Goal: Task Accomplishment & Management: Complete application form

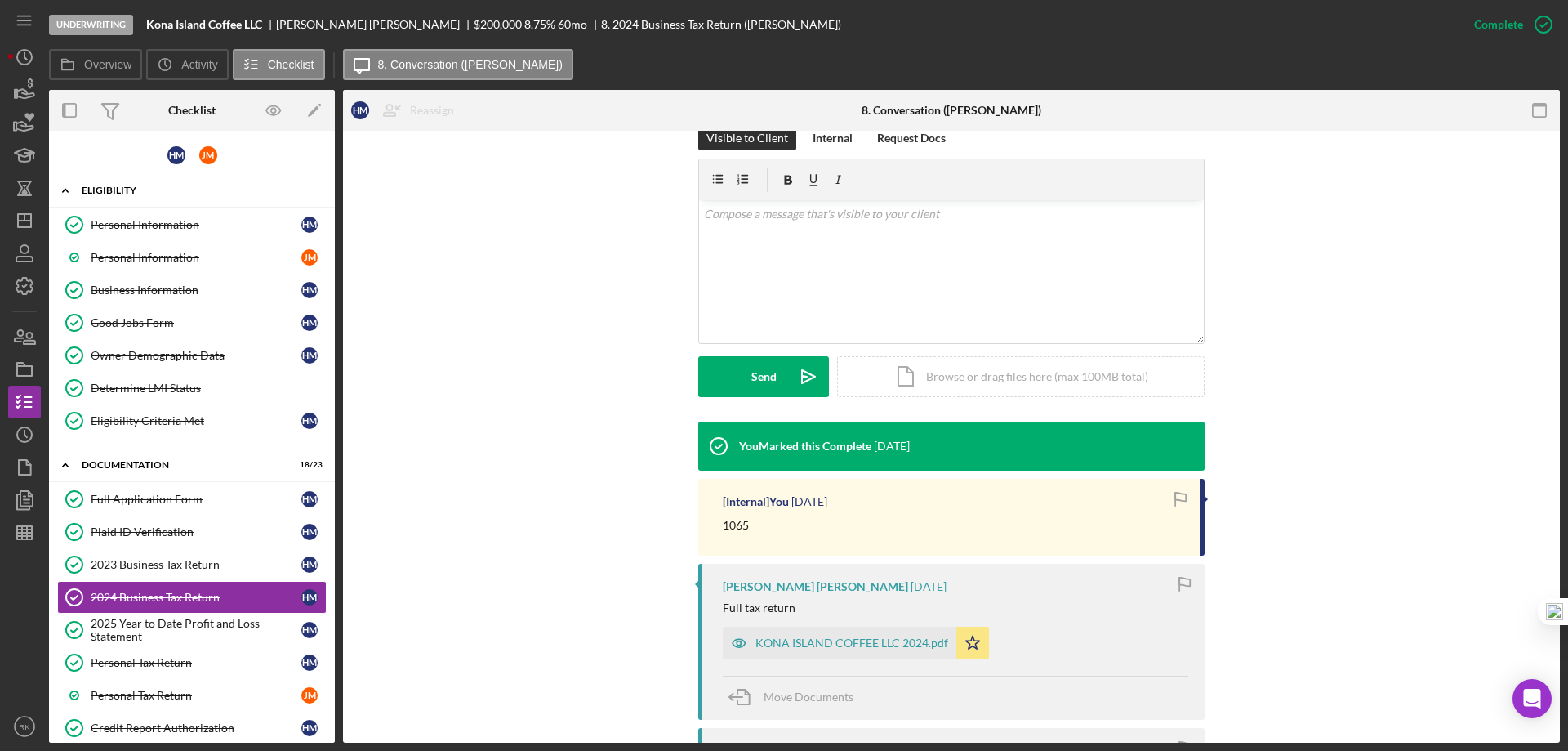
click at [160, 221] on div "Personal Information" at bounding box center [196, 225] width 211 height 13
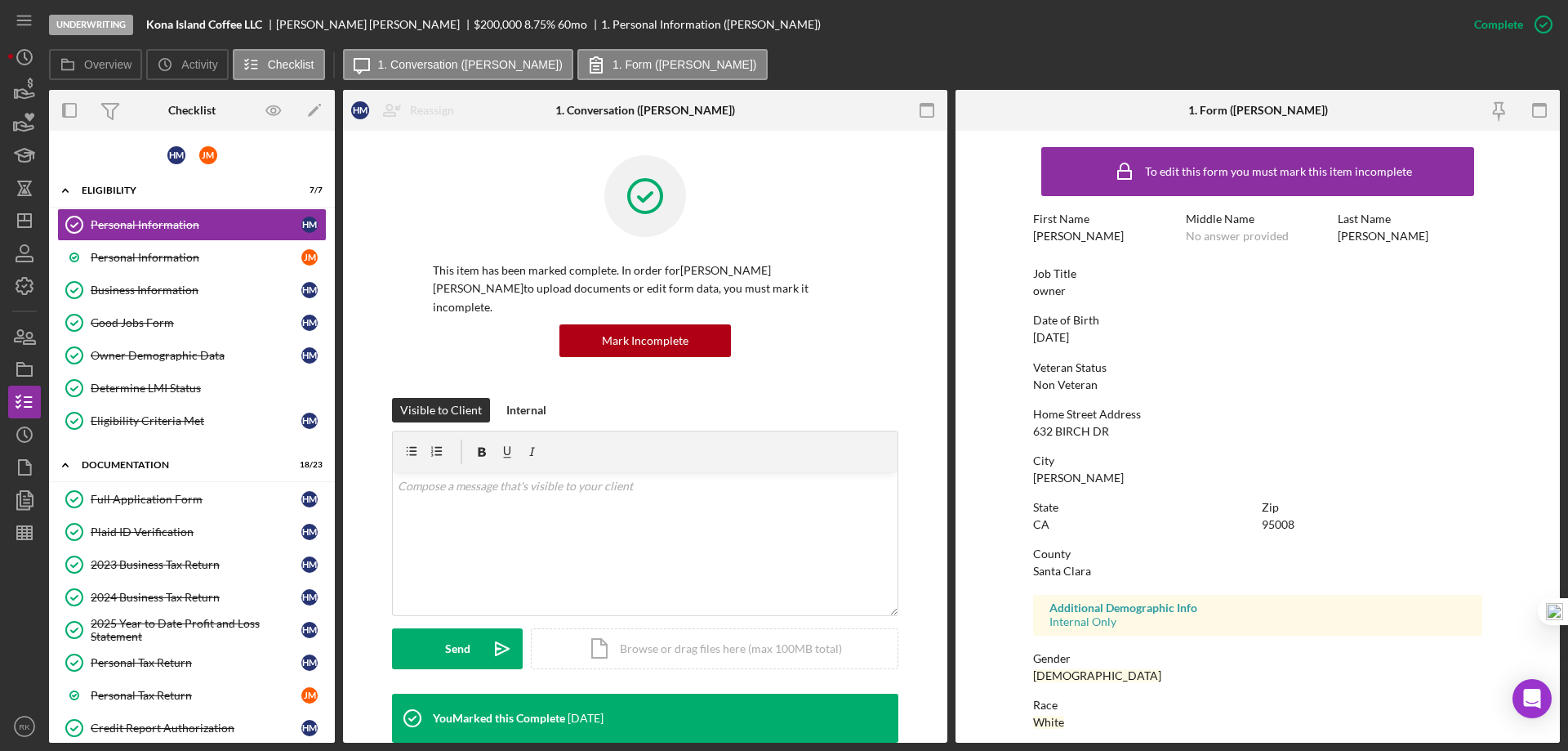
drag, startPoint x: 131, startPoint y: 286, endPoint x: 525, endPoint y: 358, distance: 400.5
click at [132, 286] on div "Business Information" at bounding box center [196, 290] width 211 height 13
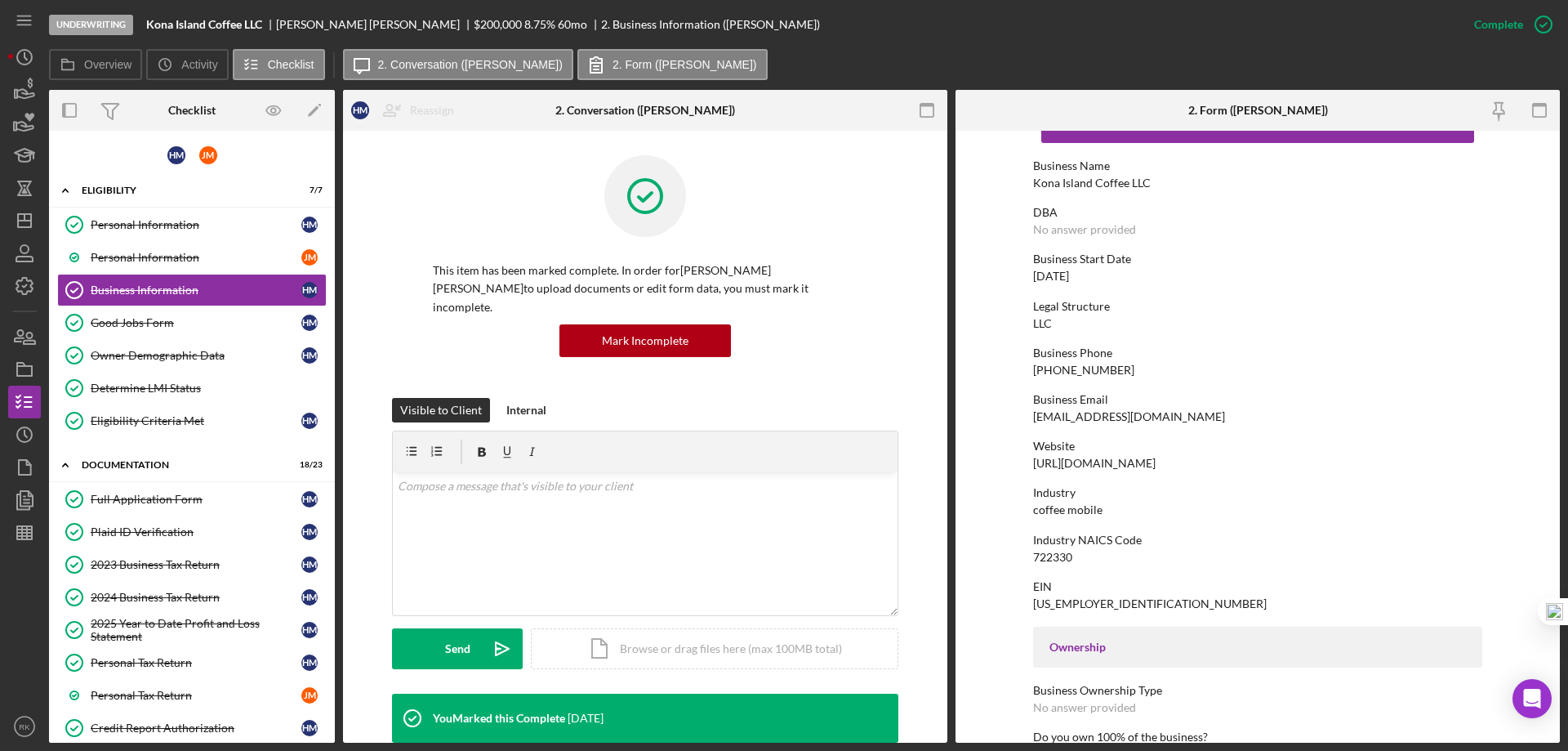
scroll to position [54, 0]
drag, startPoint x: 1217, startPoint y: 465, endPoint x: 1051, endPoint y: 461, distance: 166.0
click at [1035, 465] on div "Website https://www.konaislandcoffee.com" at bounding box center [1258, 454] width 449 height 30
drag, startPoint x: 1033, startPoint y: 460, endPoint x: 1209, endPoint y: 462, distance: 176.0
click at [1209, 462] on div "Website https://www.konaislandcoffee.com" at bounding box center [1258, 454] width 449 height 30
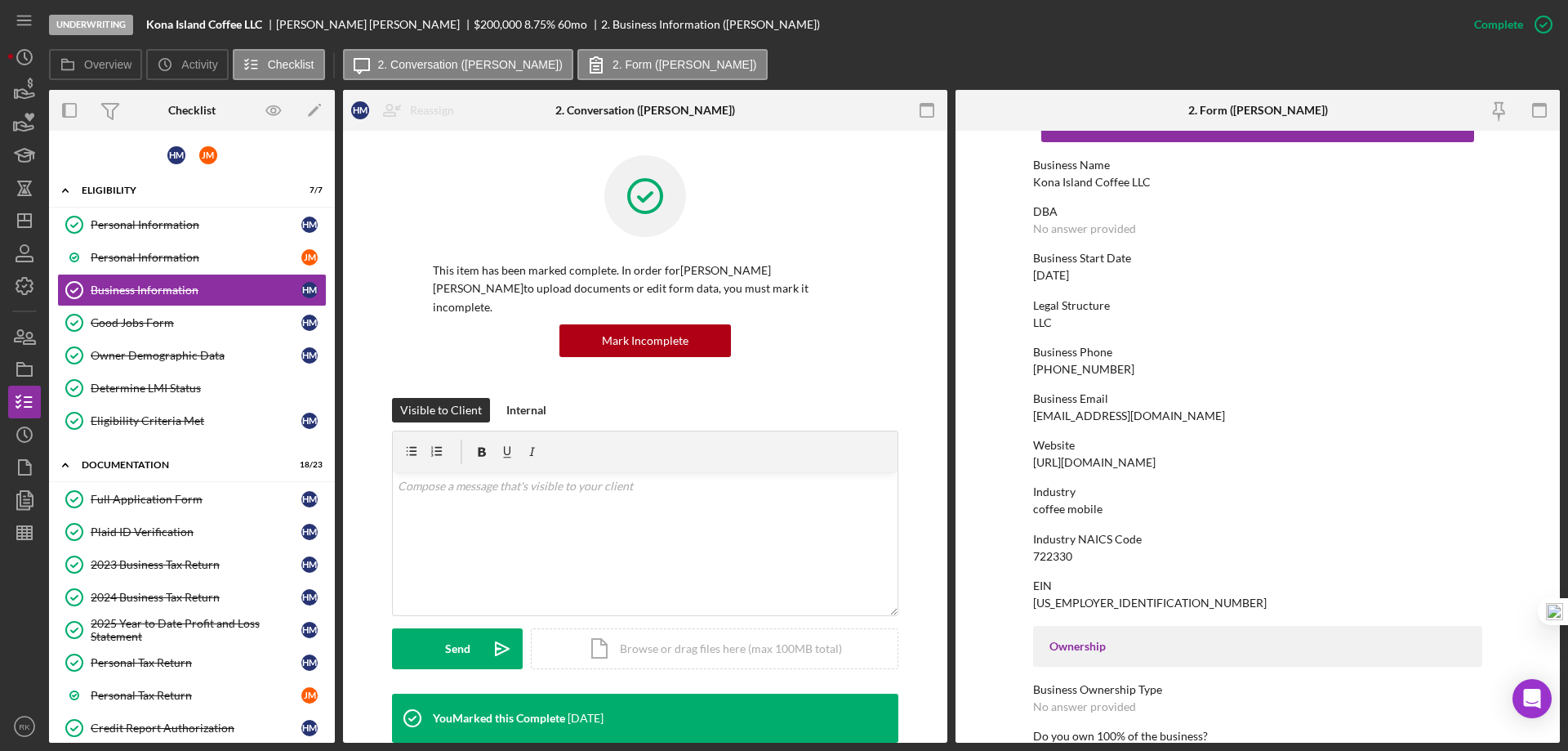
copy div "https://www.konaislandcoffee.com"
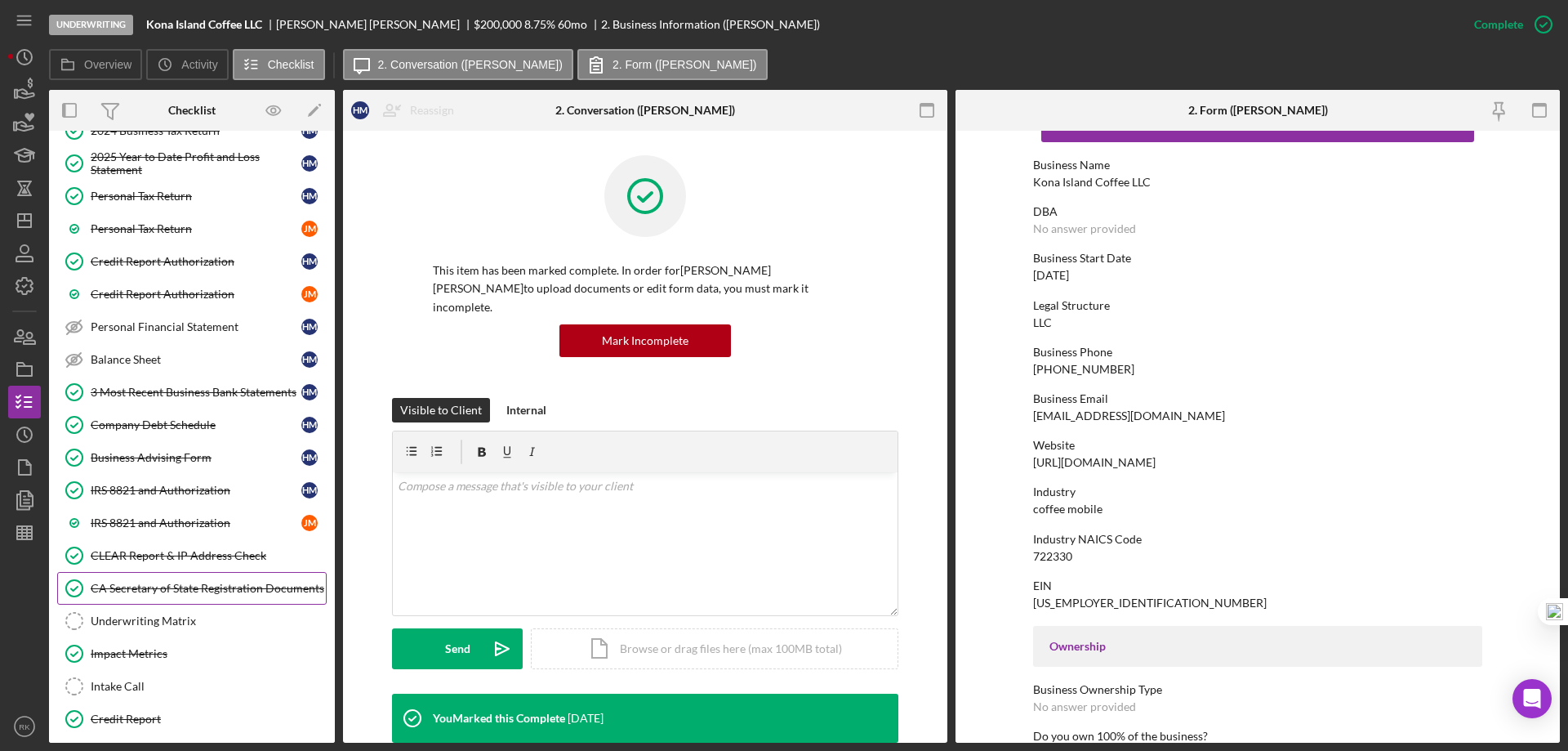
scroll to position [463, 0]
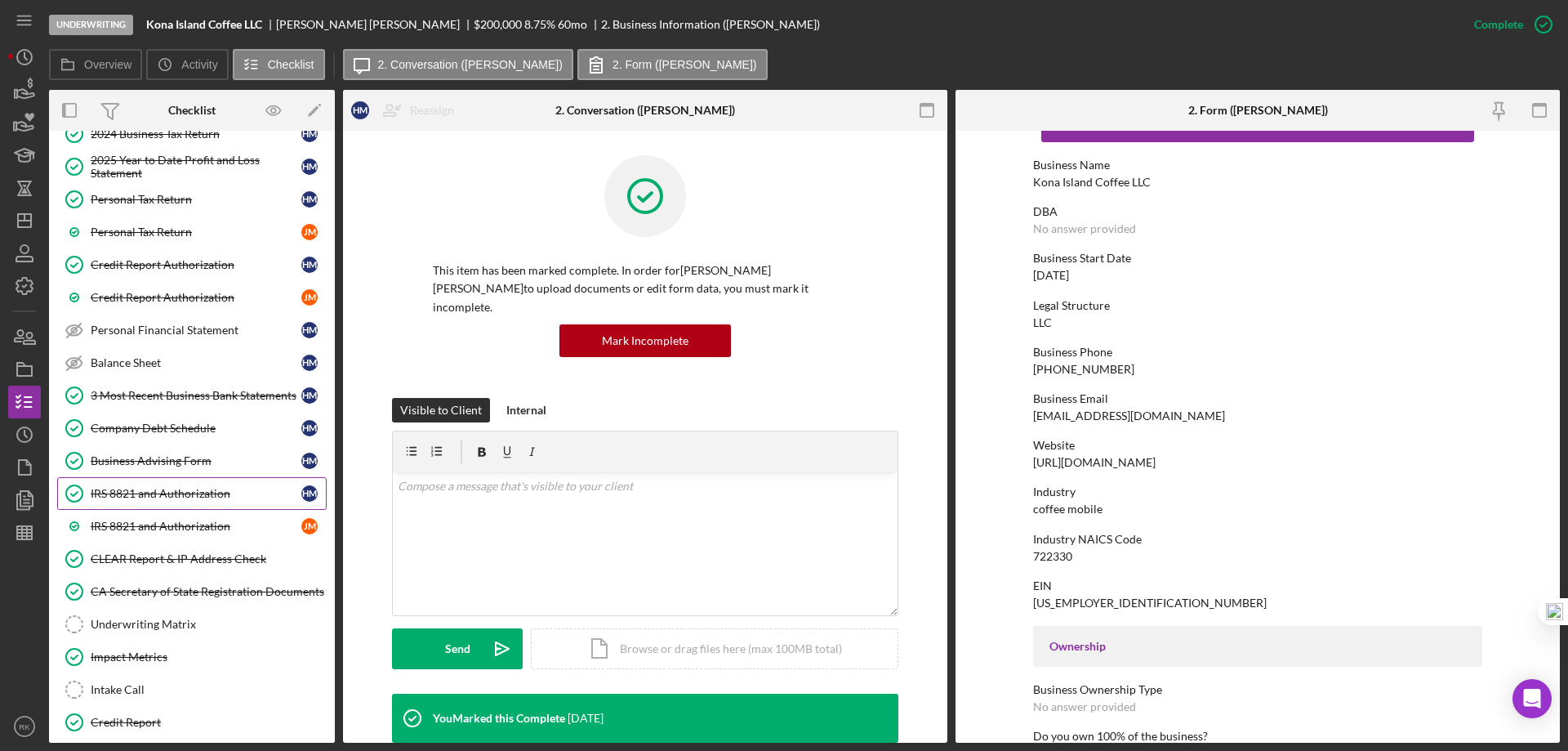
click at [156, 491] on div "IRS 8821 and Authorization" at bounding box center [196, 494] width 211 height 13
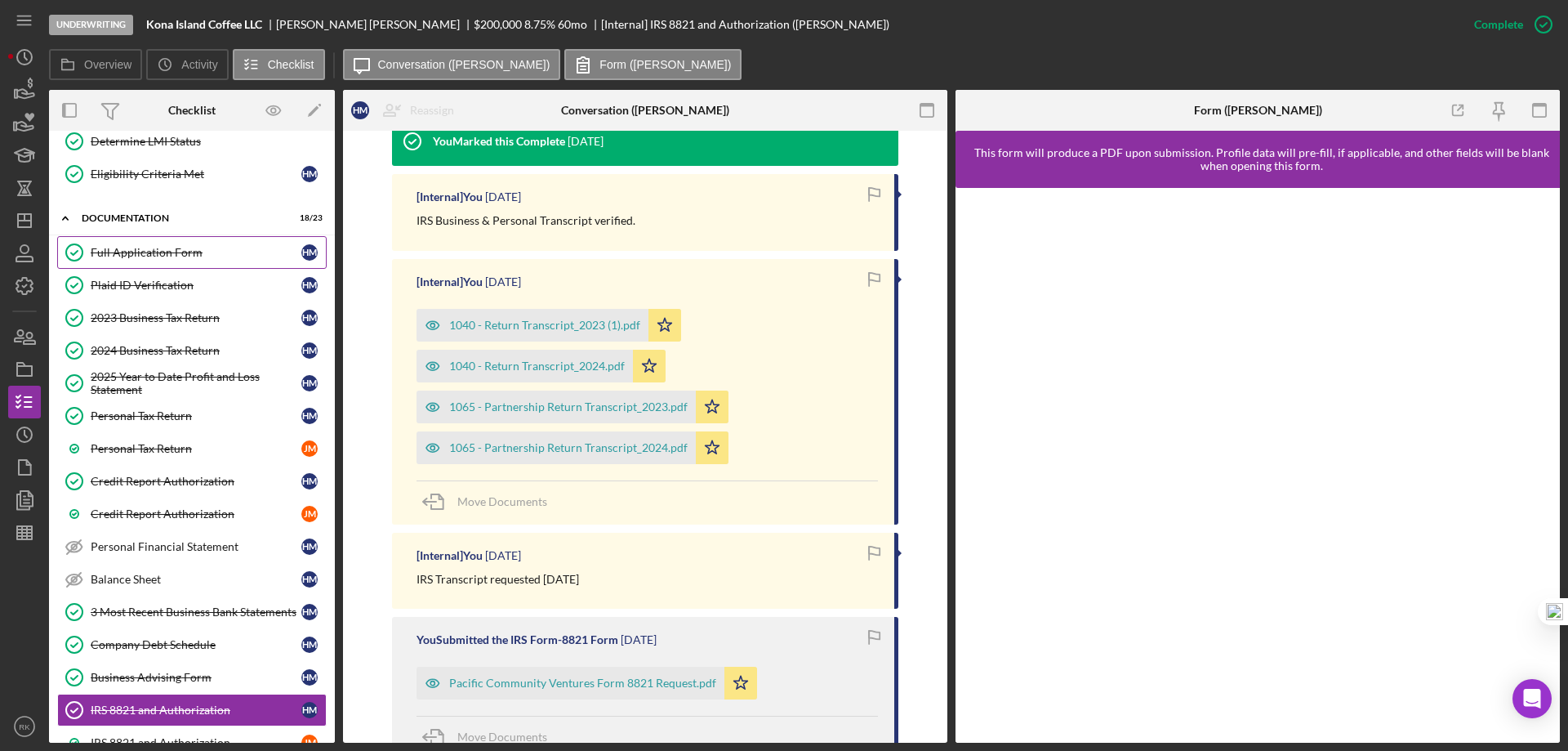
scroll to position [245, 0]
drag, startPoint x: 166, startPoint y: 249, endPoint x: 436, endPoint y: 269, distance: 270.7
click at [166, 249] on div "Full Application Form" at bounding box center [196, 254] width 211 height 13
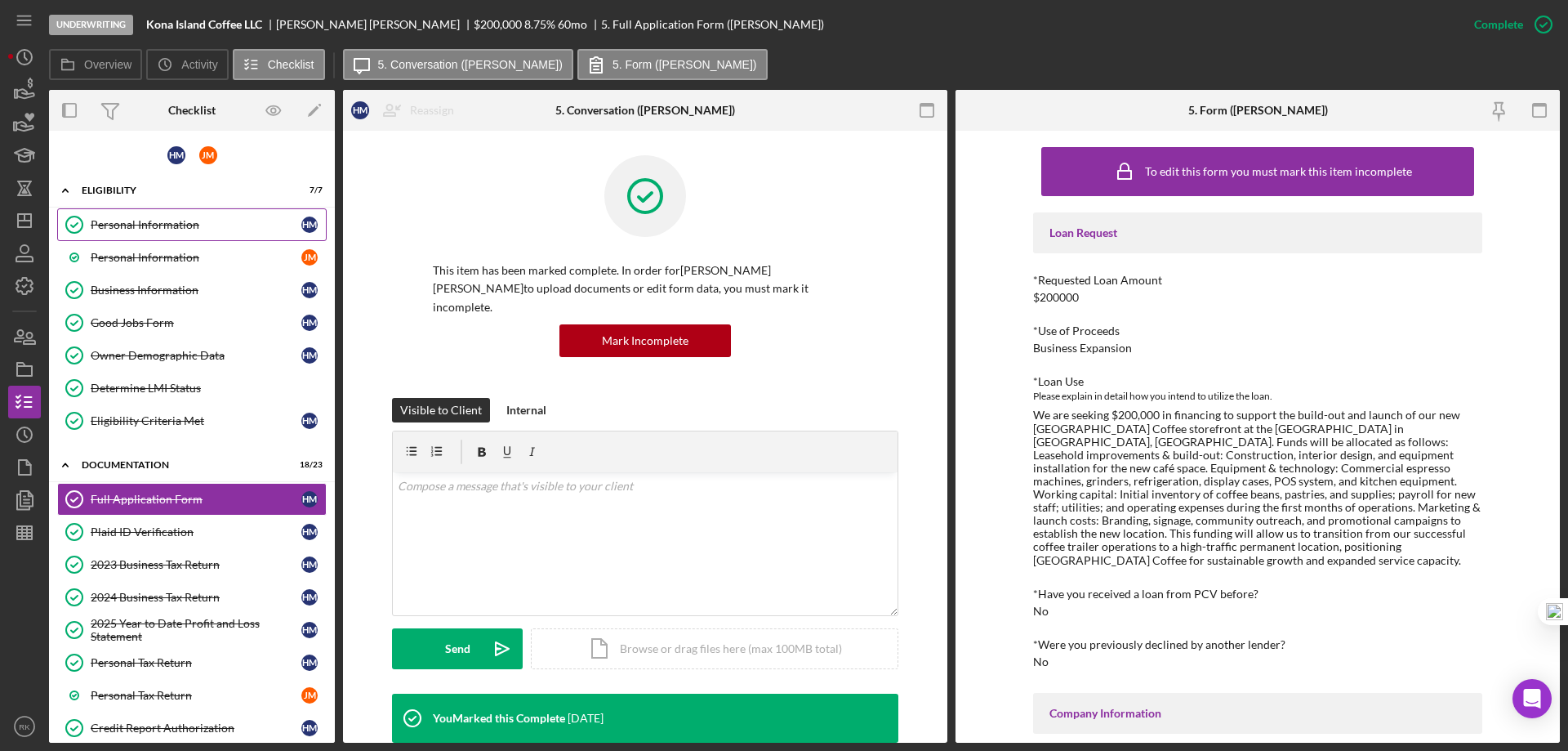
drag, startPoint x: 166, startPoint y: 229, endPoint x: 215, endPoint y: 233, distance: 49.2
click at [166, 229] on div "Personal Information" at bounding box center [196, 225] width 211 height 13
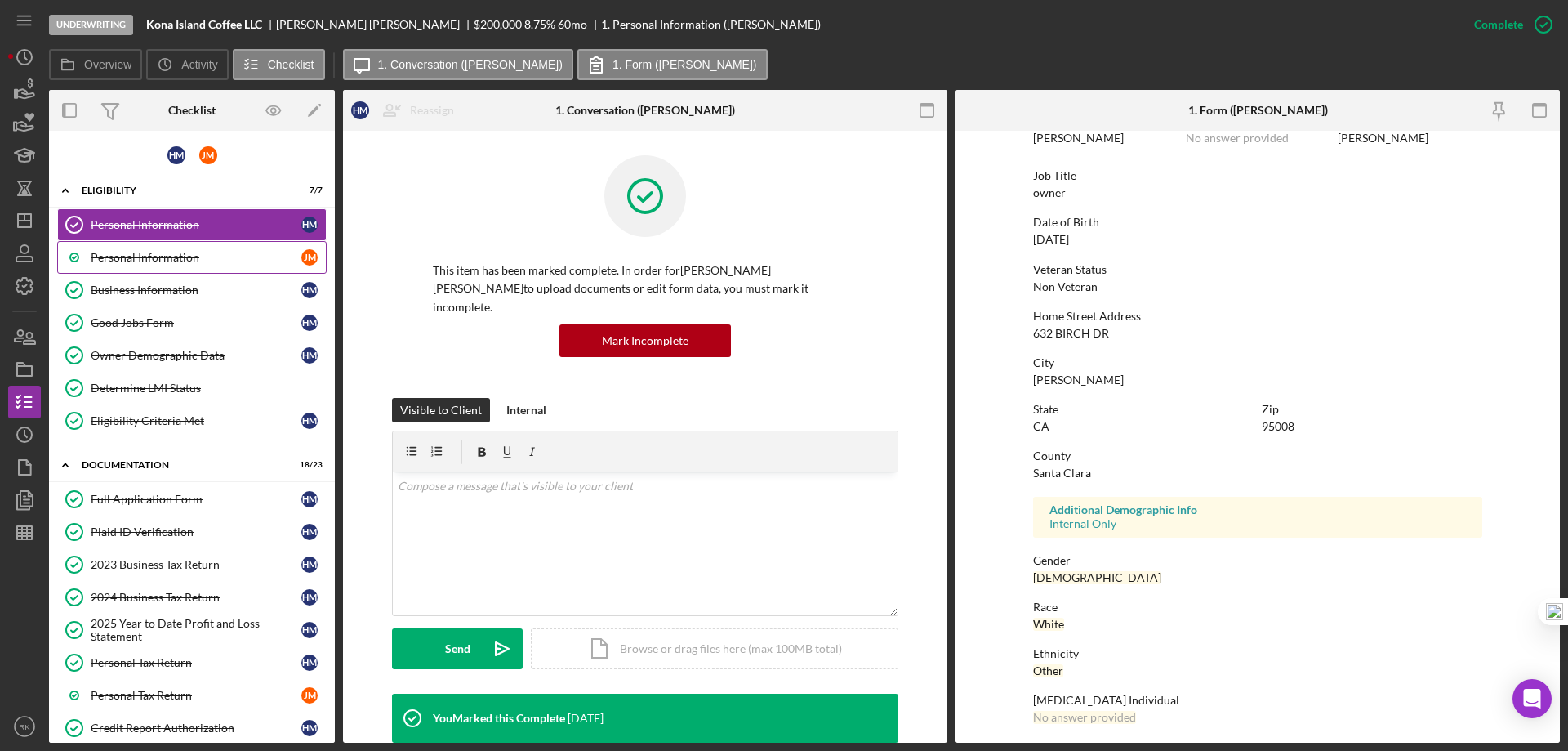
scroll to position [97, 0]
click at [165, 365] on link "Owner Demographic Data Owner Demographic Data H M" at bounding box center [191, 355] width 270 height 33
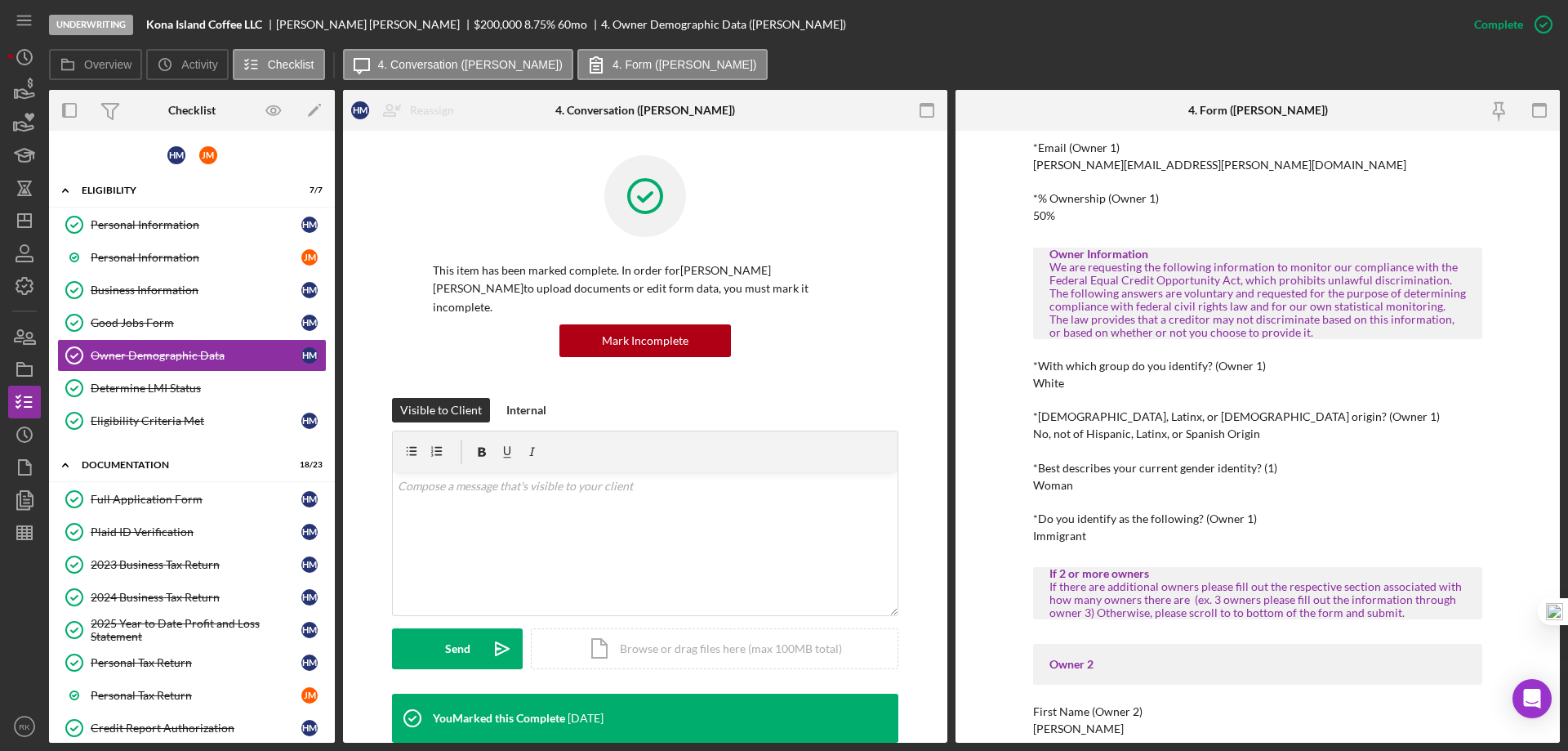
scroll to position [436, 0]
click at [170, 495] on div "Full Application Form" at bounding box center [196, 500] width 211 height 13
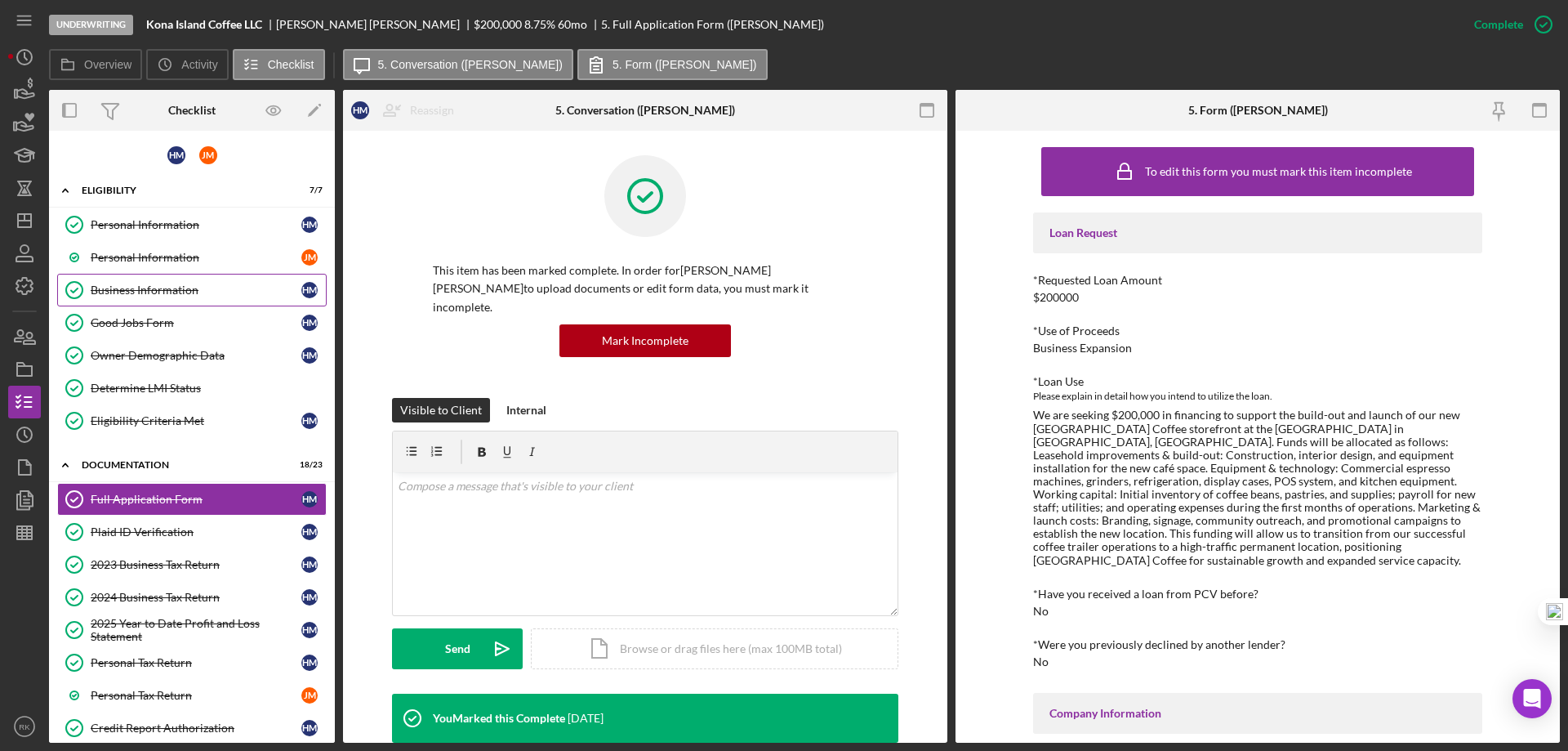
drag, startPoint x: 157, startPoint y: 295, endPoint x: 263, endPoint y: 297, distance: 106.0
click at [157, 295] on div "Business Information" at bounding box center [196, 290] width 211 height 13
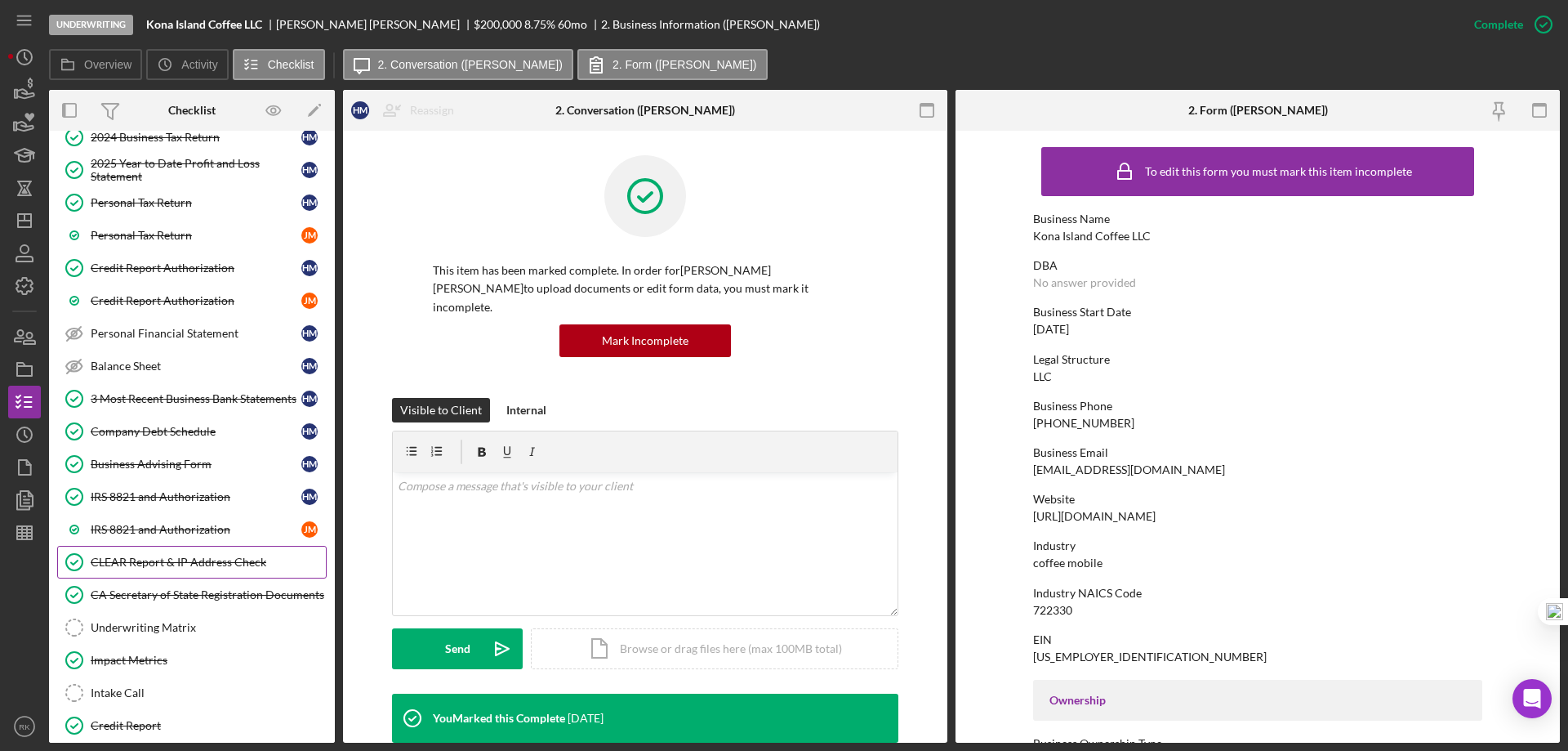
scroll to position [445, 0]
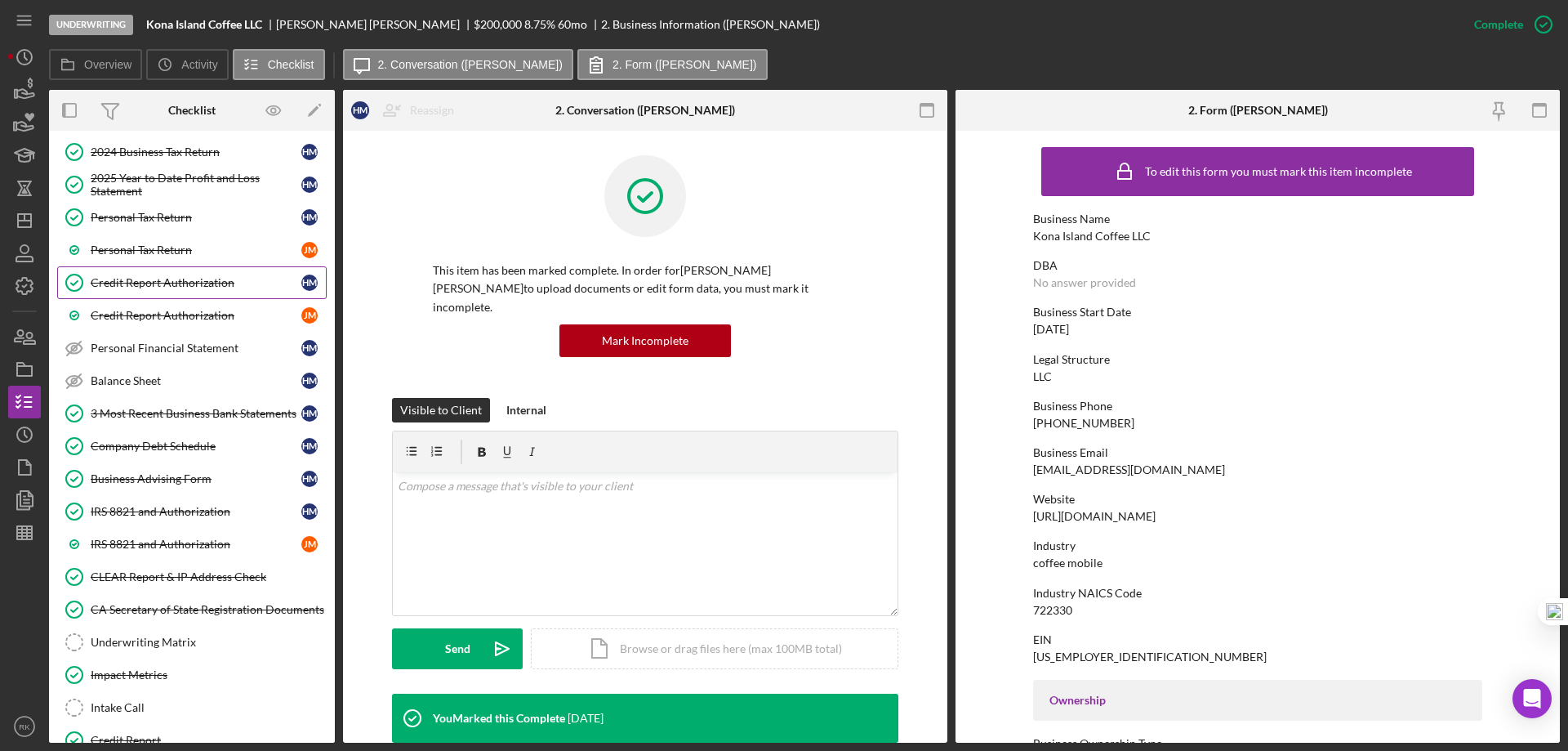
drag, startPoint x: 150, startPoint y: 287, endPoint x: 238, endPoint y: 287, distance: 88.0
click at [150, 287] on div "Credit Report Authorization" at bounding box center [196, 283] width 211 height 13
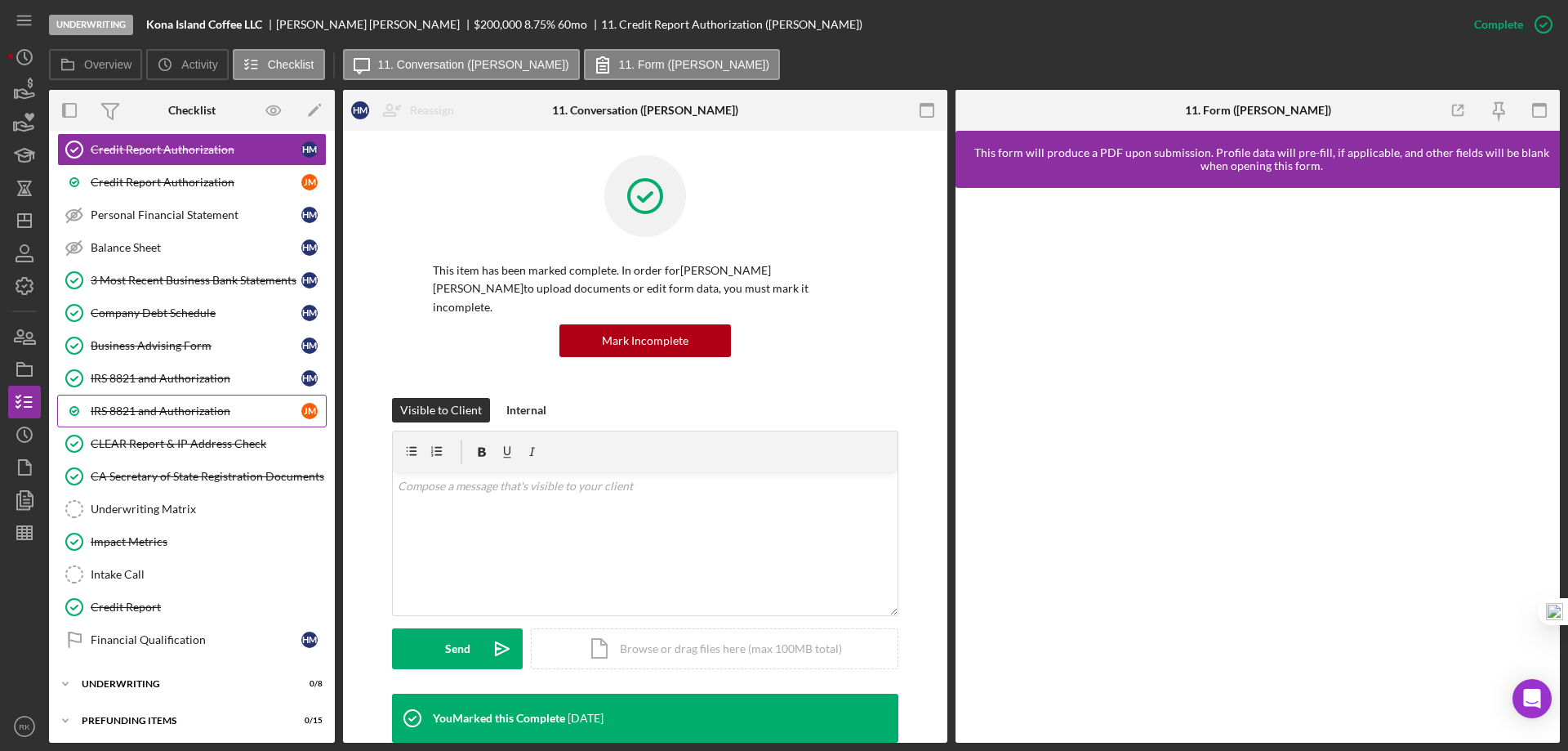
scroll to position [581, 0]
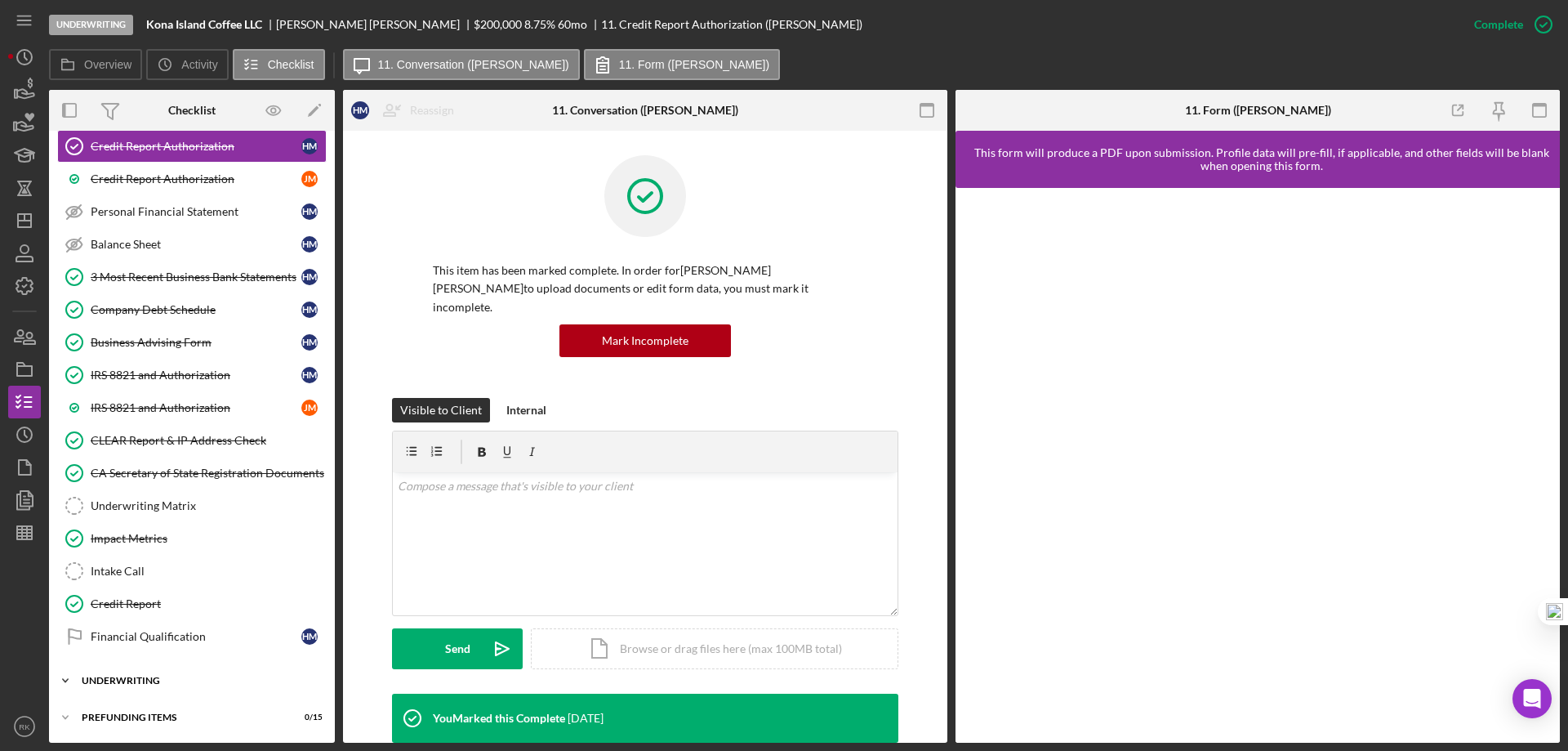
click at [156, 682] on div "Underwriting" at bounding box center [198, 681] width 233 height 10
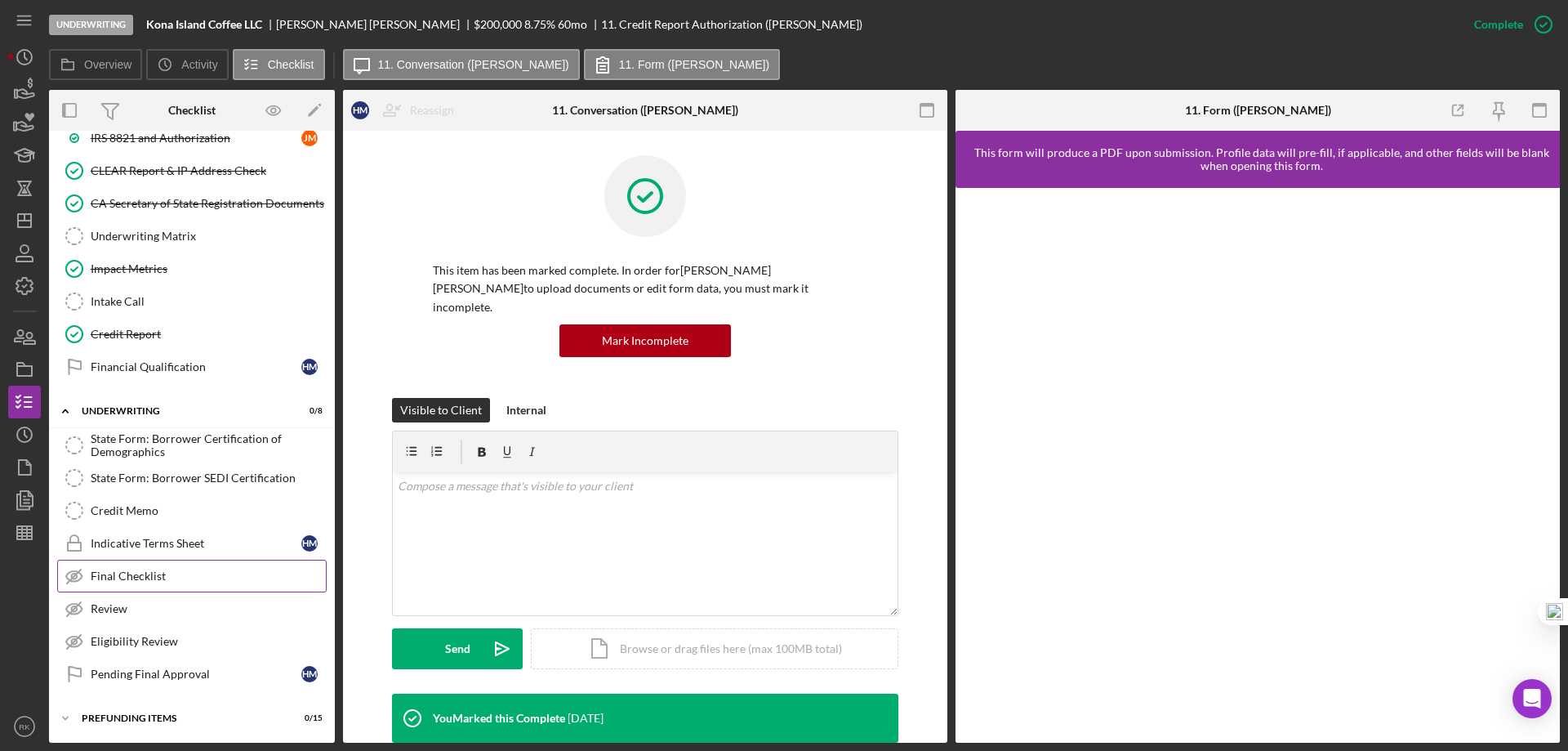
scroll to position [852, 0]
click at [152, 342] on link "Credit Report Credit Report" at bounding box center [191, 332] width 270 height 33
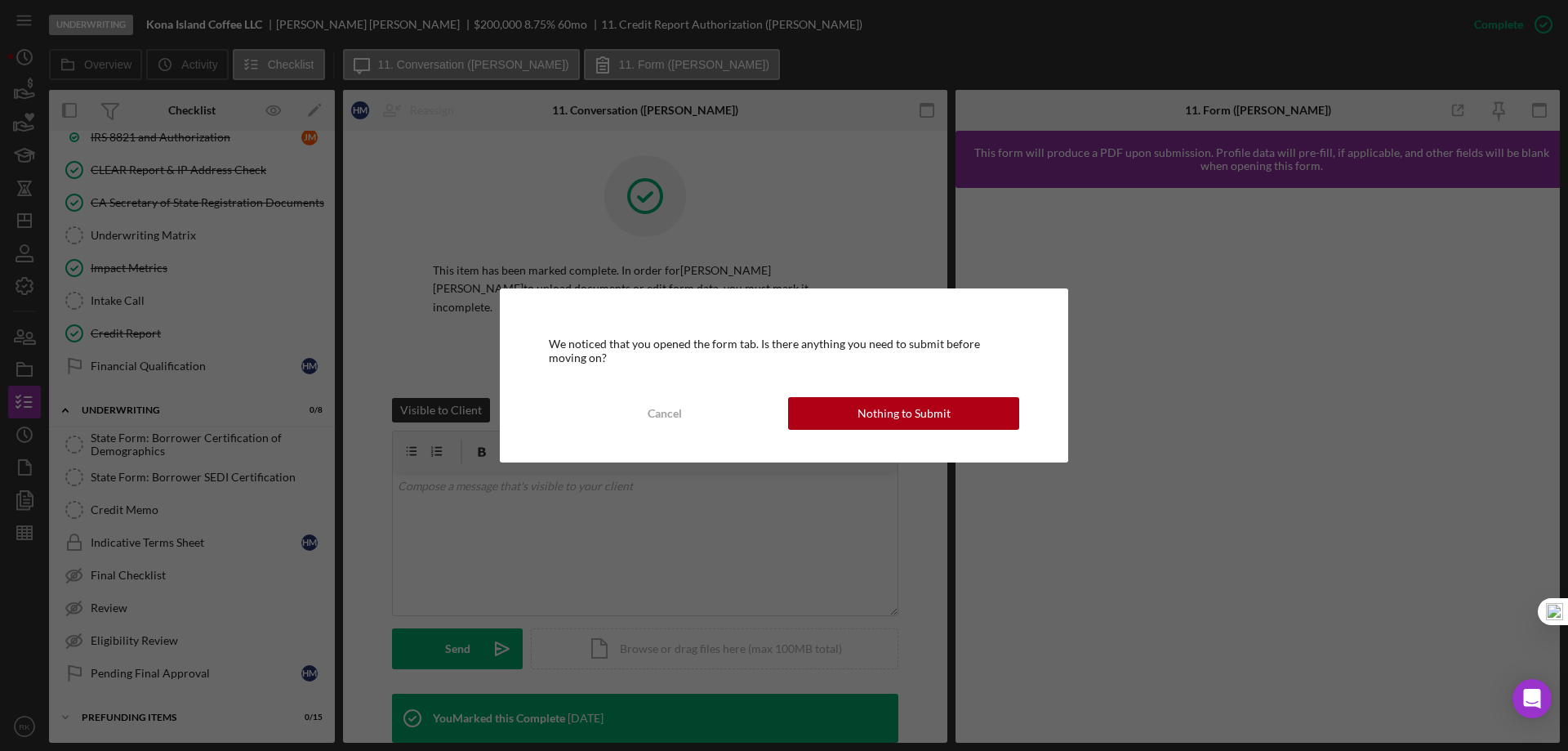
drag, startPoint x: 899, startPoint y: 409, endPoint x: 941, endPoint y: 393, distance: 44.9
click at [898, 408] on div "Nothing to Submit" at bounding box center [904, 413] width 93 height 33
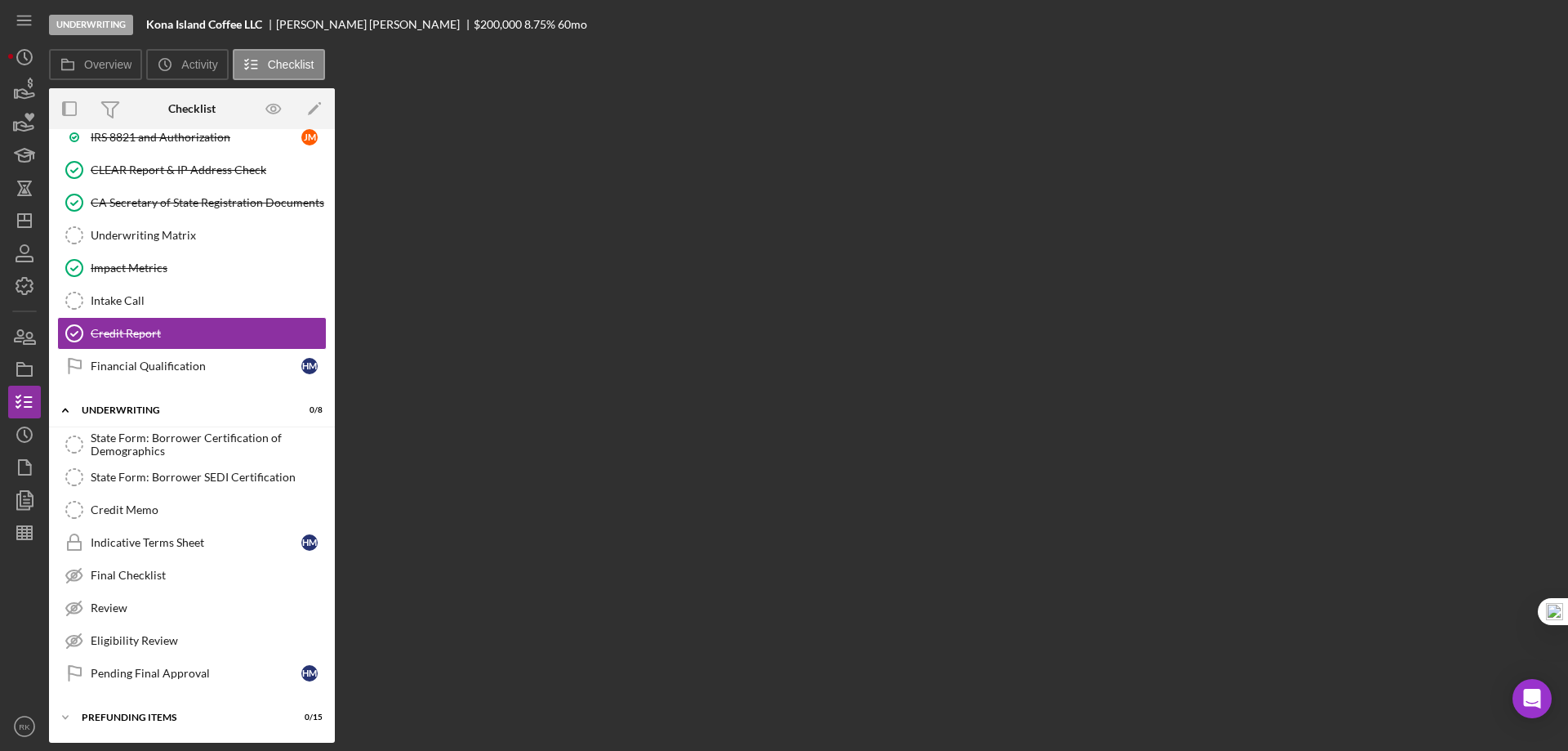
scroll to position [852, 0]
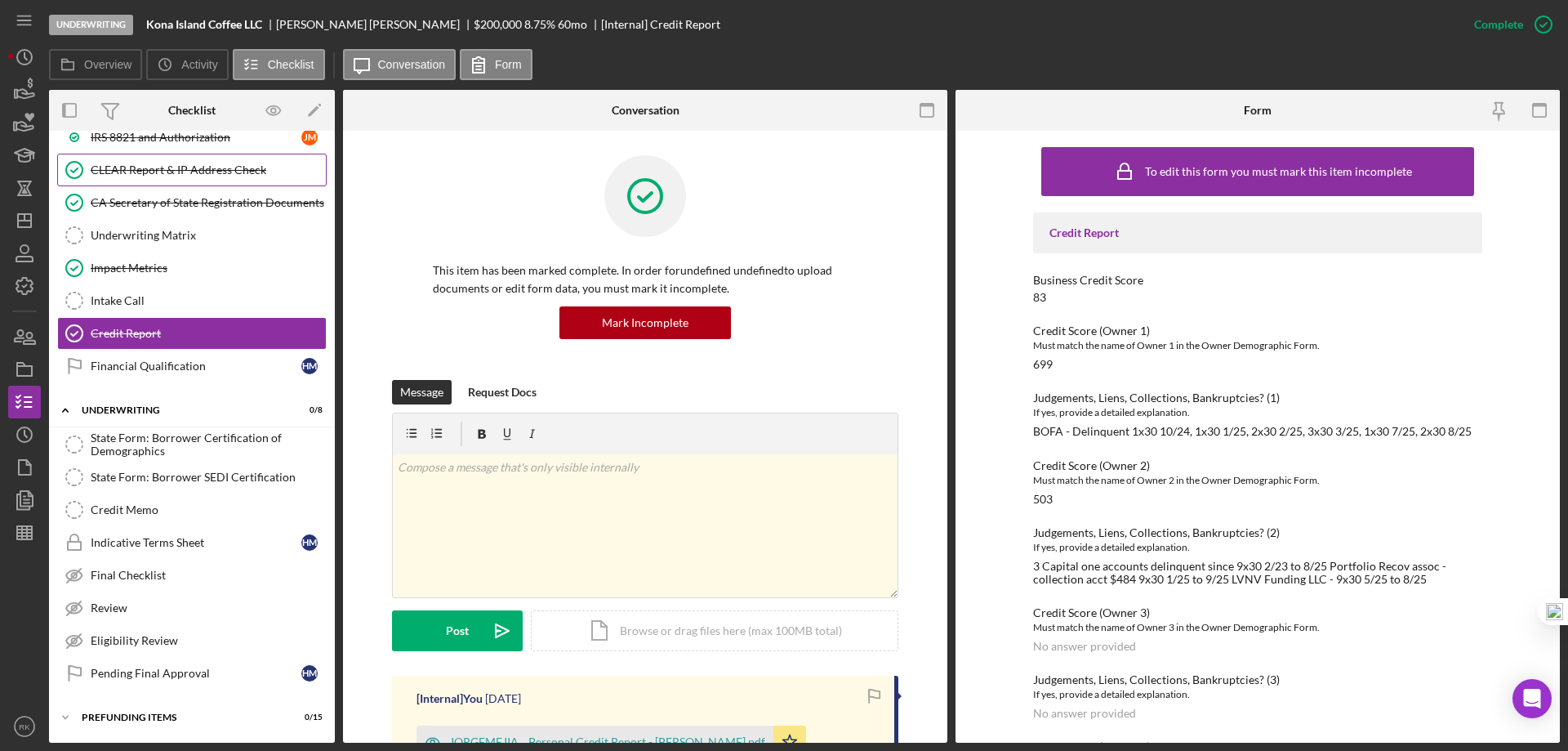
click at [140, 170] on div "CLEAR Report & IP Address Check" at bounding box center [209, 170] width 236 height 13
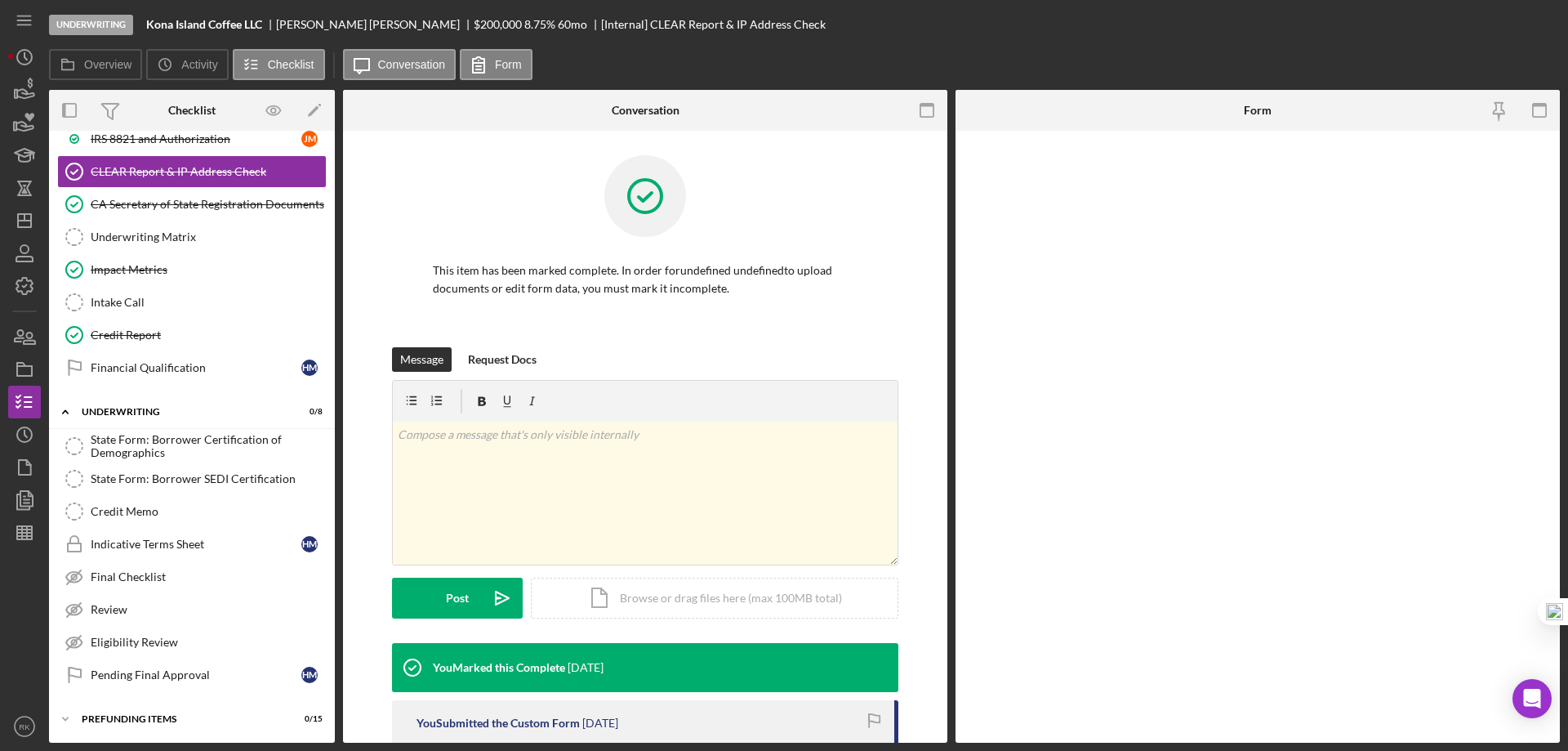
scroll to position [852, 0]
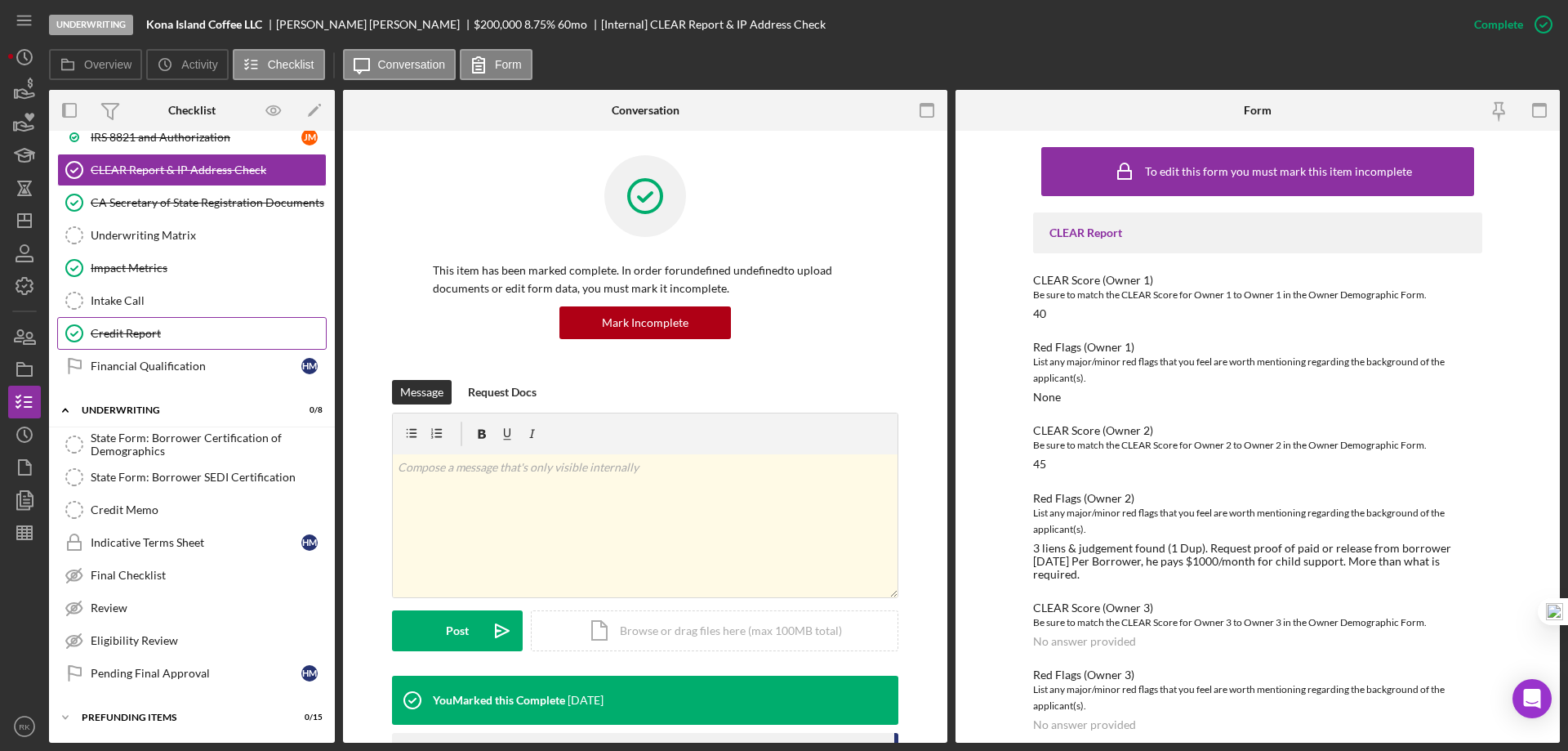
drag, startPoint x: 149, startPoint y: 337, endPoint x: 274, endPoint y: 343, distance: 125.1
click at [149, 337] on div "Credit Report" at bounding box center [209, 333] width 236 height 13
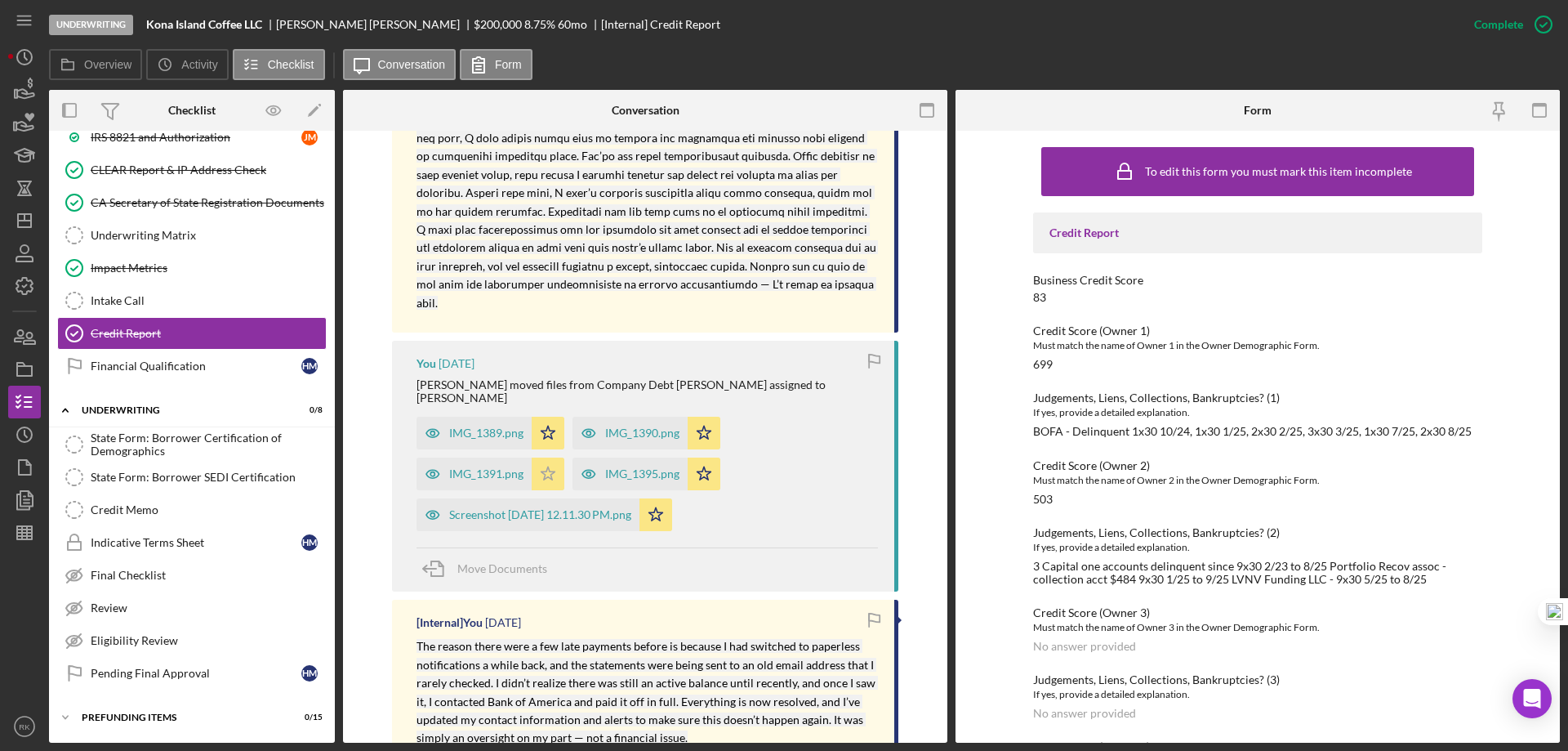
scroll to position [926, 0]
click at [518, 507] on div "Screenshot 2025-10-10 at 12.11.30 PM.png" at bounding box center [540, 514] width 182 height 13
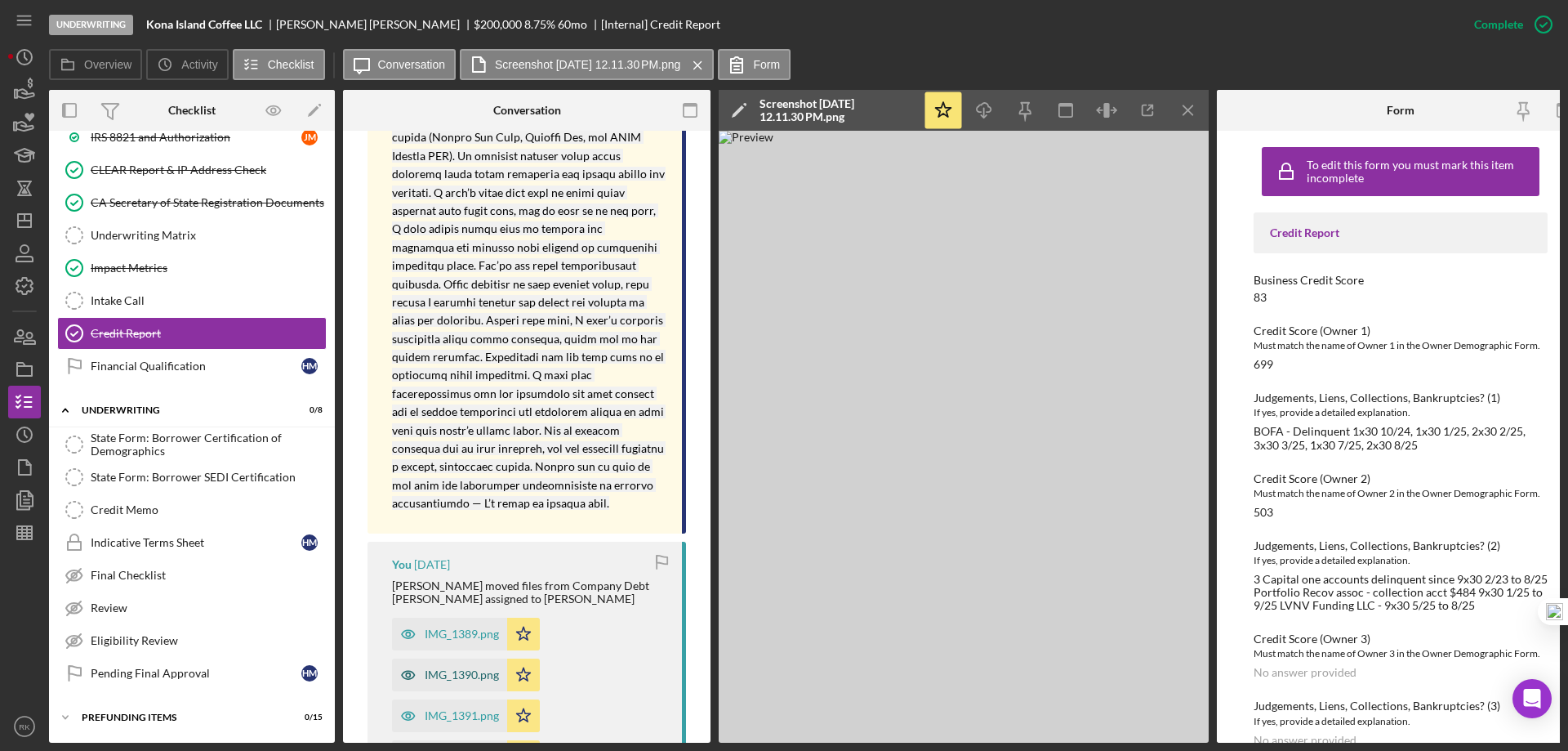
click at [451, 668] on div "IMG_1390.png" at bounding box center [461, 675] width 74 height 13
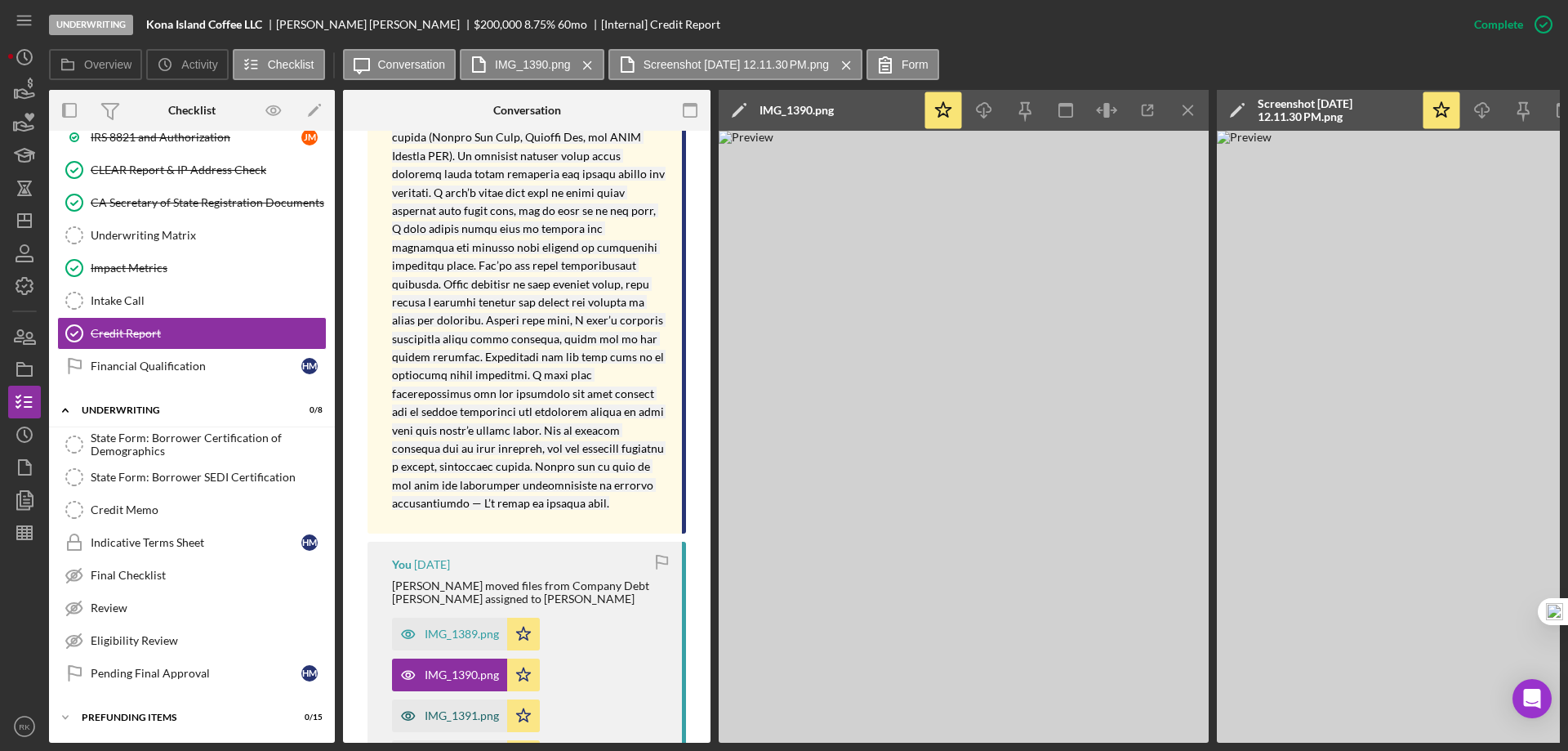
click at [459, 699] on div "IMG_1391.png" at bounding box center [449, 715] width 115 height 33
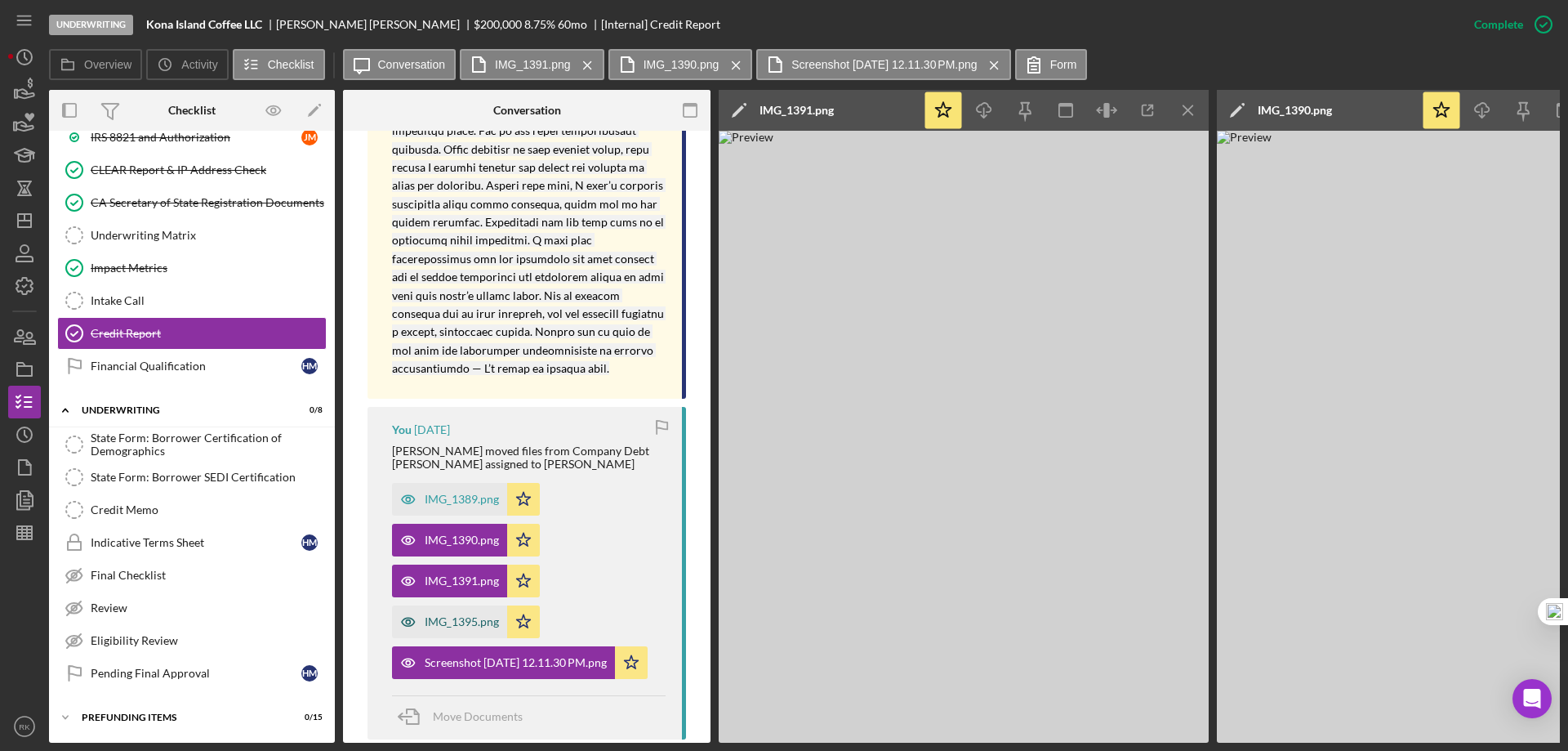
scroll to position [1079, 0]
click at [453, 614] on div "IMG_1395.png" at bounding box center [461, 621] width 74 height 13
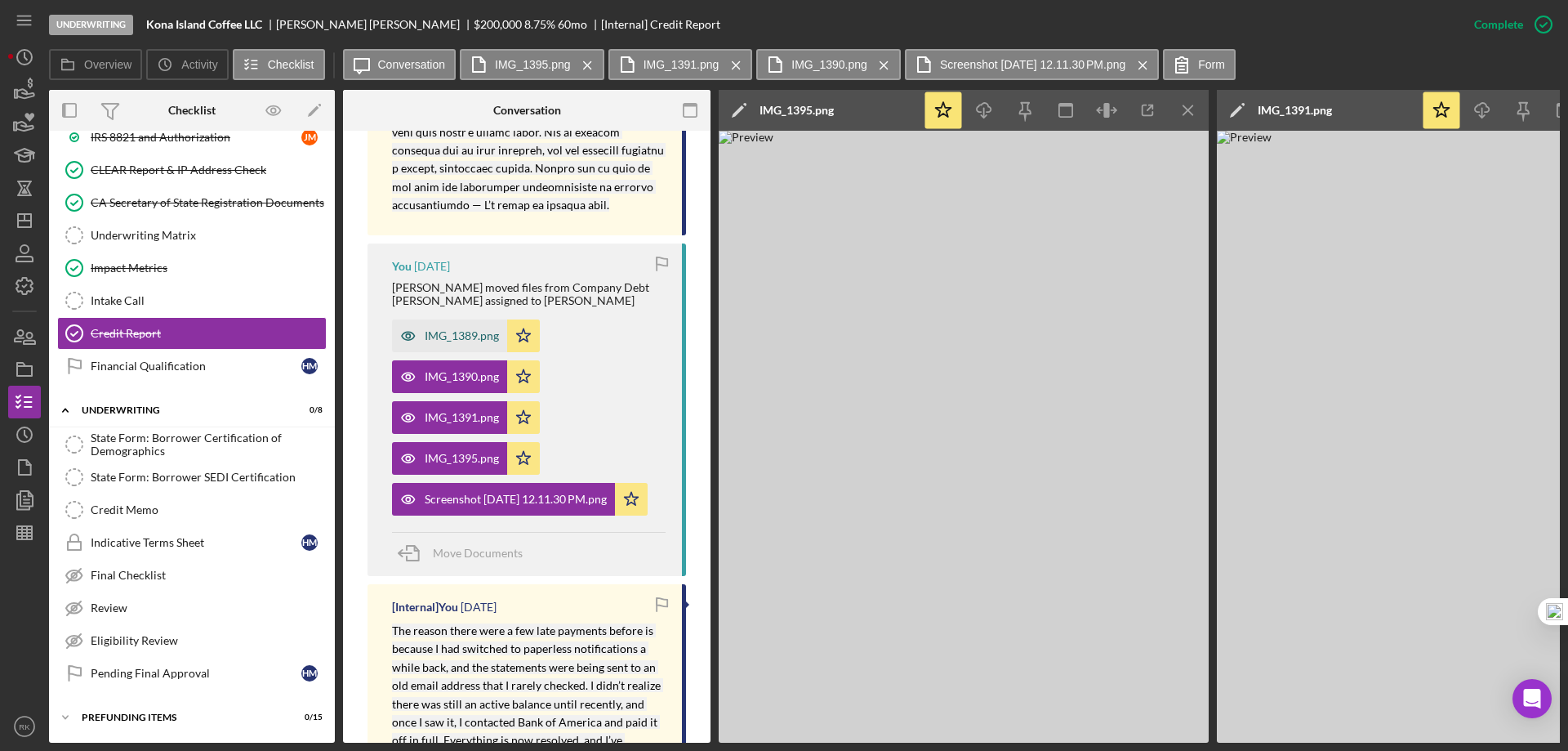
scroll to position [1242, 0]
click at [453, 328] on div "IMG_1389.png" at bounding box center [461, 335] width 74 height 13
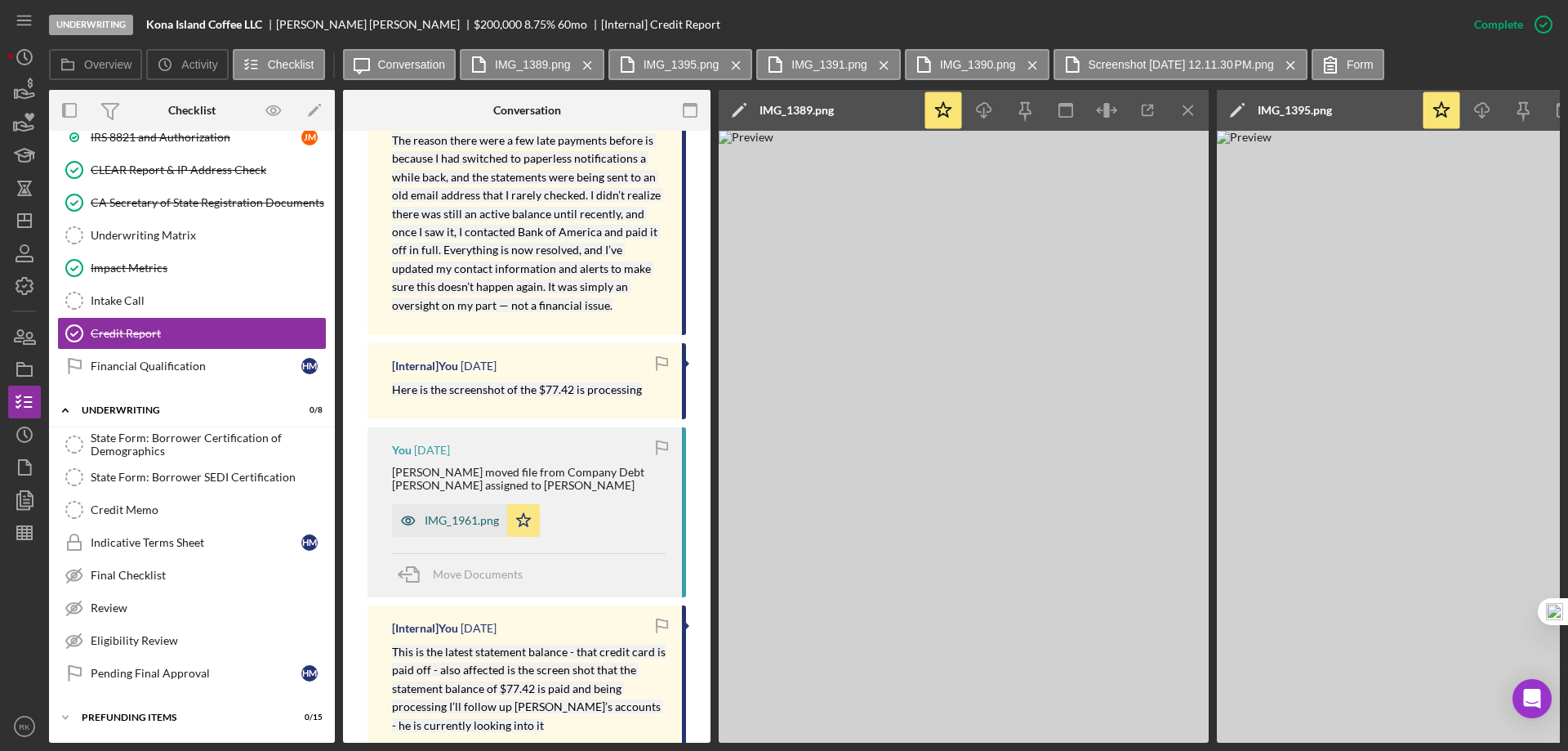
scroll to position [1733, 0]
click at [461, 503] on div "IMG_1961.png" at bounding box center [449, 519] width 115 height 33
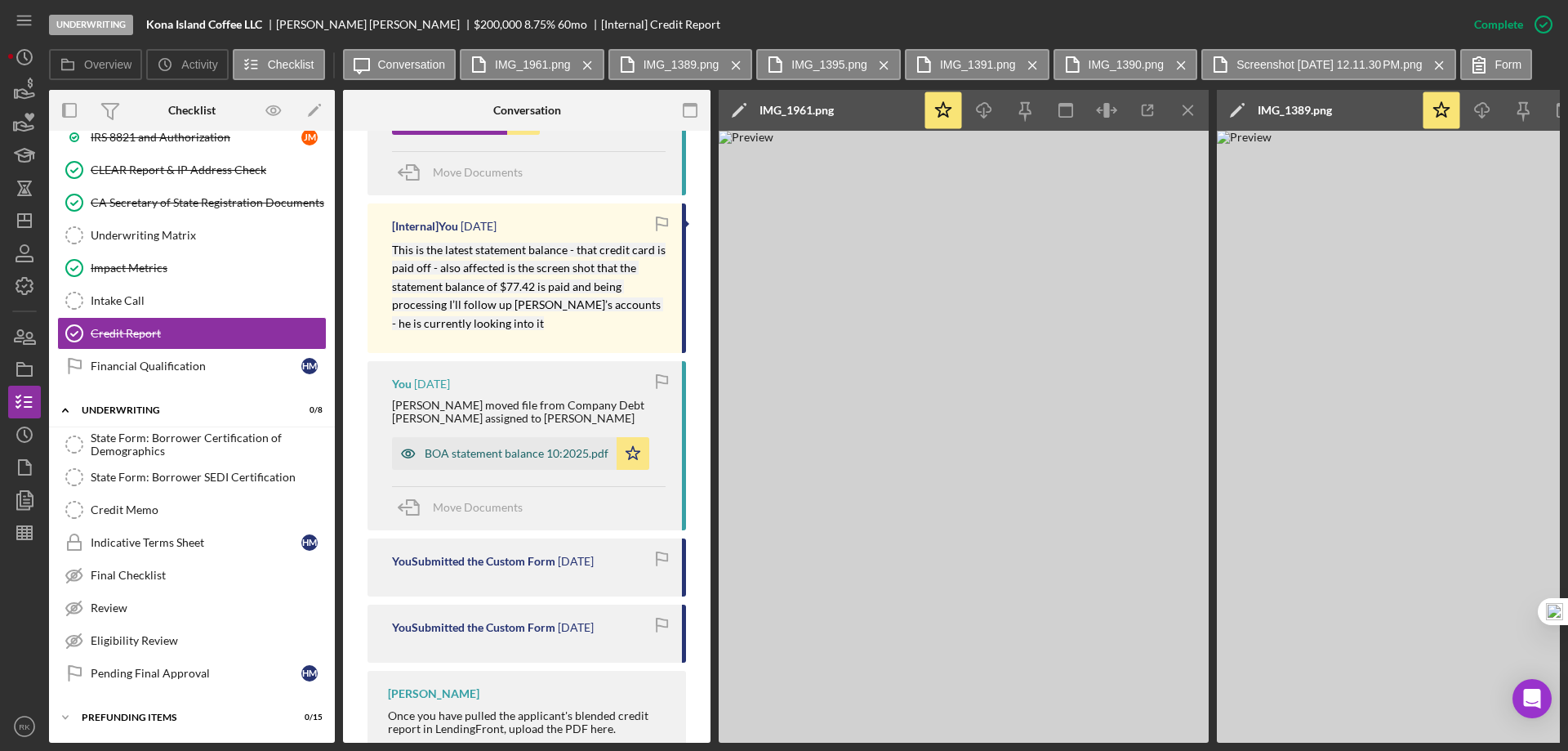
scroll to position [2134, 0]
click at [495, 436] on div "BOA statement balance 10:2025.pdf" at bounding box center [504, 452] width 225 height 33
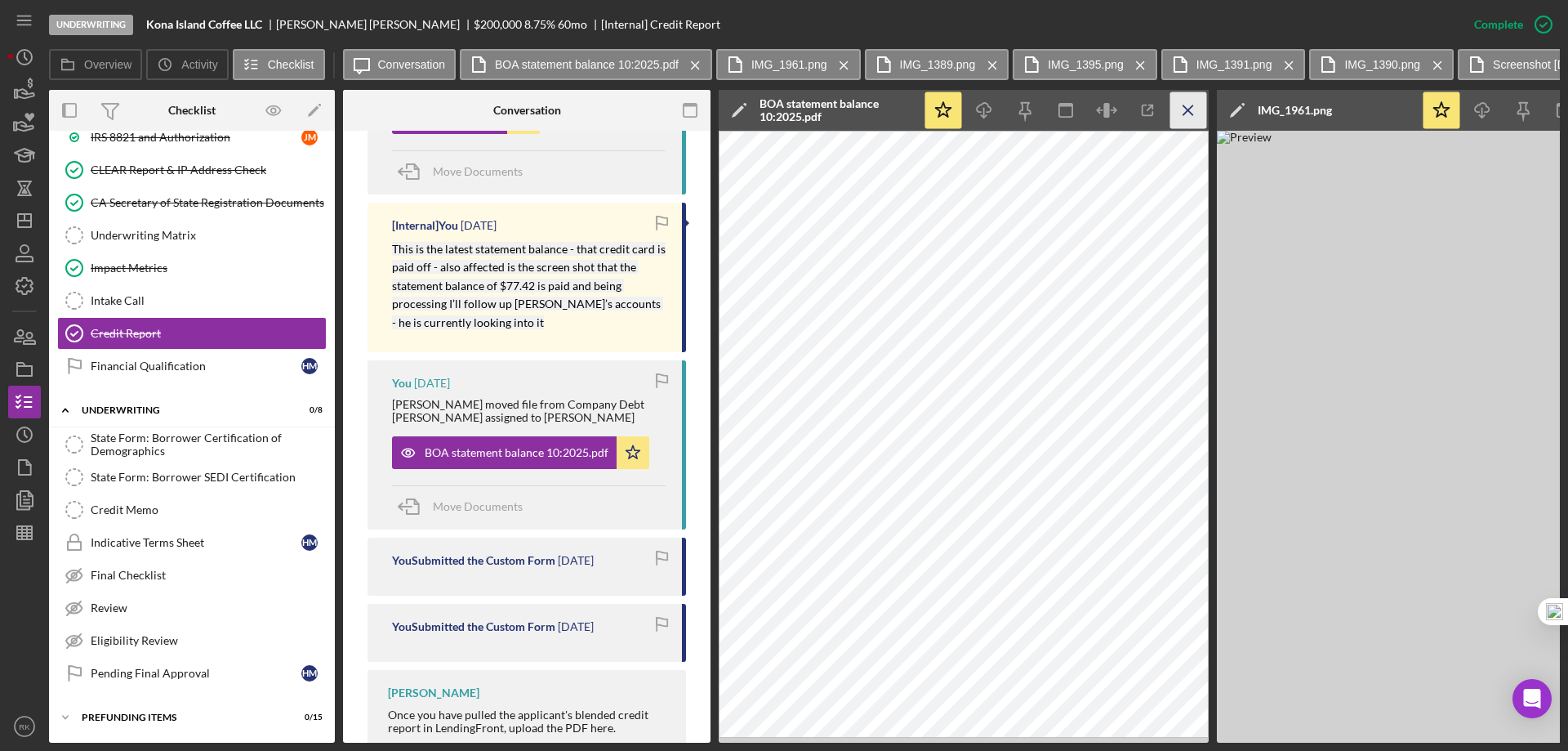
click at [1183, 114] on icon "Icon/Menu Close" at bounding box center [1189, 110] width 37 height 37
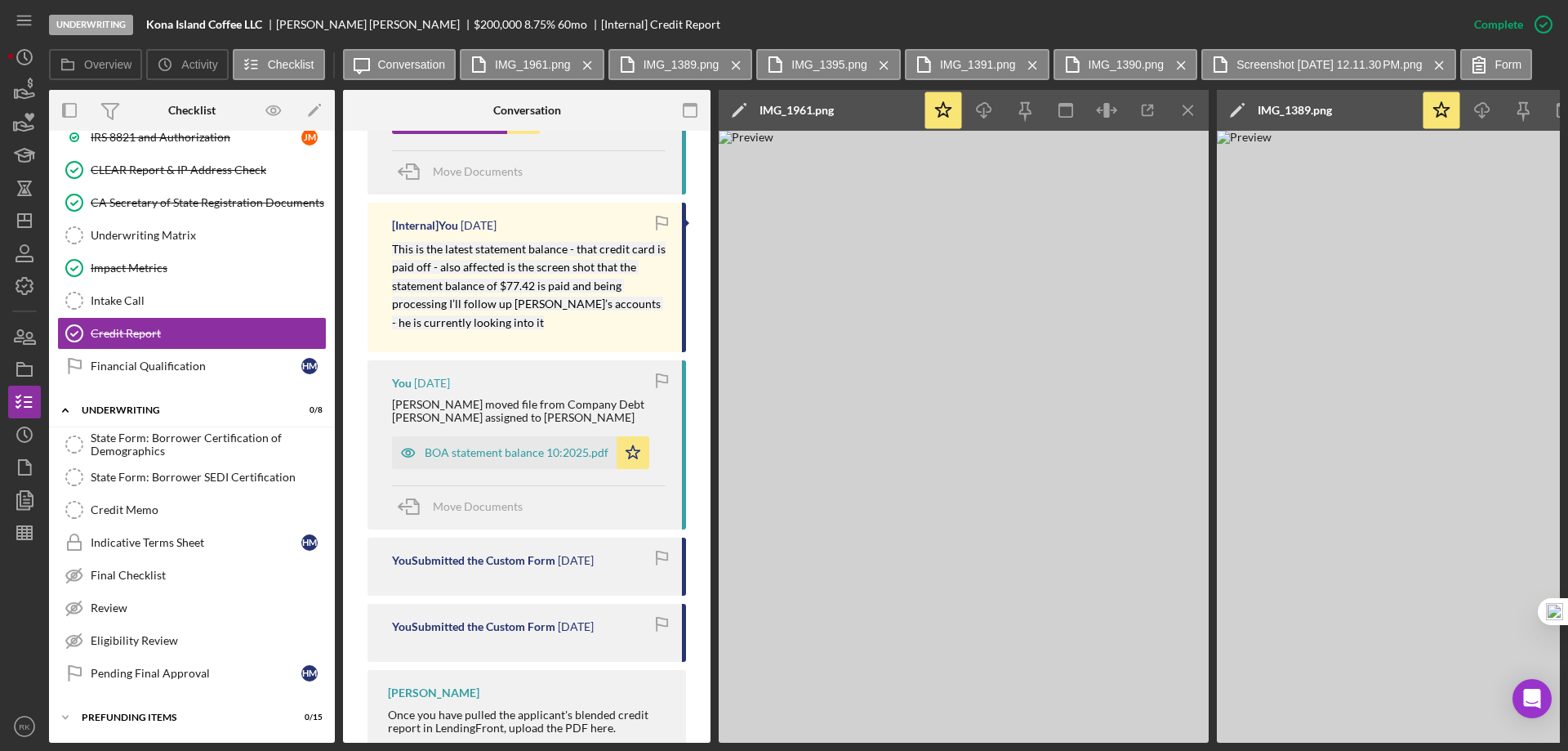
click at [1183, 114] on icon "Icon/Menu Close" at bounding box center [1189, 110] width 37 height 37
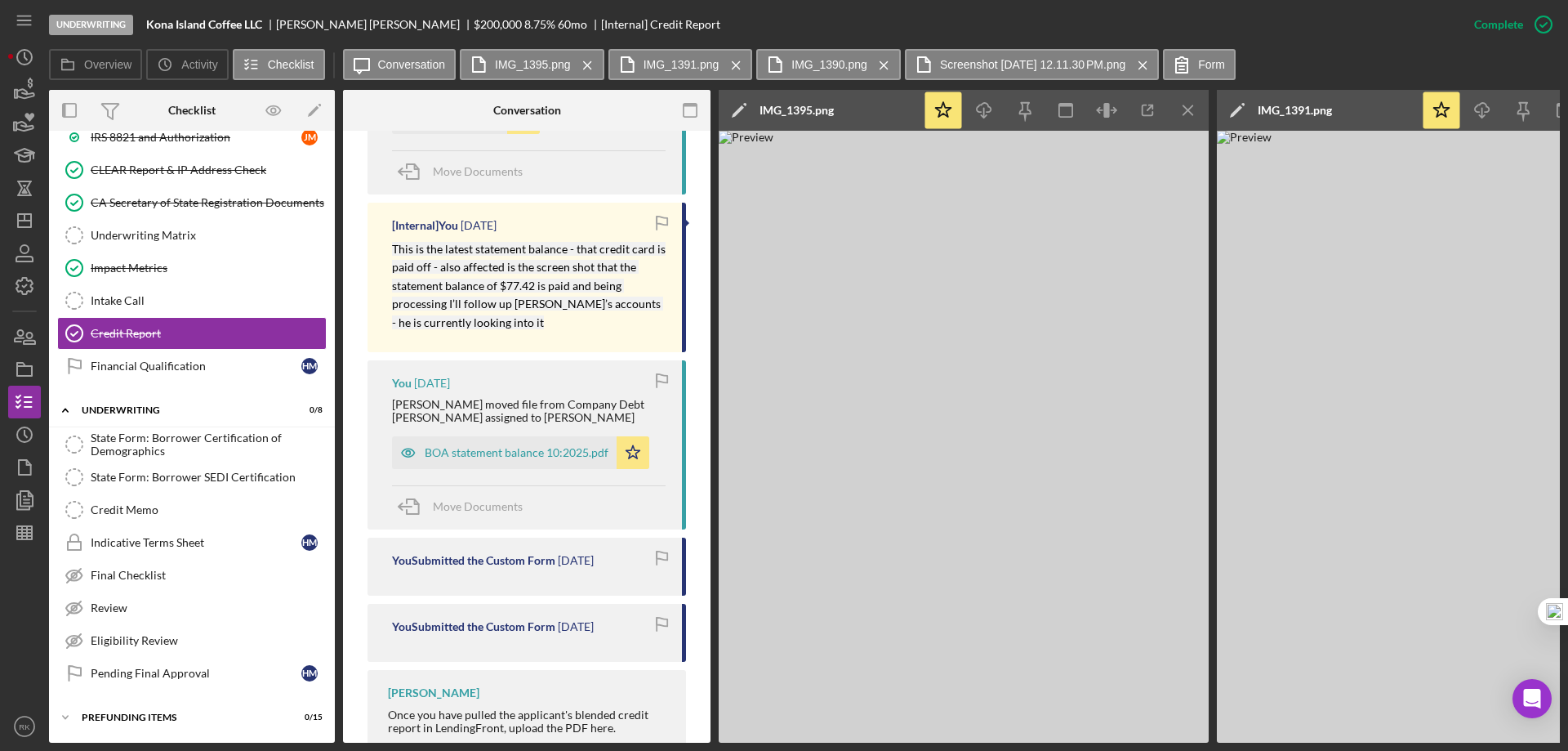
click at [1183, 114] on icon "Icon/Menu Close" at bounding box center [1189, 110] width 37 height 37
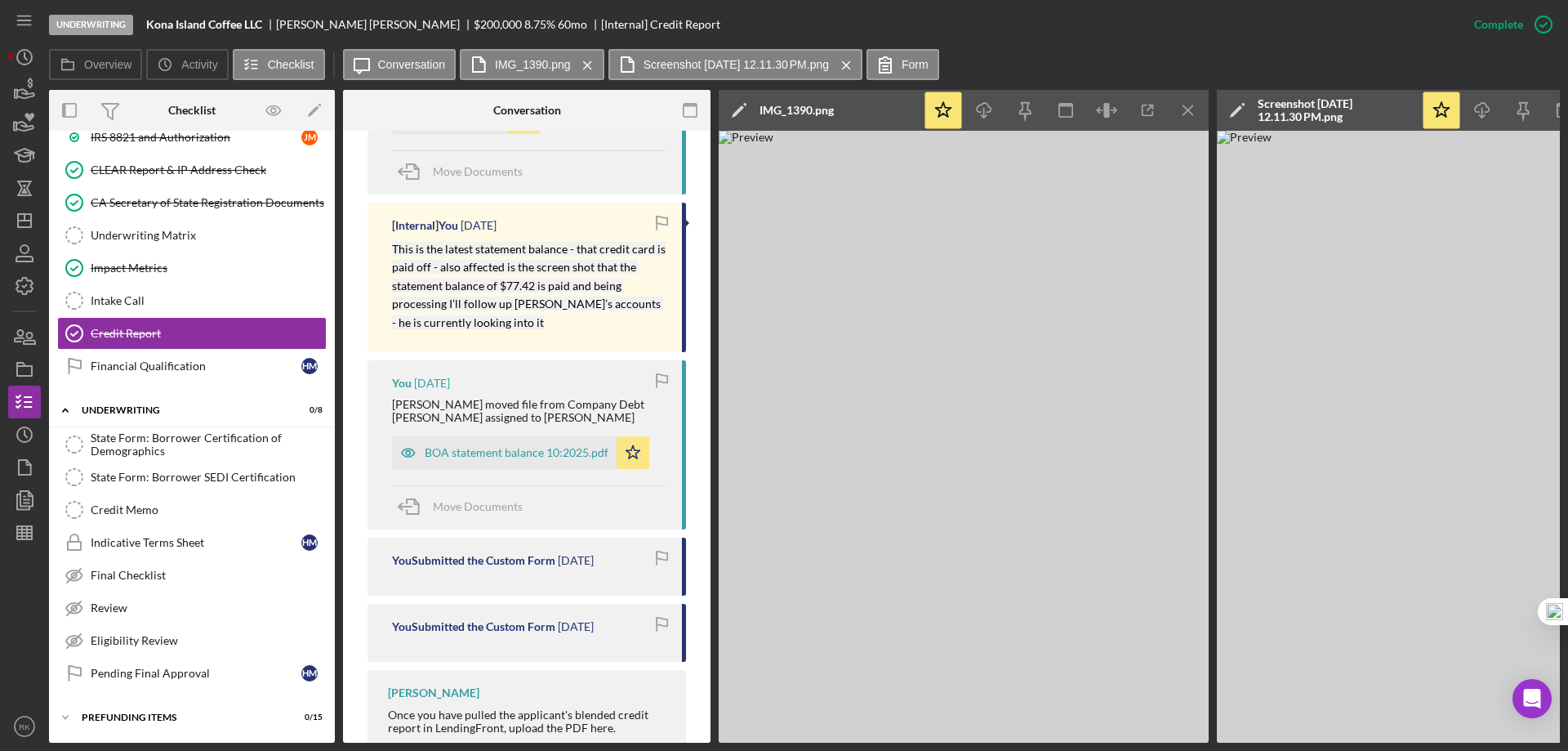
click at [1183, 114] on icon "Icon/Menu Close" at bounding box center [1189, 110] width 37 height 37
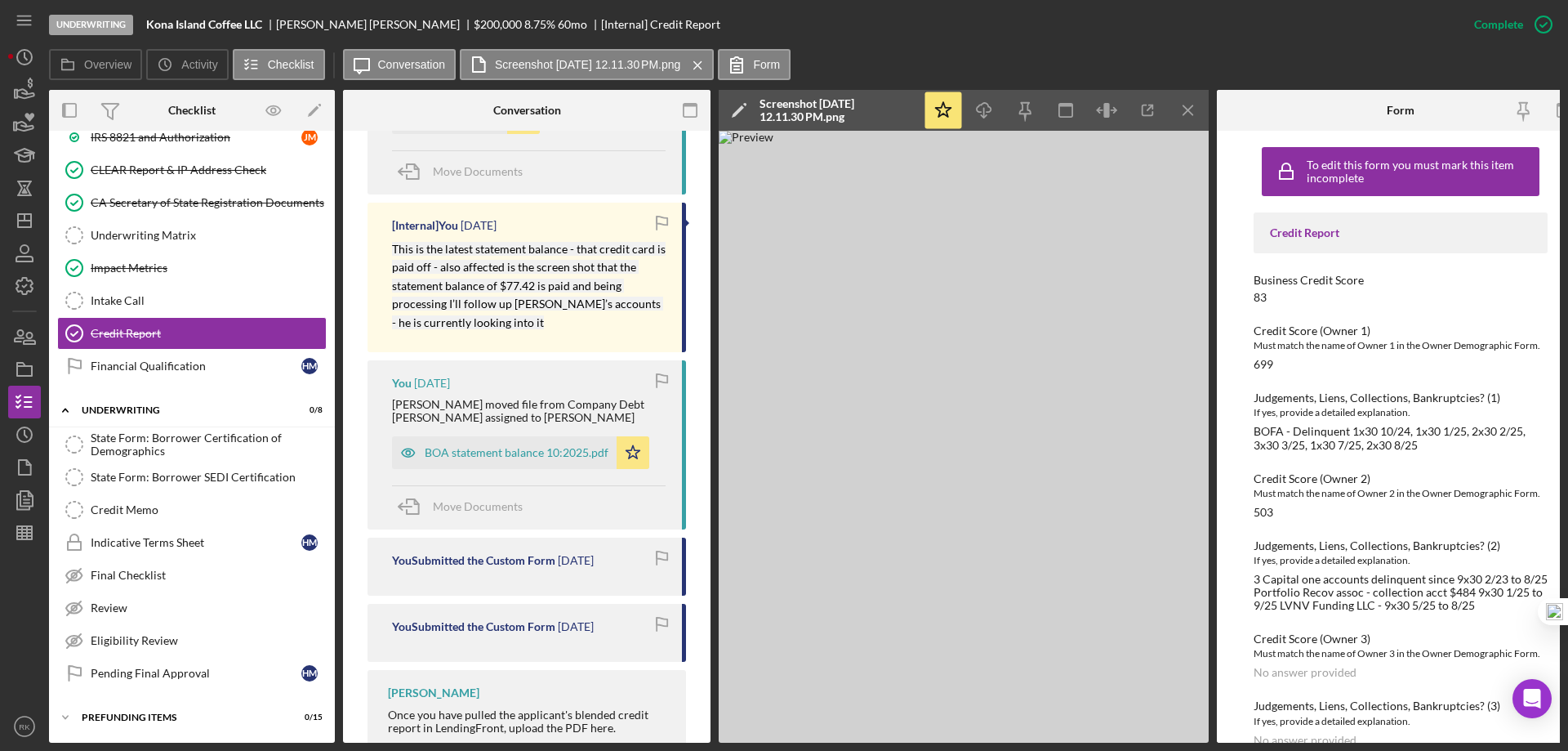
click at [1183, 114] on icon "Icon/Menu Close" at bounding box center [1189, 110] width 37 height 37
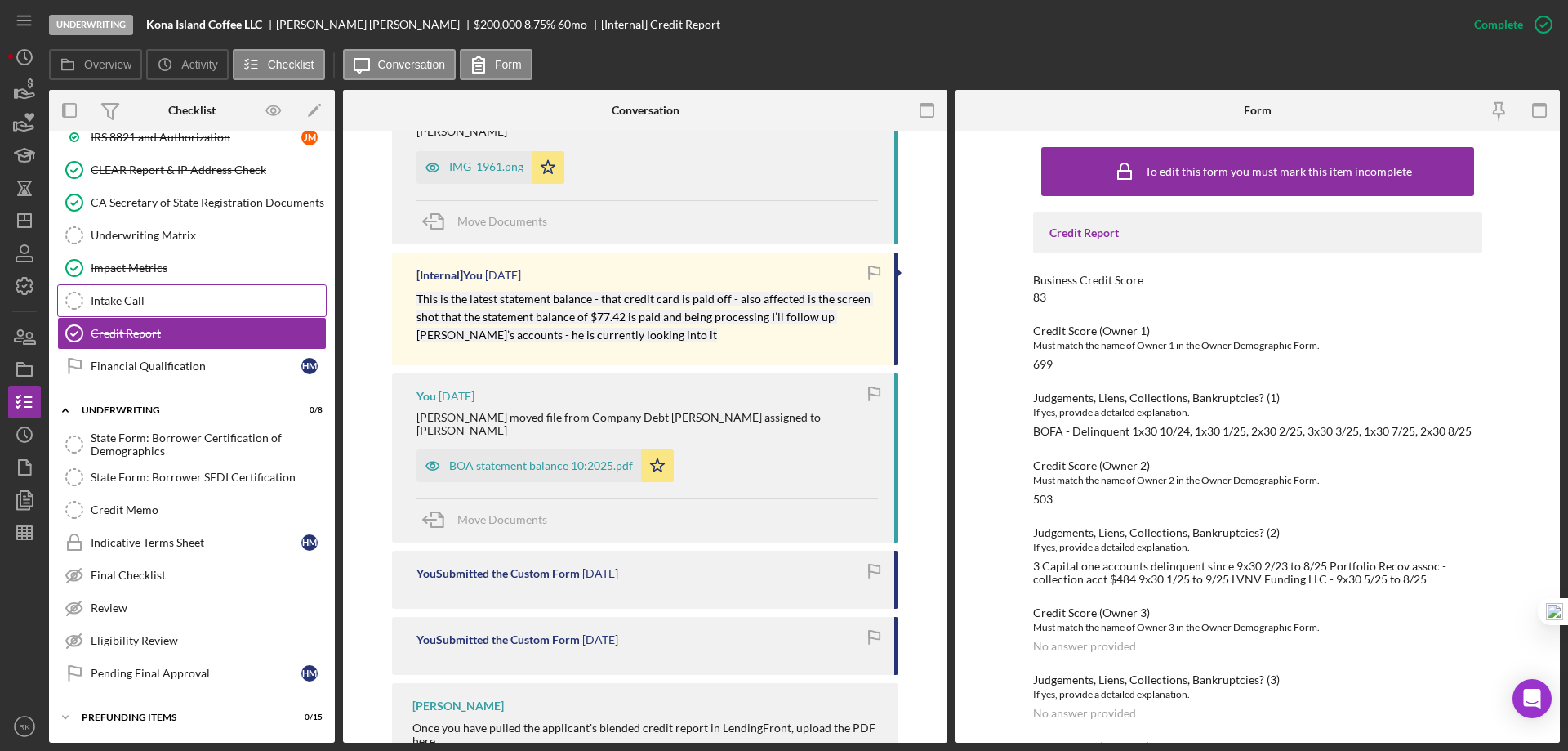
click at [125, 297] on div "Intake Call" at bounding box center [209, 301] width 236 height 13
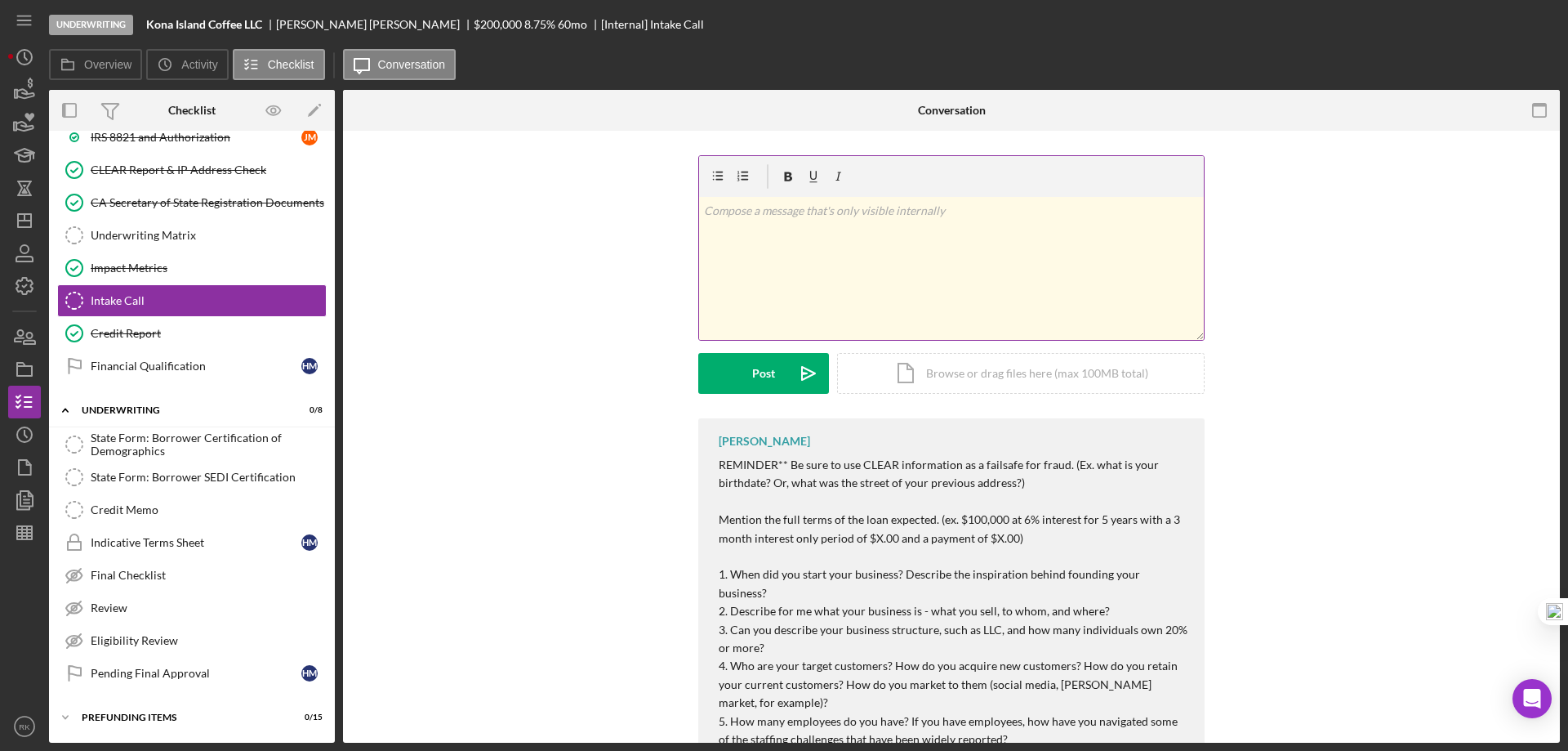
scroll to position [852, 0]
click at [814, 216] on p at bounding box center [952, 211] width 496 height 18
click at [793, 374] on icon "Icon/icon-invite-send" at bounding box center [809, 373] width 41 height 41
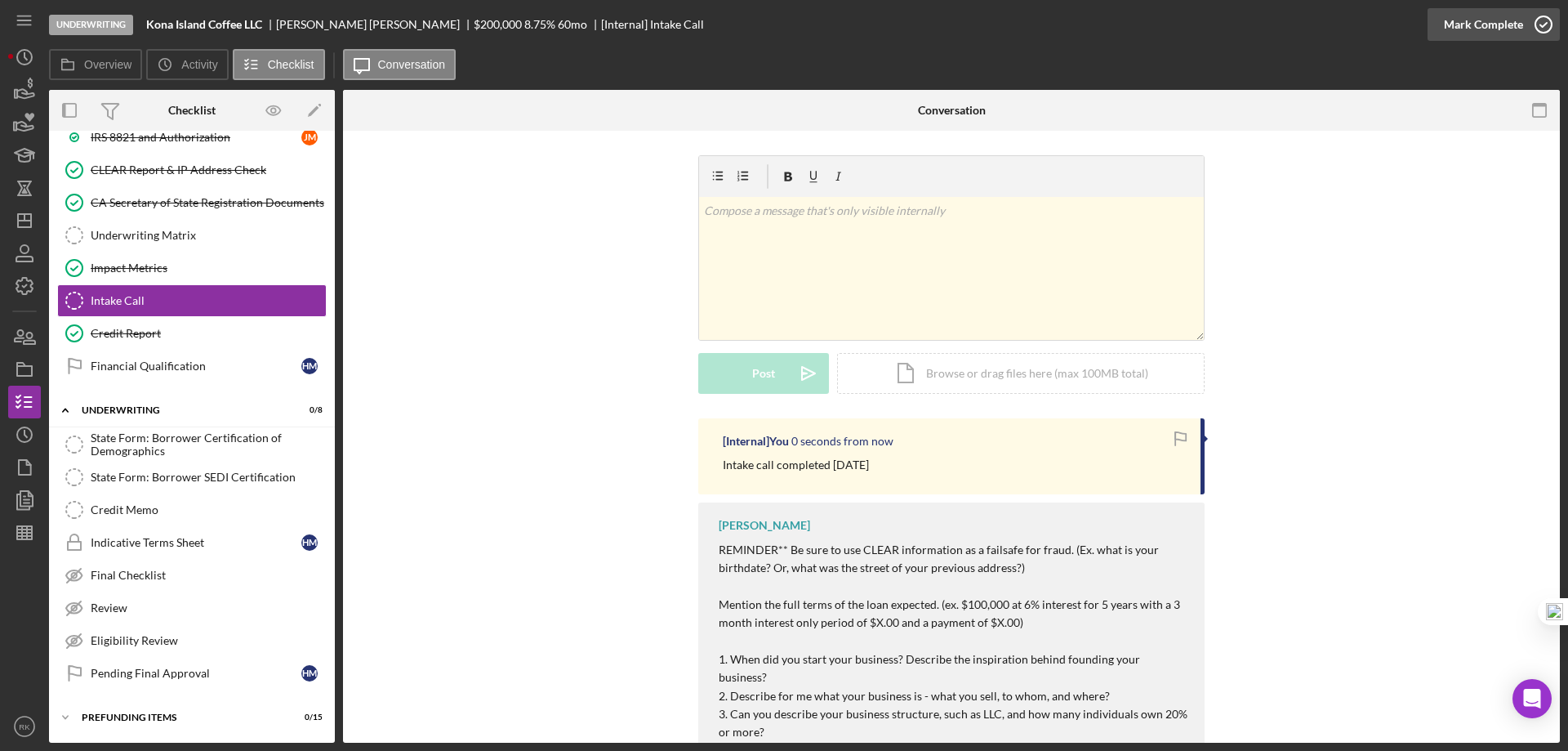
click at [1536, 24] on icon "button" at bounding box center [1544, 24] width 41 height 41
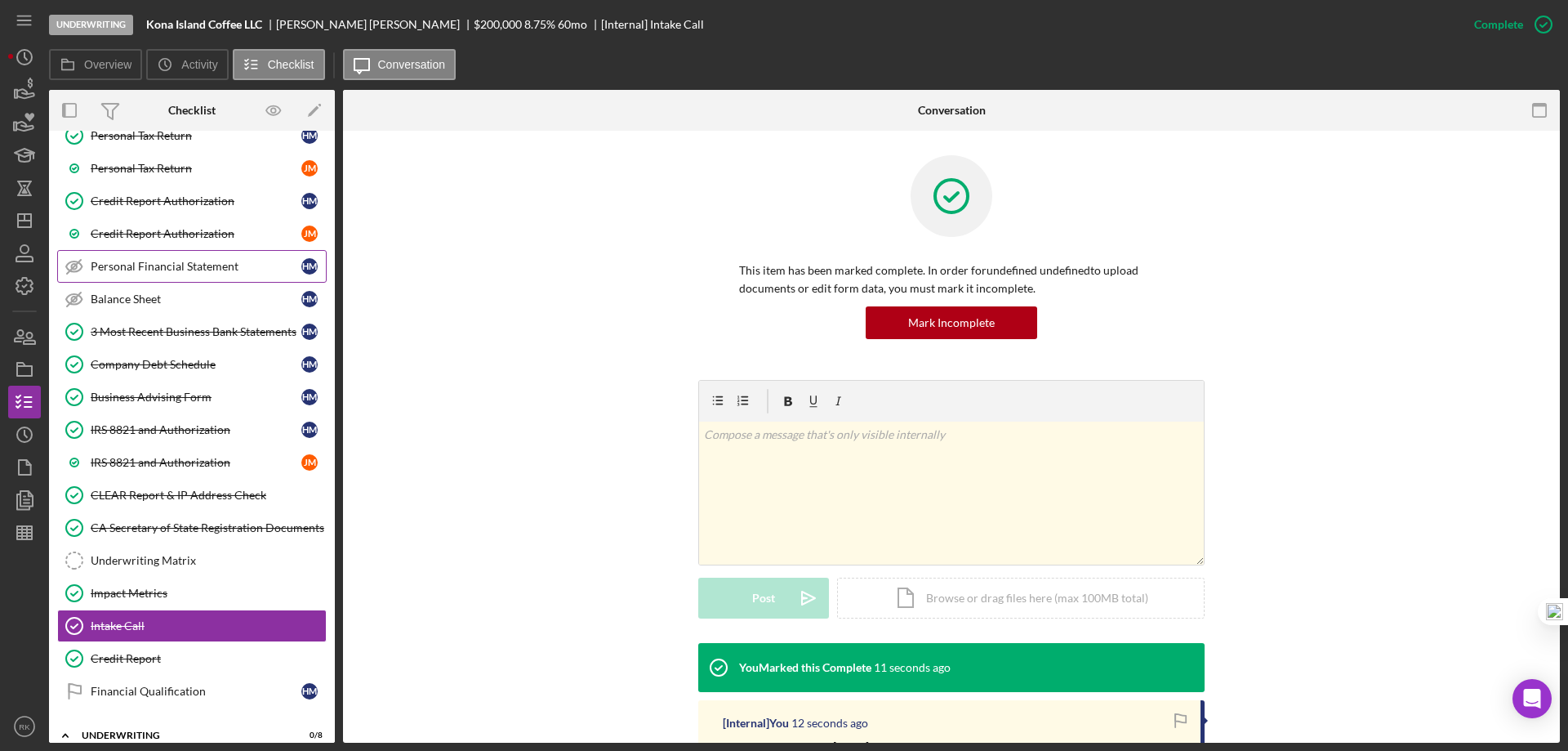
scroll to position [526, 0]
click at [203, 271] on div "Personal Financial Statement" at bounding box center [196, 267] width 211 height 13
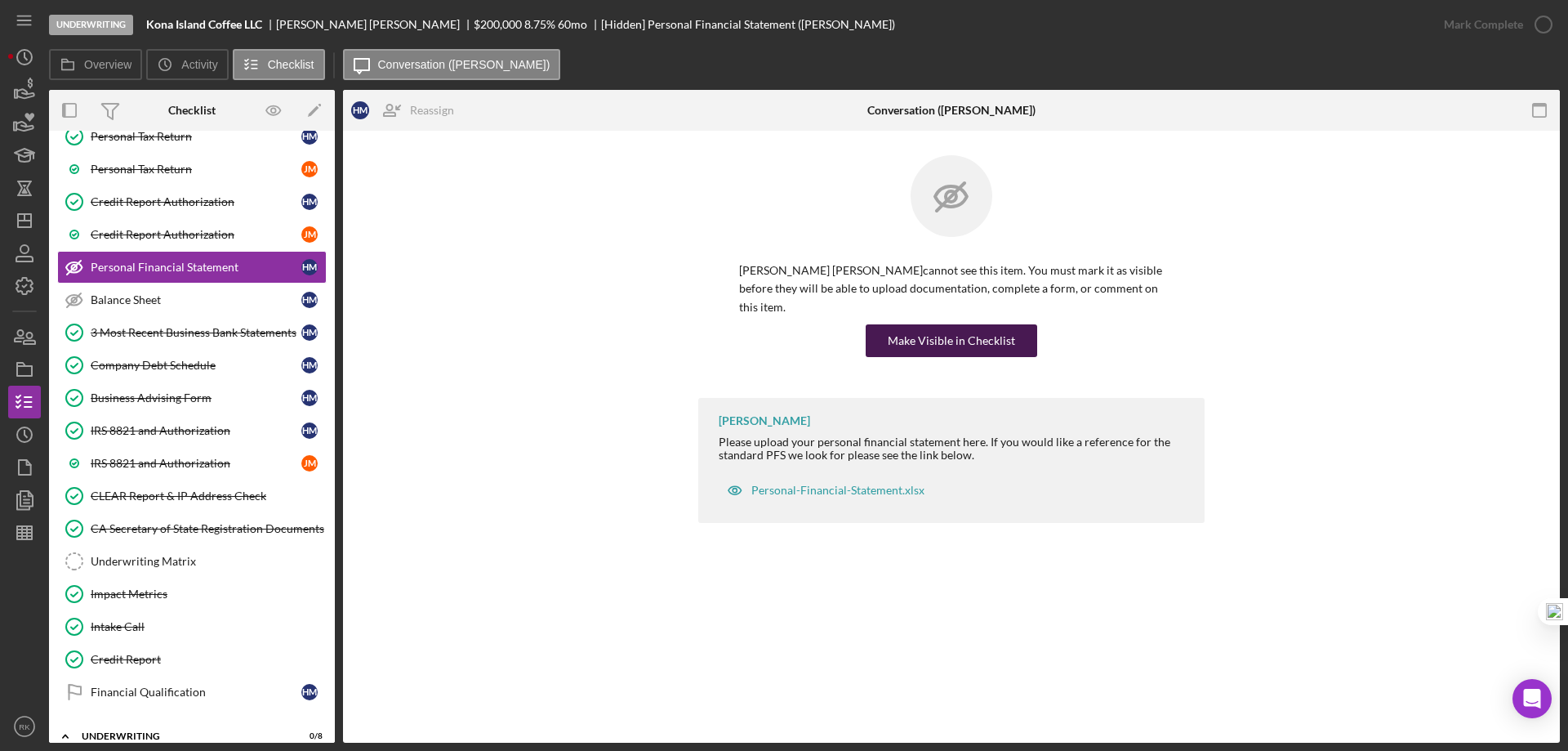
click at [947, 325] on div "Make Visible in Checklist" at bounding box center [951, 340] width 128 height 33
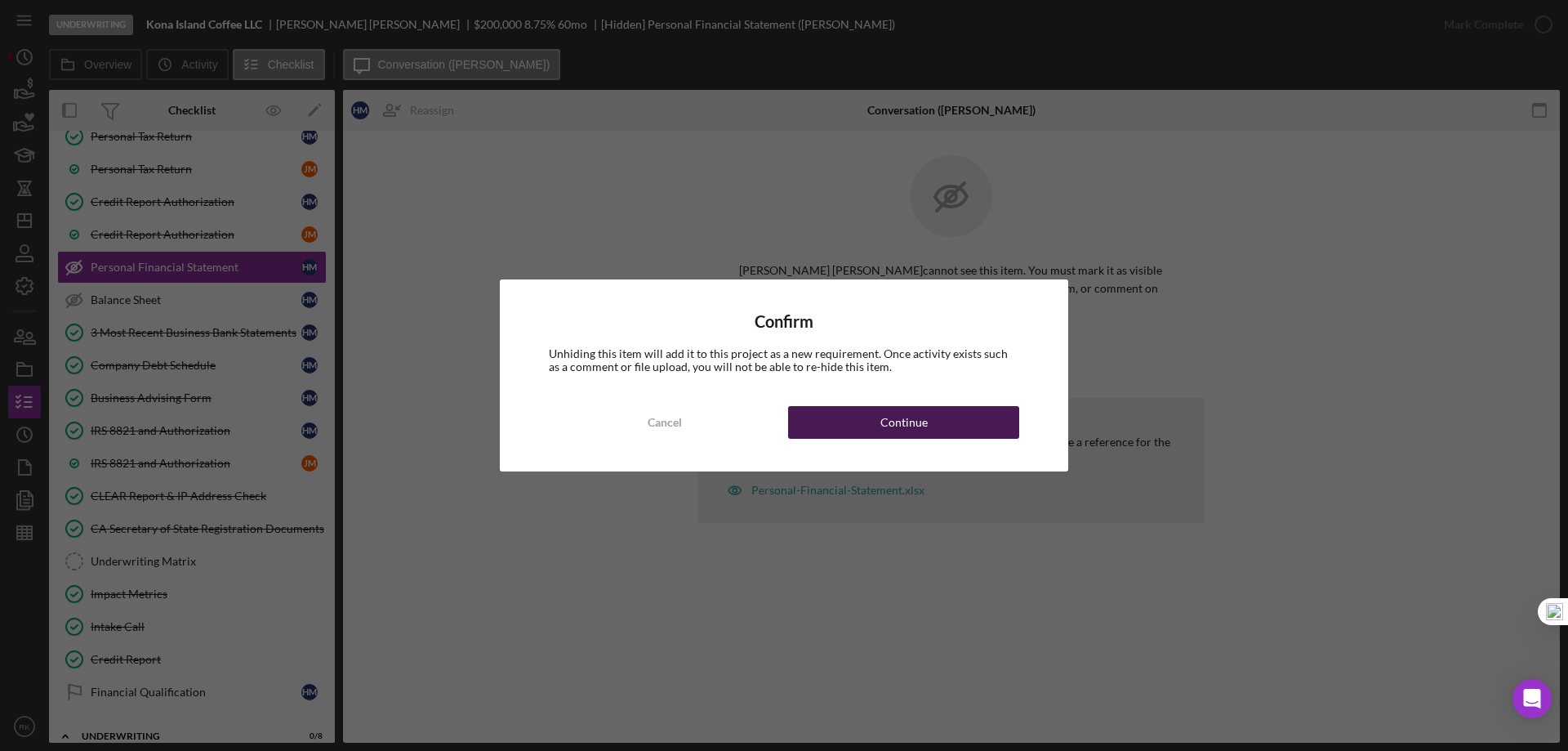
drag, startPoint x: 941, startPoint y: 424, endPoint x: 877, endPoint y: 424, distance: 64.0
click at [941, 424] on button "Continue" at bounding box center [904, 422] width 231 height 33
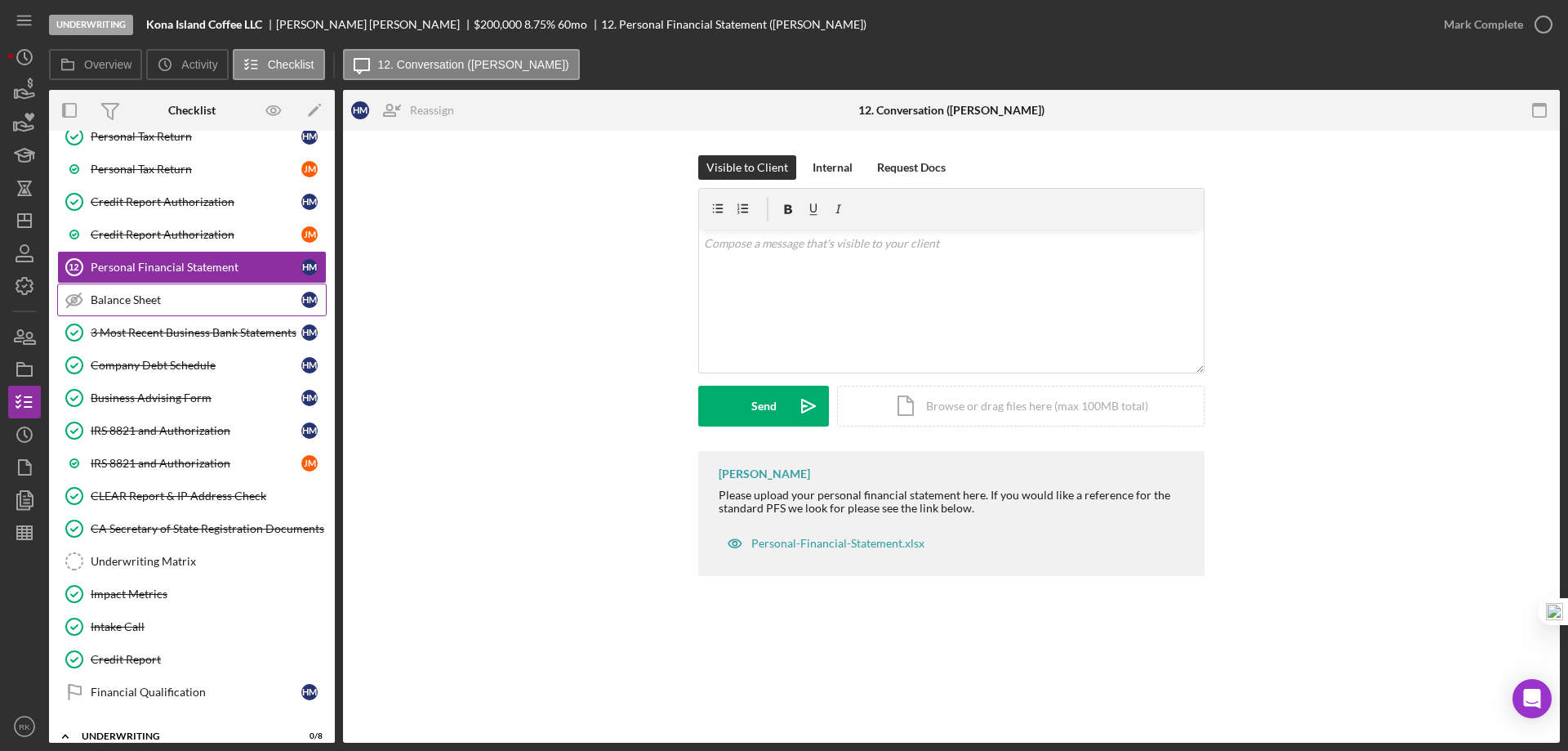
click at [129, 293] on div "Balance Sheet" at bounding box center [196, 300] width 211 height 13
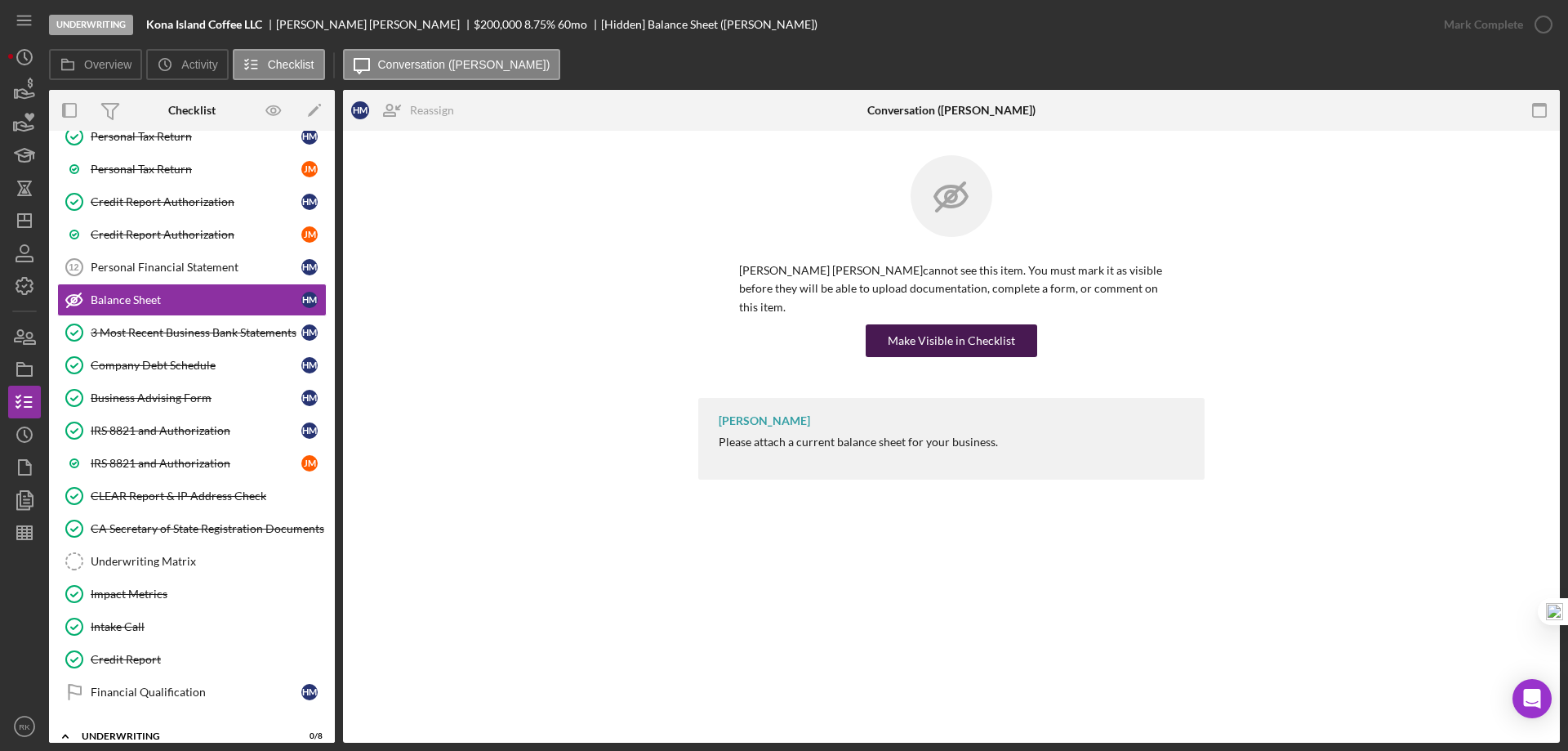
click at [919, 329] on div "Make Visible in Checklist" at bounding box center [951, 340] width 128 height 33
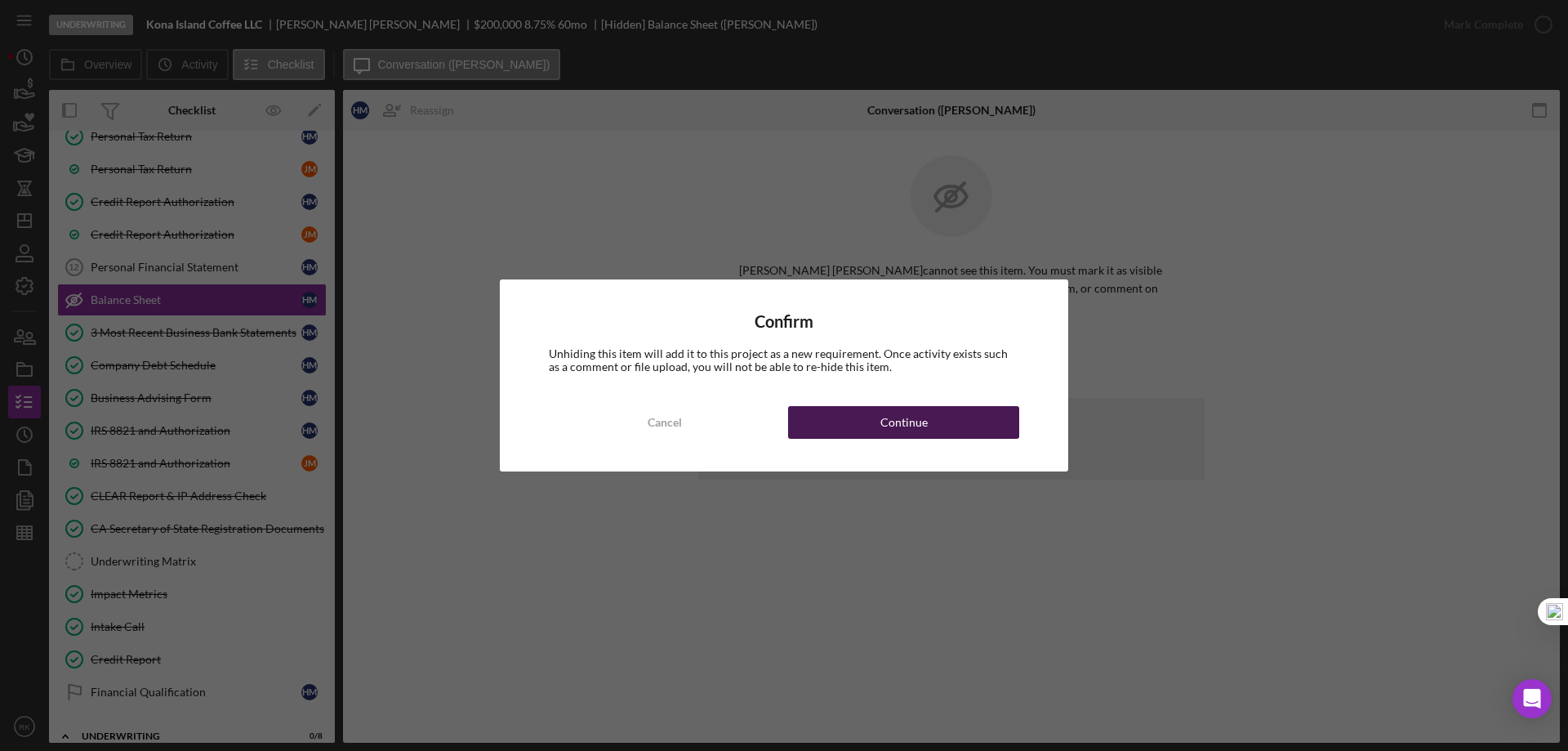
click at [913, 422] on div "Continue" at bounding box center [904, 422] width 48 height 33
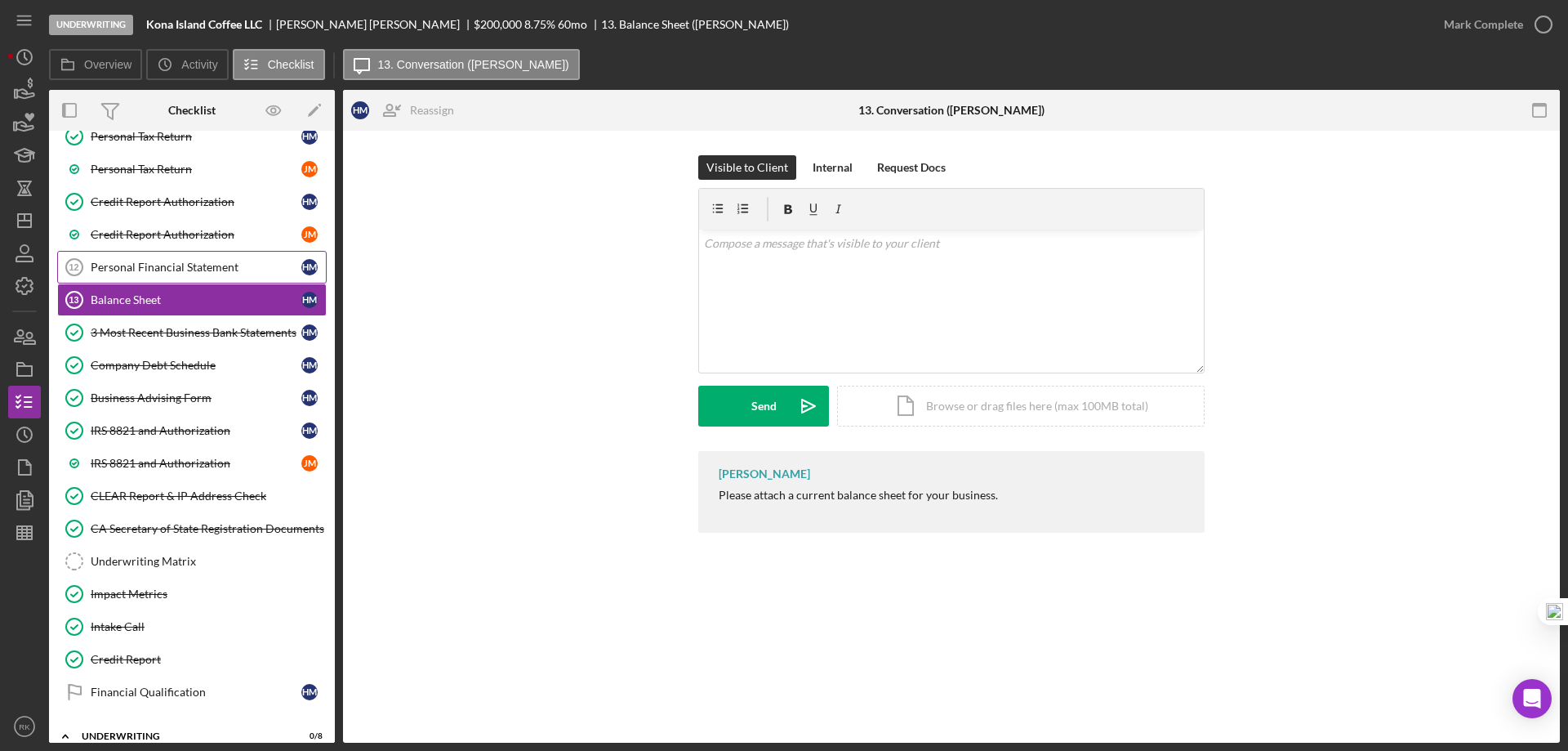
click at [207, 259] on link "Personal Financial Statement 12 Personal Financial Statement H M" at bounding box center [191, 266] width 270 height 33
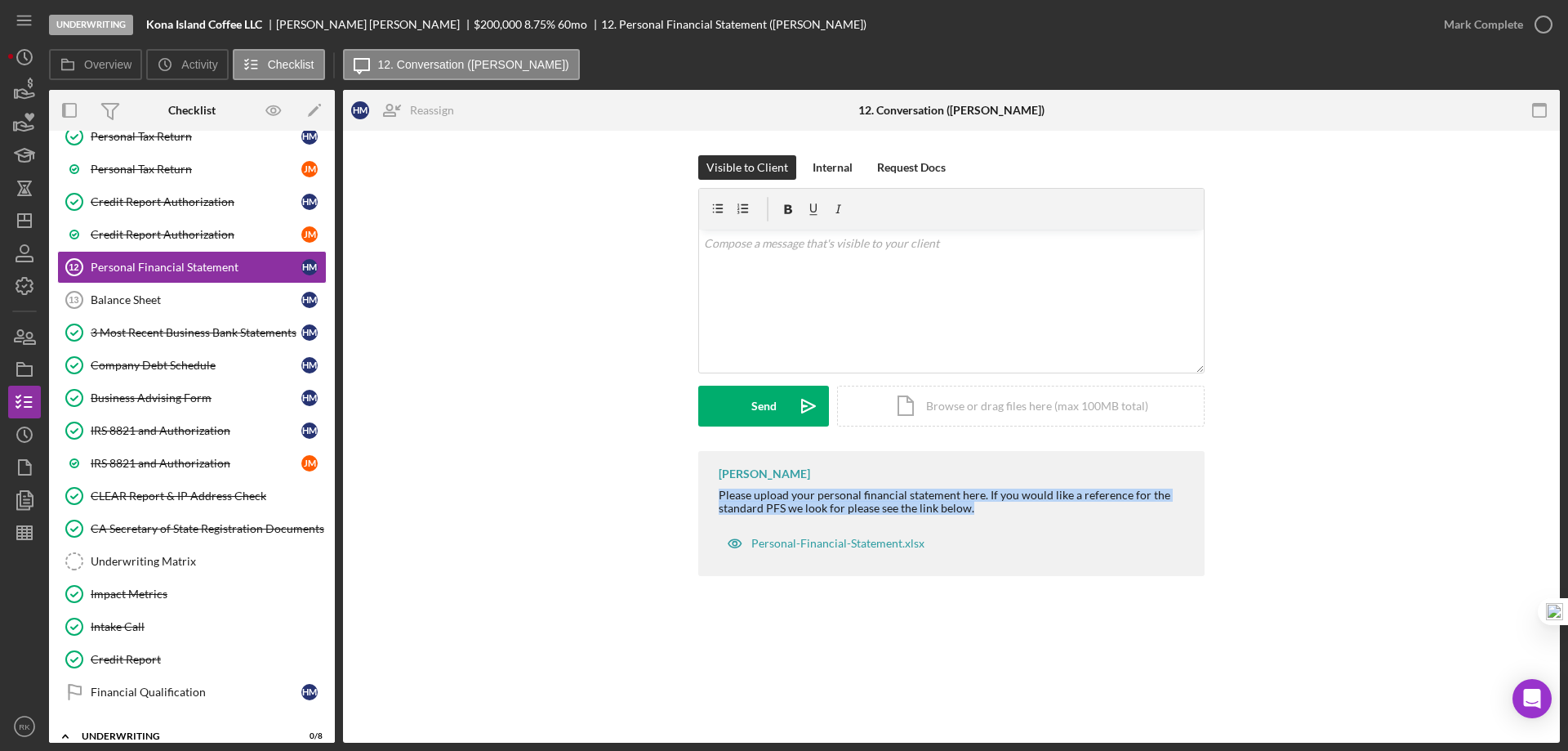
drag, startPoint x: 719, startPoint y: 495, endPoint x: 987, endPoint y: 505, distance: 268.2
click at [1031, 516] on div "Raymond Ko Please upload your personal financial statement here. If you would l…" at bounding box center [951, 514] width 506 height 125
copy div "Please upload your personal financial statement here. If you would like a refer…"
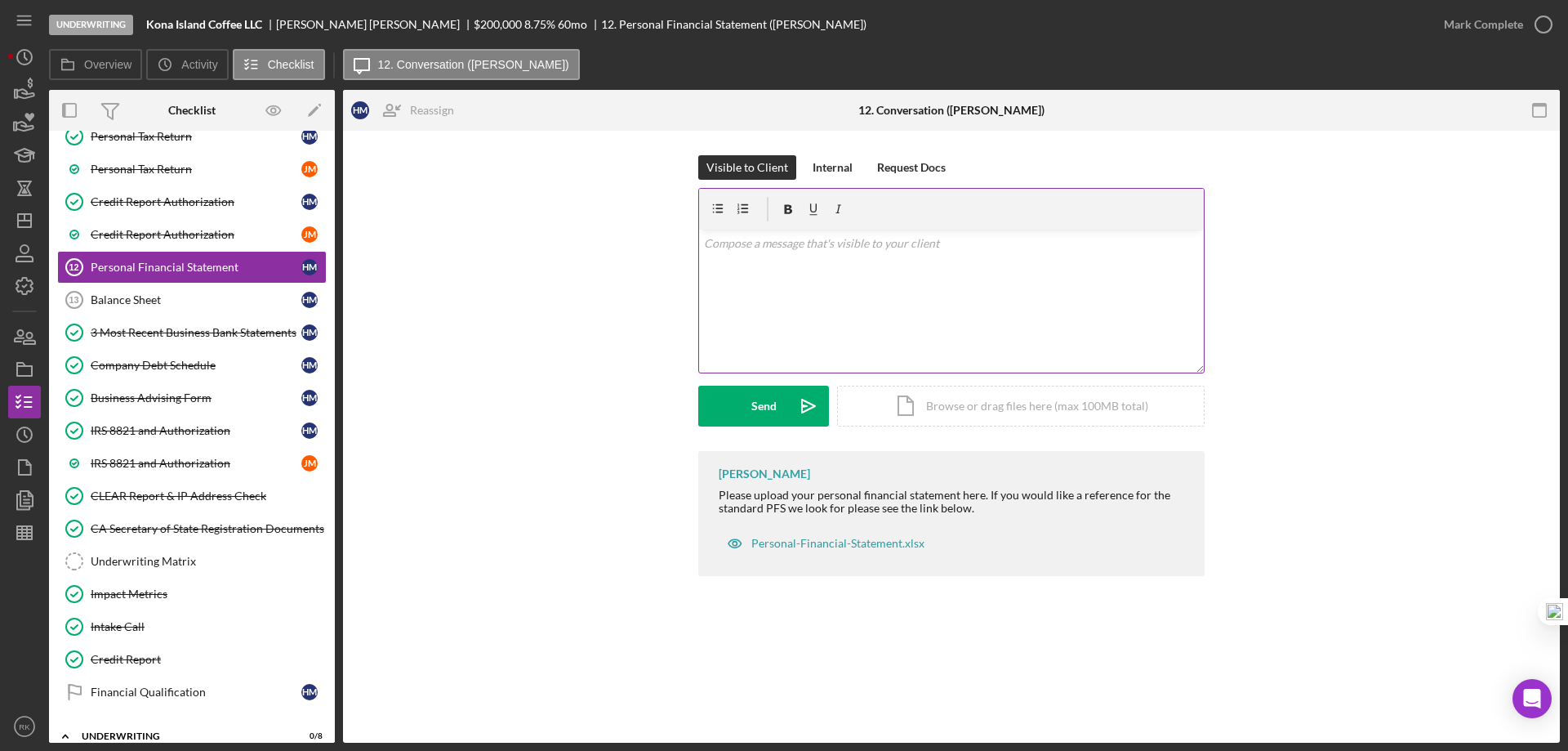
click at [778, 250] on p at bounding box center [952, 244] width 496 height 18
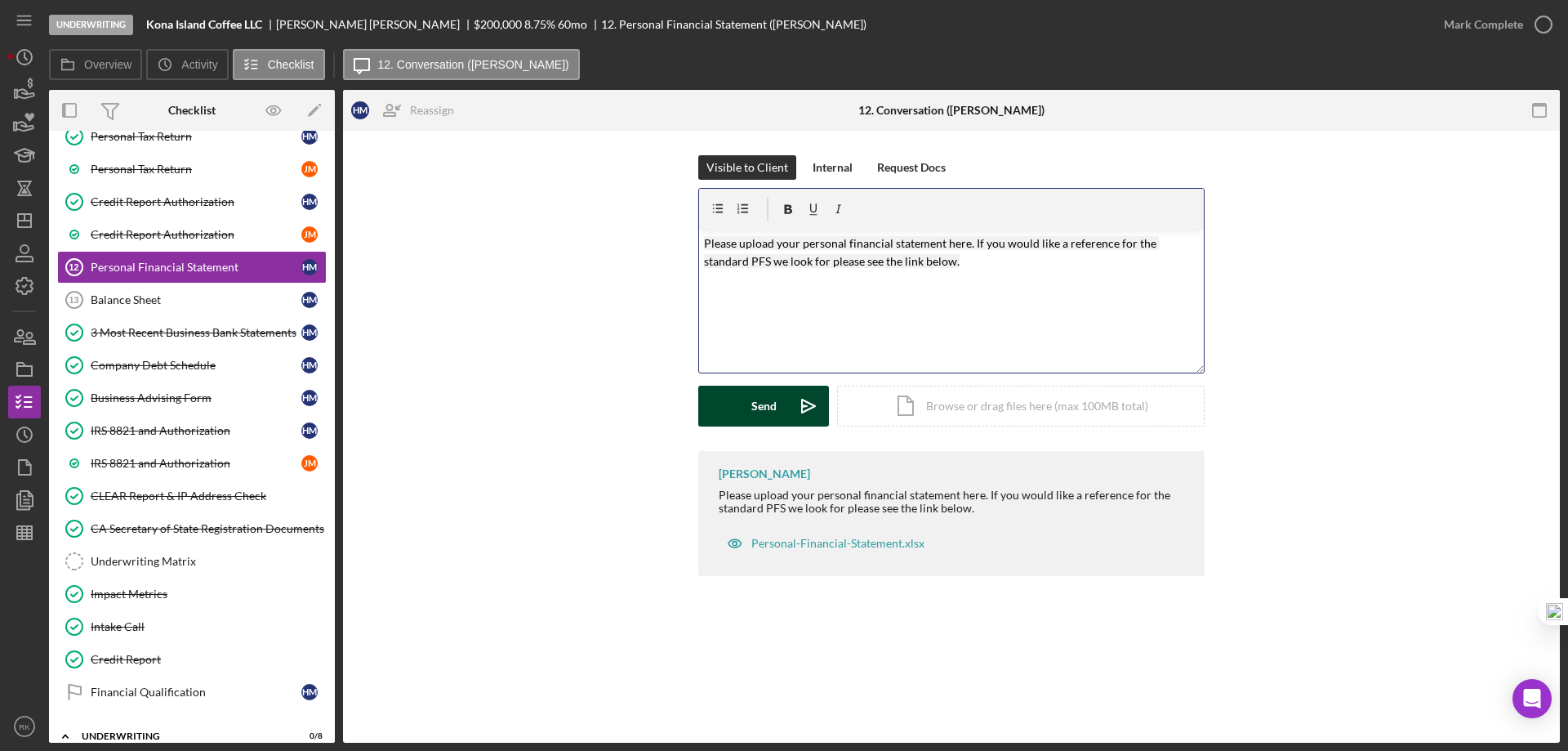
click at [774, 404] on div "Send" at bounding box center [764, 406] width 25 height 41
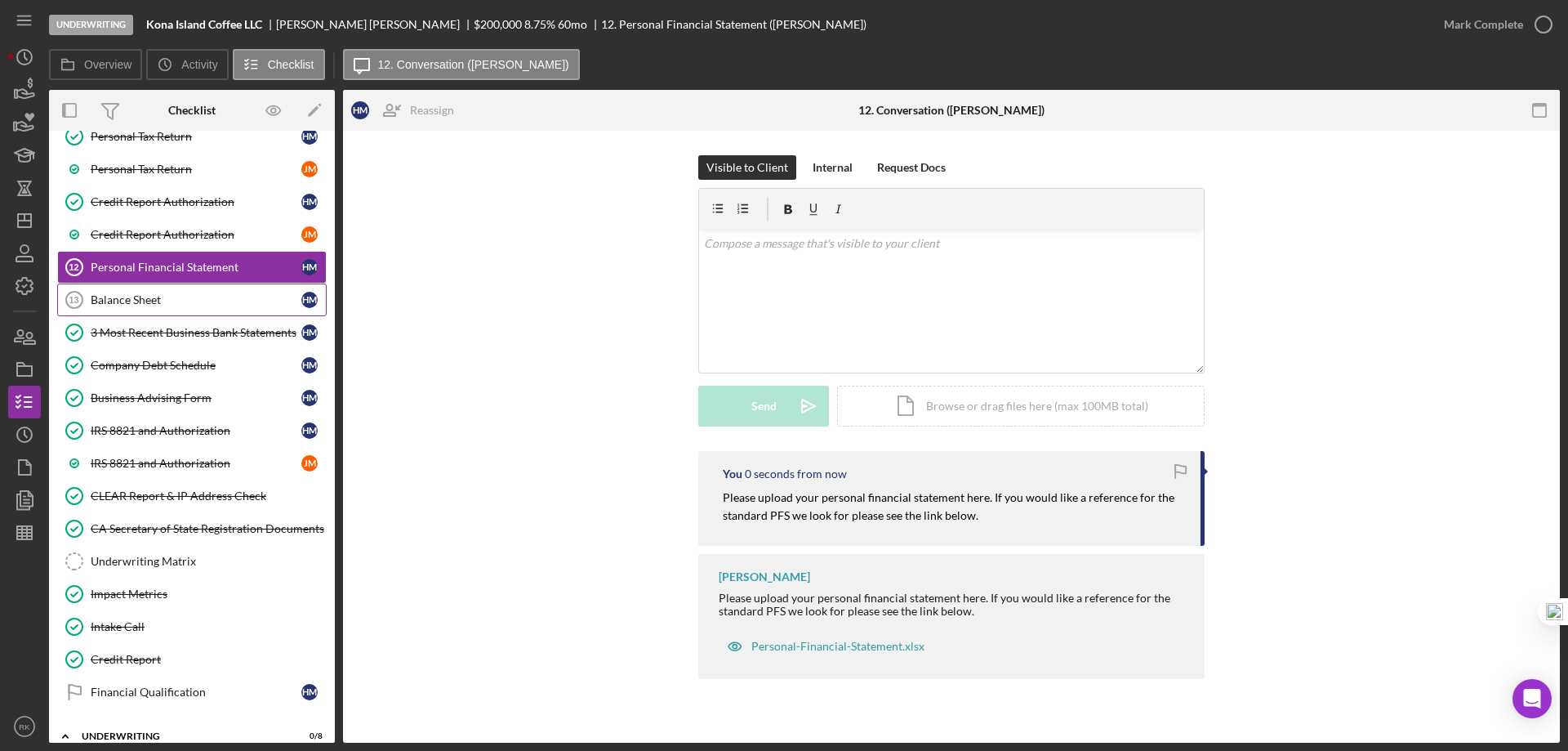
click at [129, 296] on div "Balance Sheet" at bounding box center [196, 300] width 211 height 13
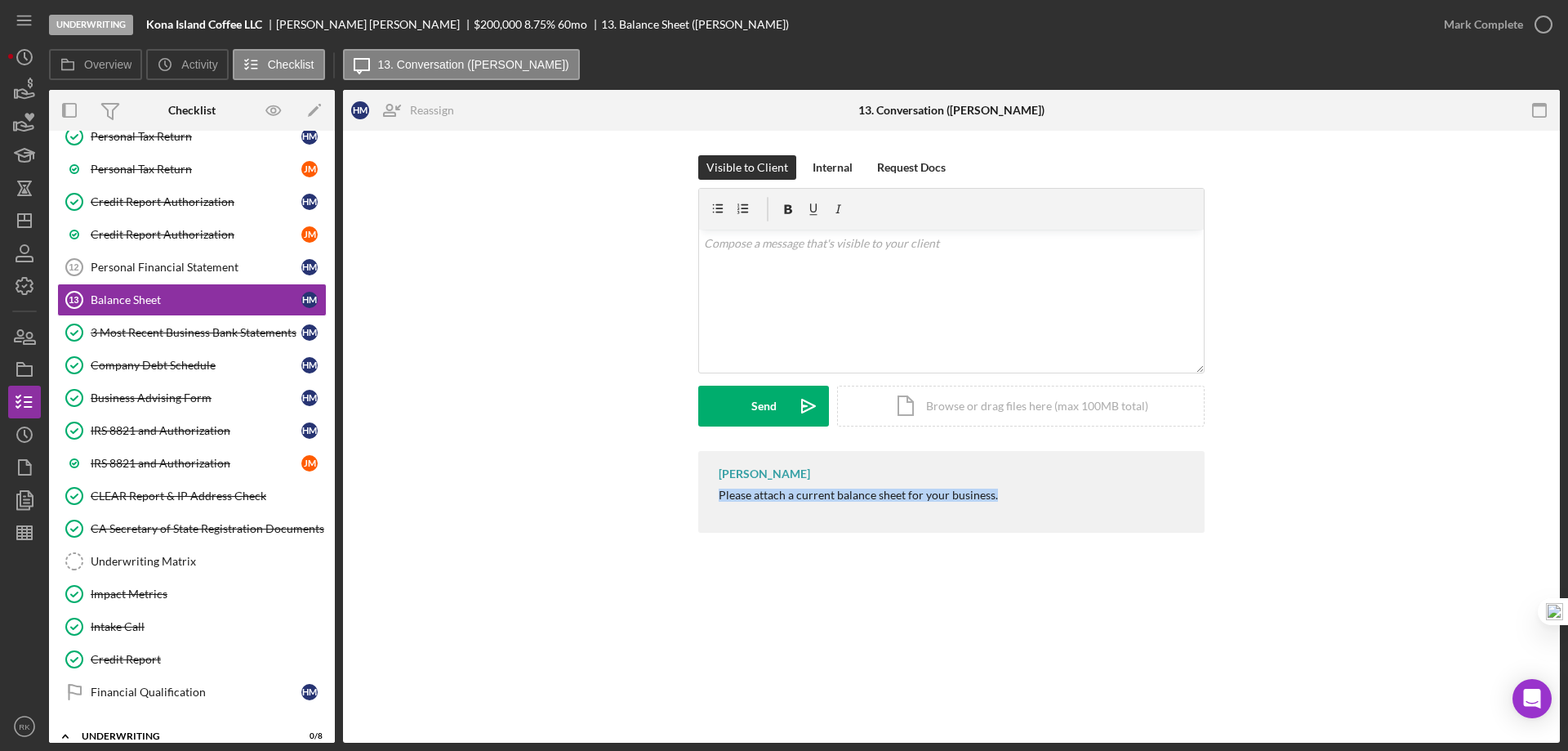
drag, startPoint x: 714, startPoint y: 494, endPoint x: 1046, endPoint y: 503, distance: 332.1
click at [1046, 503] on div "Raymond Ko Please attach a current balance sheet for your business." at bounding box center [951, 492] width 506 height 82
copy div "Please attach a current balance sheet for your business."
click at [759, 258] on div "v Color teal Color pink Remove color Add row above Add row below Add column bef…" at bounding box center [951, 301] width 505 height 143
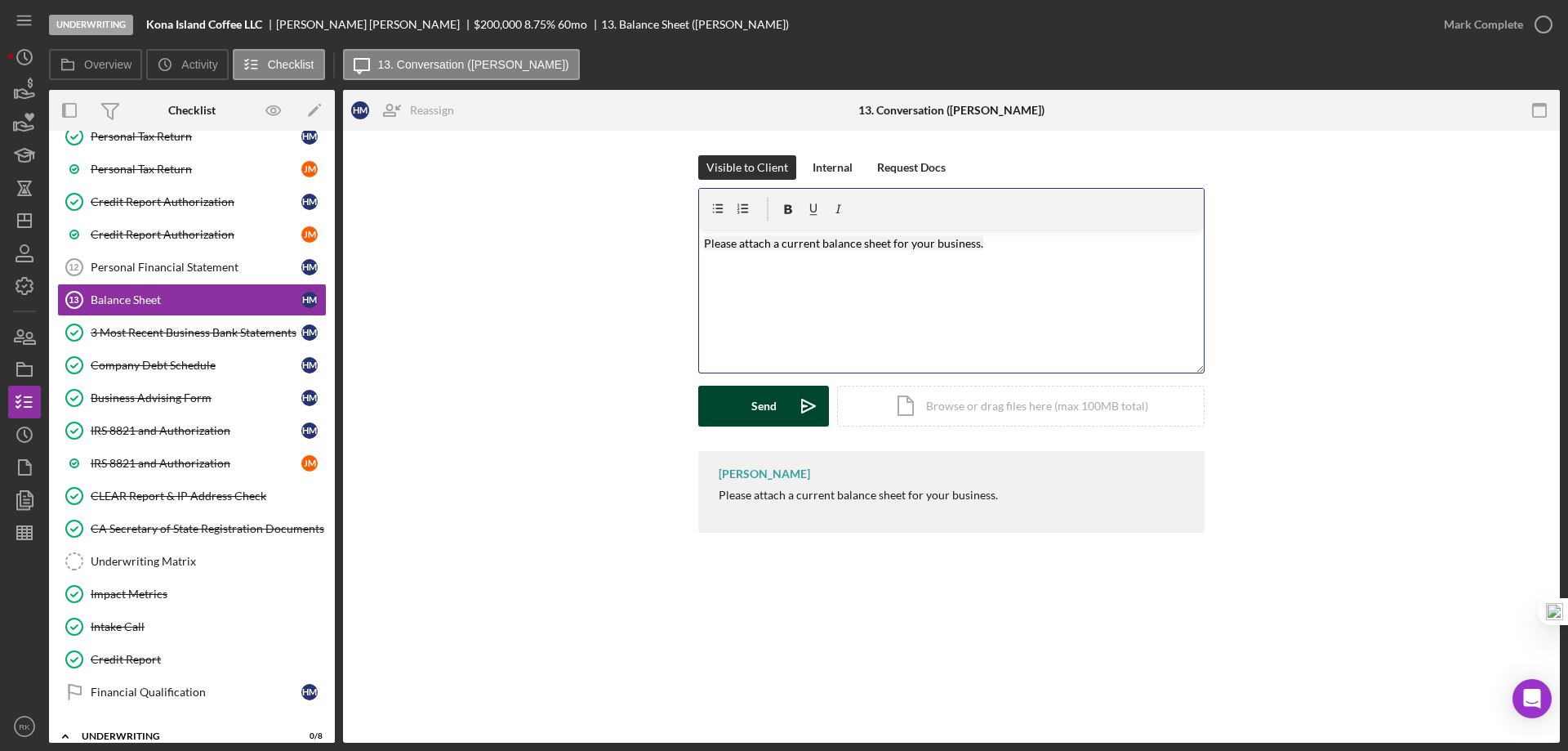
click at [758, 398] on div "Send" at bounding box center [764, 406] width 25 height 41
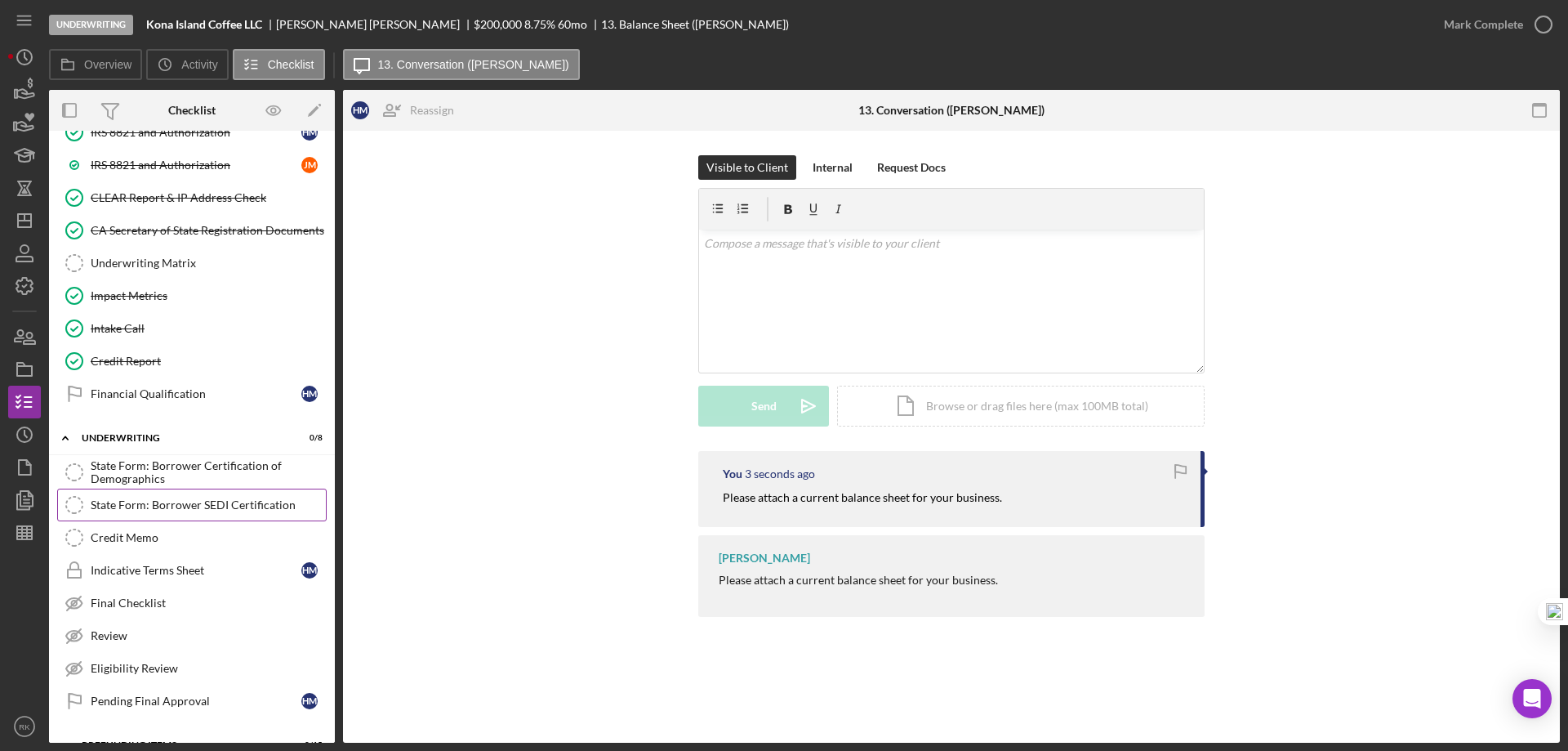
scroll to position [825, 0]
click at [24, 222] on icon "Icon/Dashboard" at bounding box center [24, 221] width 41 height 41
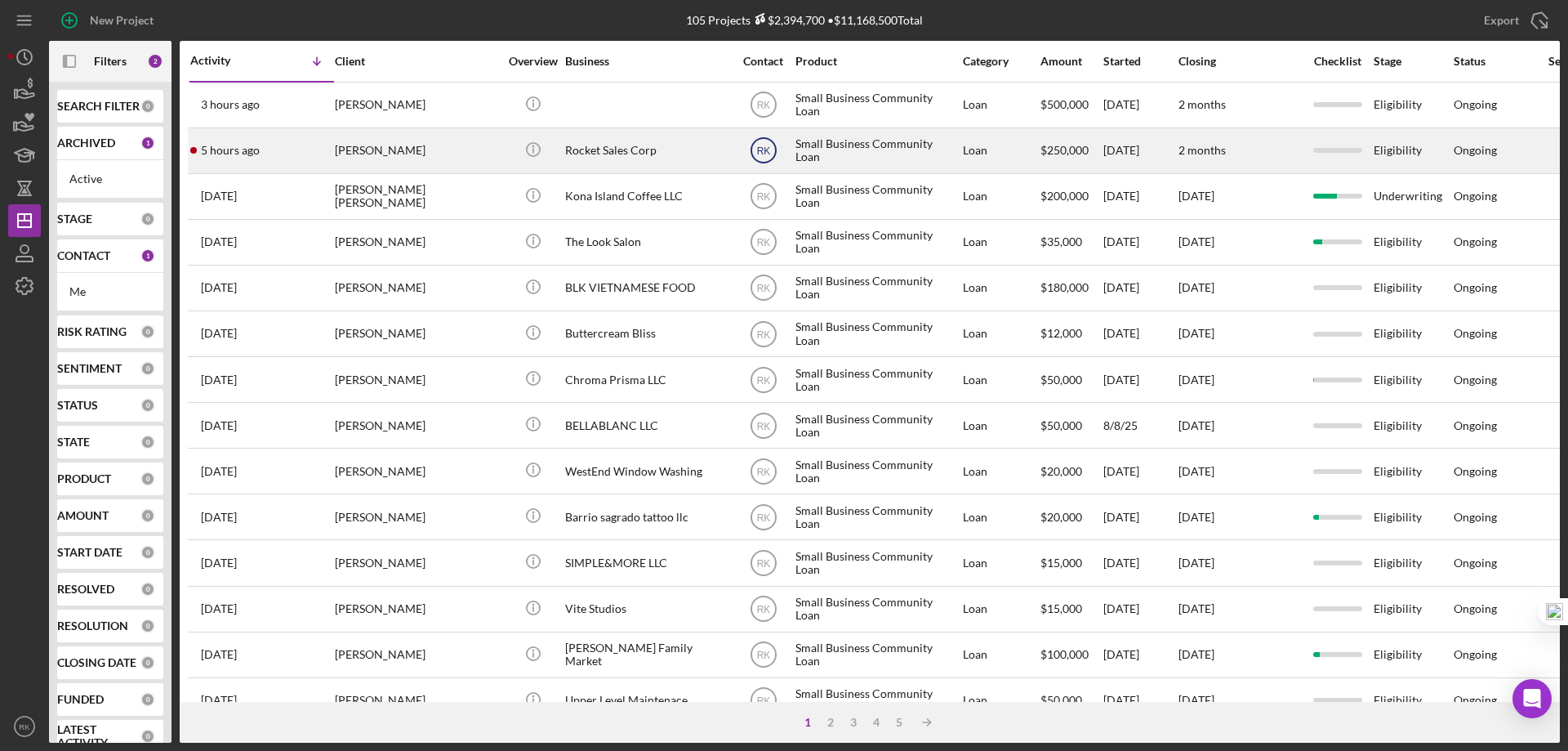
click at [763, 150] on text "RK" at bounding box center [763, 151] width 14 height 12
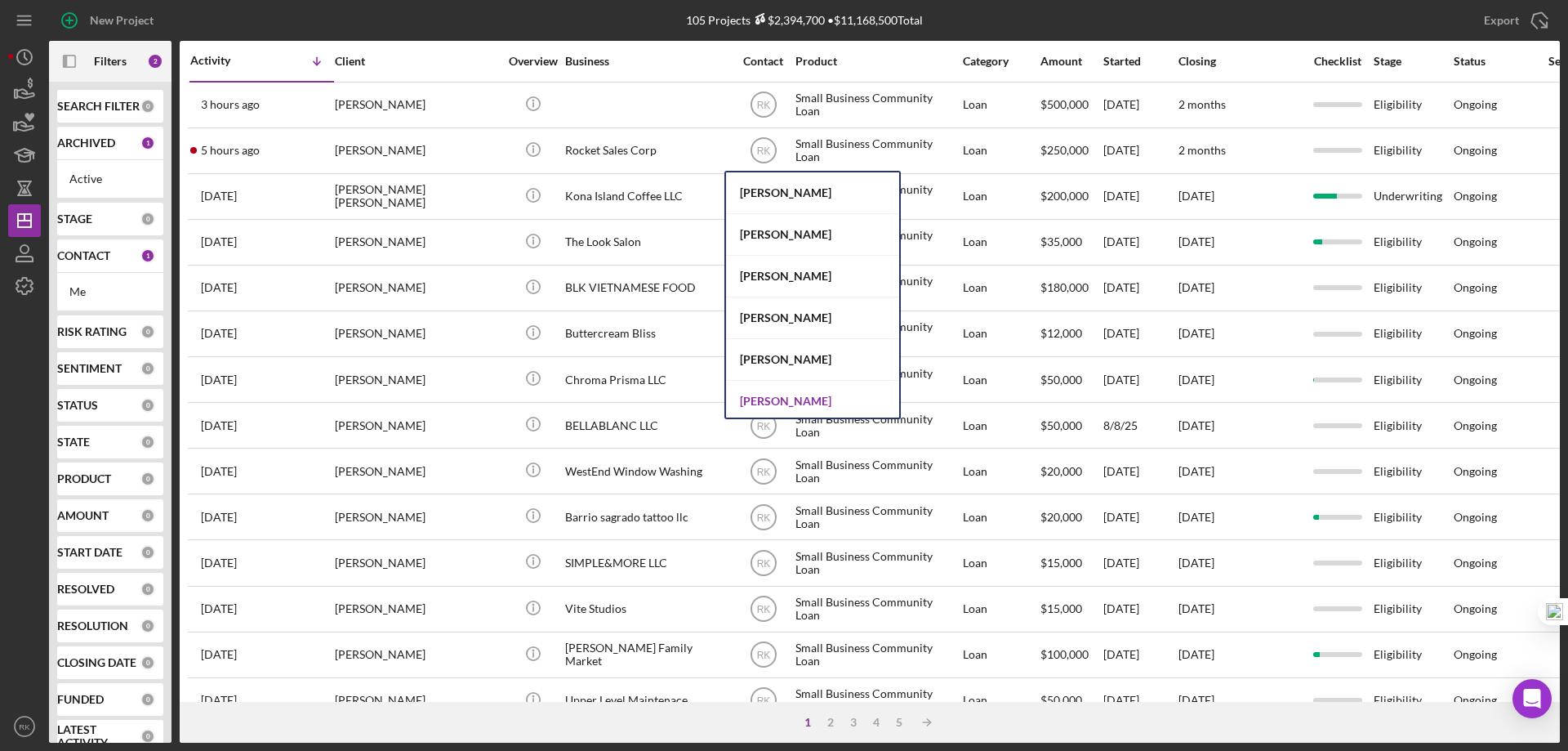
click at [792, 395] on div "[PERSON_NAME]" at bounding box center [812, 402] width 173 height 42
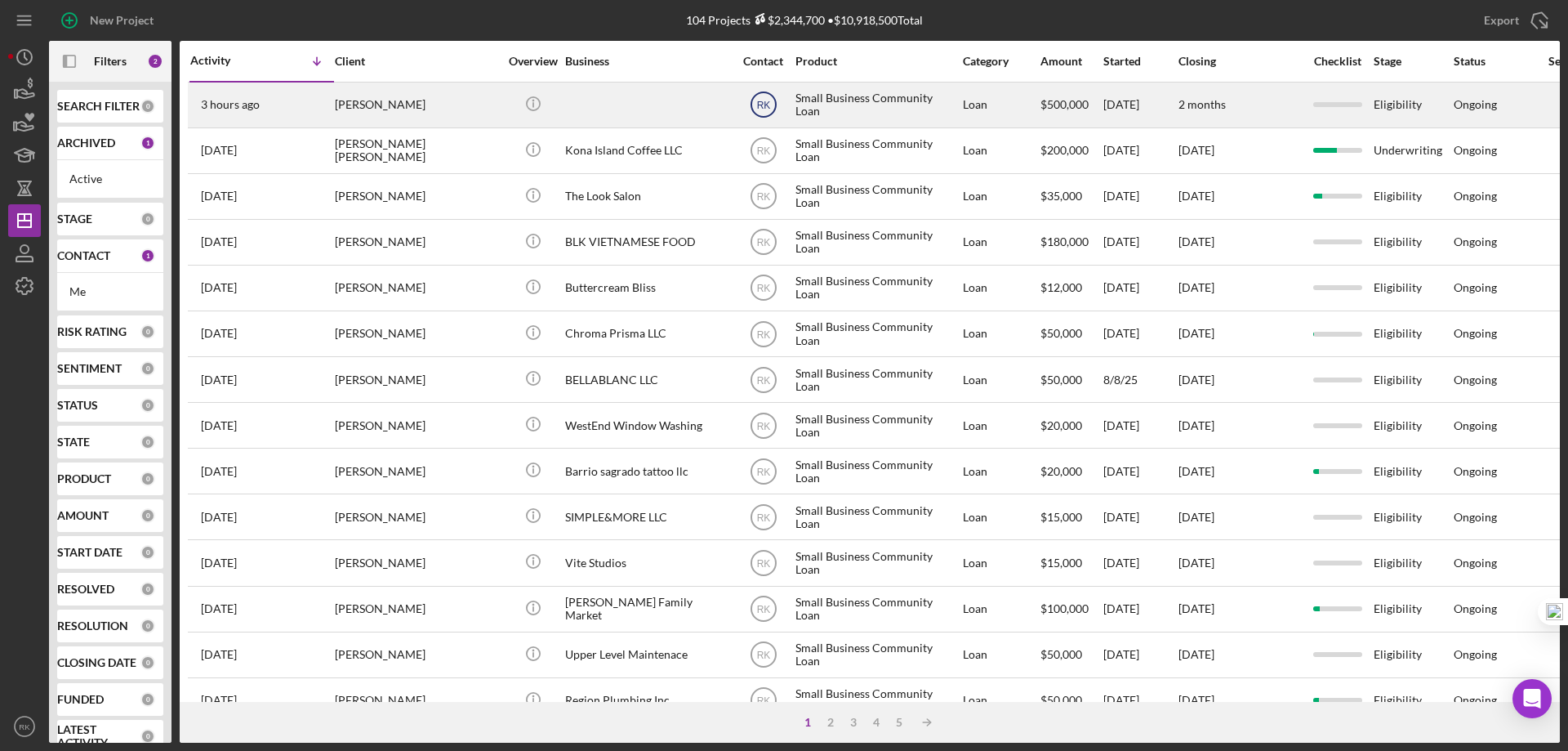
click at [765, 110] on text "RK" at bounding box center [763, 105] width 14 height 12
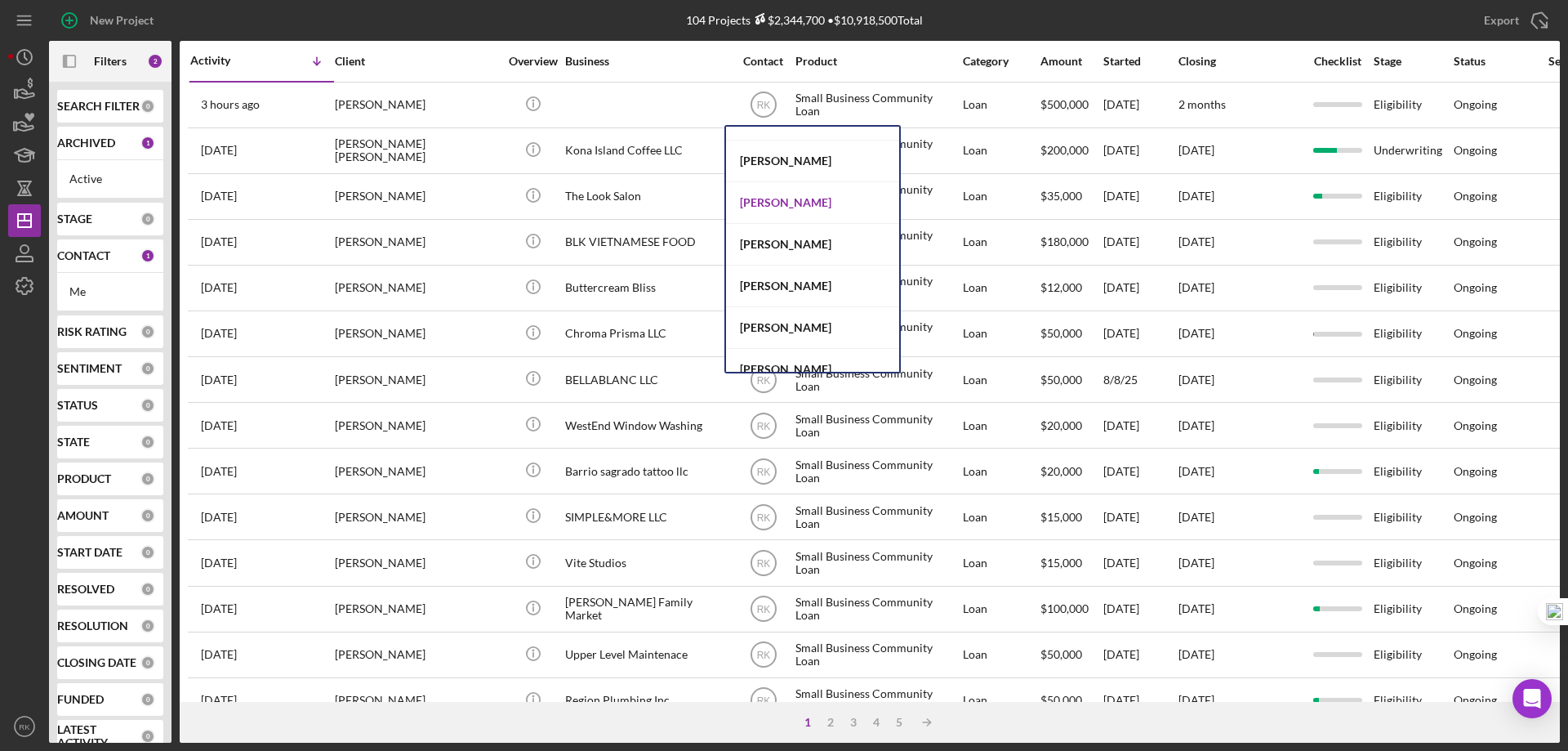
scroll to position [653, 0]
click at [777, 204] on div "Cassandra Cervera" at bounding box center [812, 202] width 173 height 42
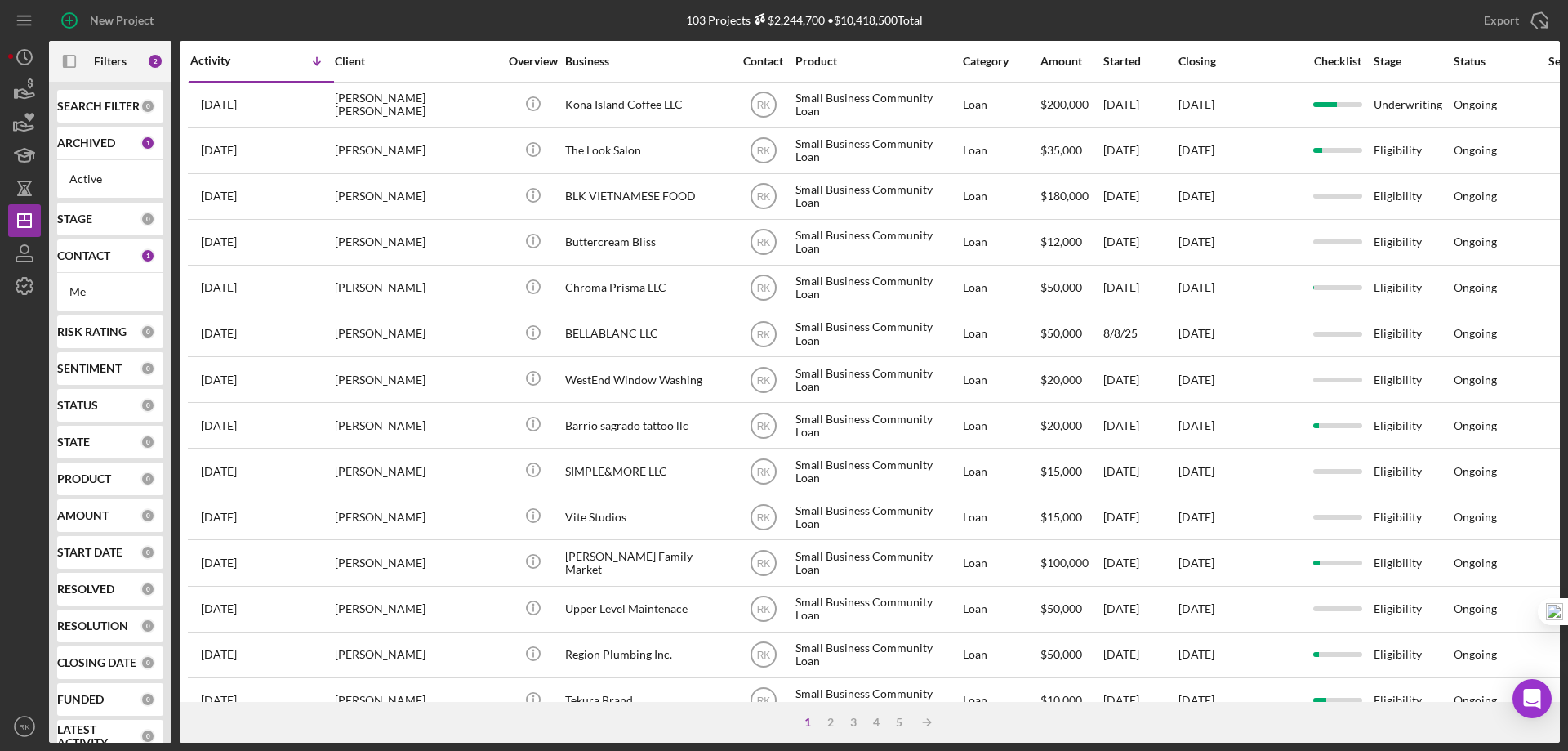
drag, startPoint x: 94, startPoint y: 260, endPoint x: 96, endPoint y: 337, distance: 77.0
click at [94, 260] on b "CONTACT" at bounding box center [84, 256] width 53 height 13
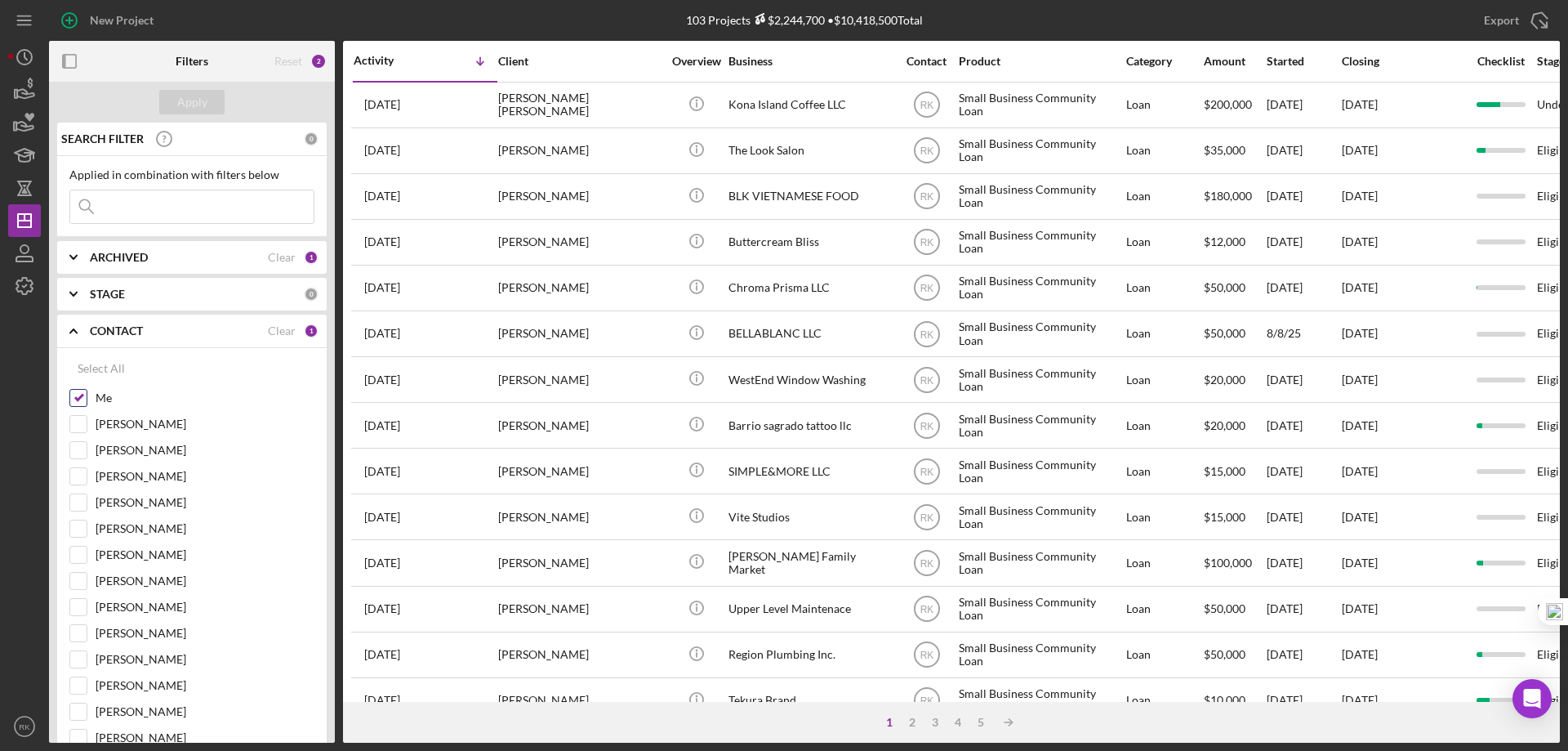
click at [81, 395] on input "Me" at bounding box center [79, 398] width 17 height 17
checkbox input "false"
click at [77, 596] on div "Daniel Wada" at bounding box center [191, 584] width 245 height 26
click at [79, 599] on input "Yash Abichandani" at bounding box center [79, 607] width 17 height 17
checkbox input "true"
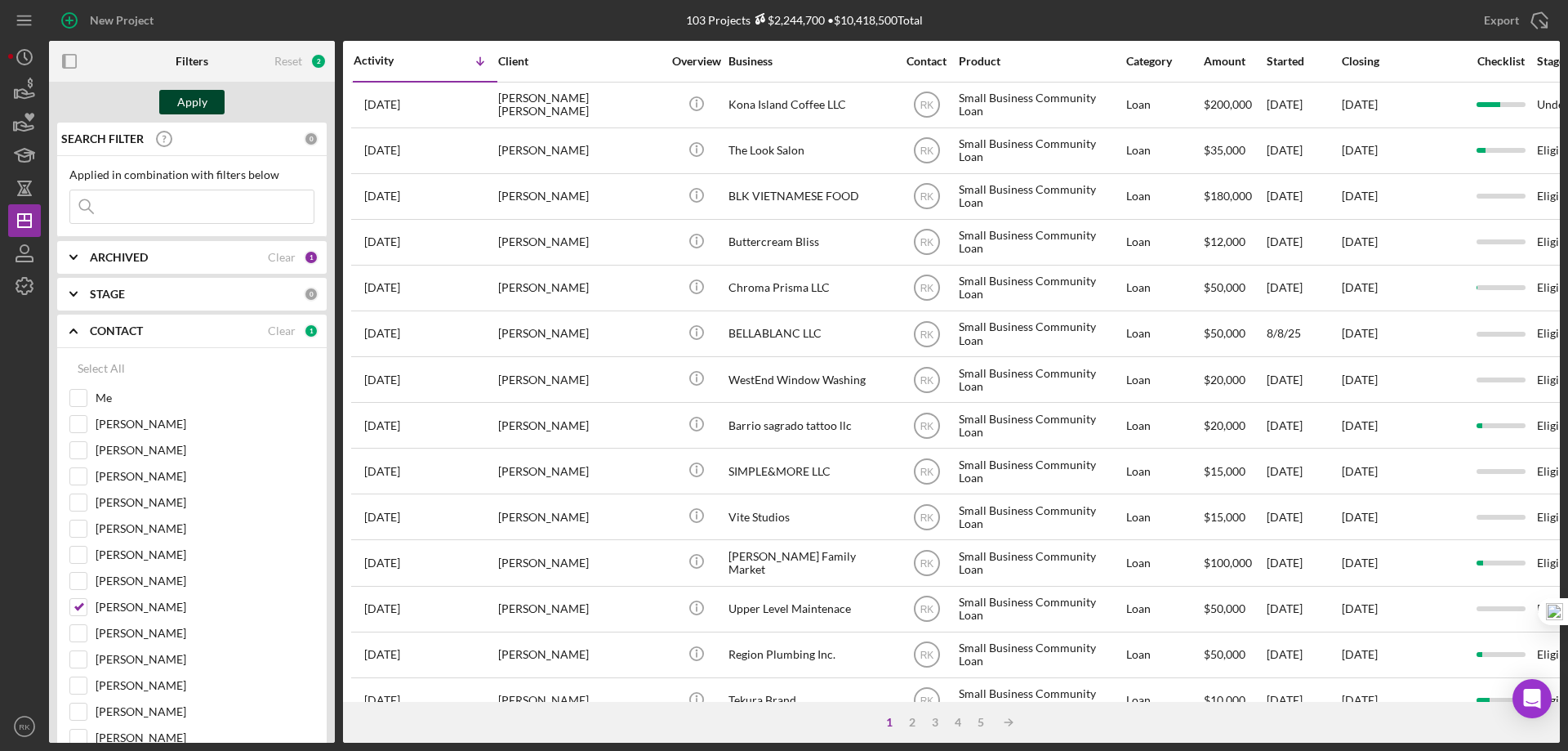
drag, startPoint x: 203, startPoint y: 97, endPoint x: 195, endPoint y: 136, distance: 39.8
click at [203, 99] on div "Apply" at bounding box center [192, 102] width 30 height 24
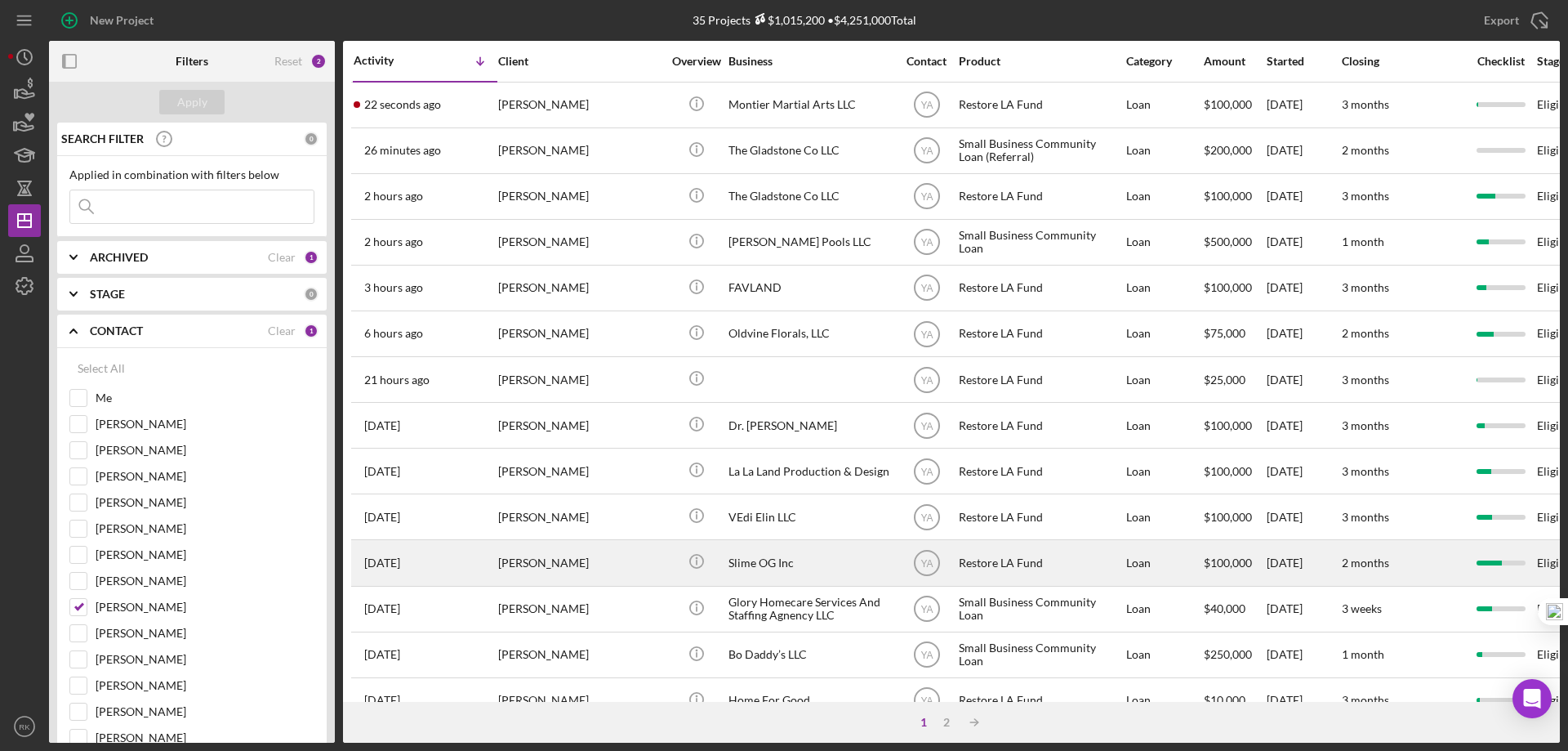
click at [769, 562] on div "Slime OG Inc" at bounding box center [810, 562] width 164 height 43
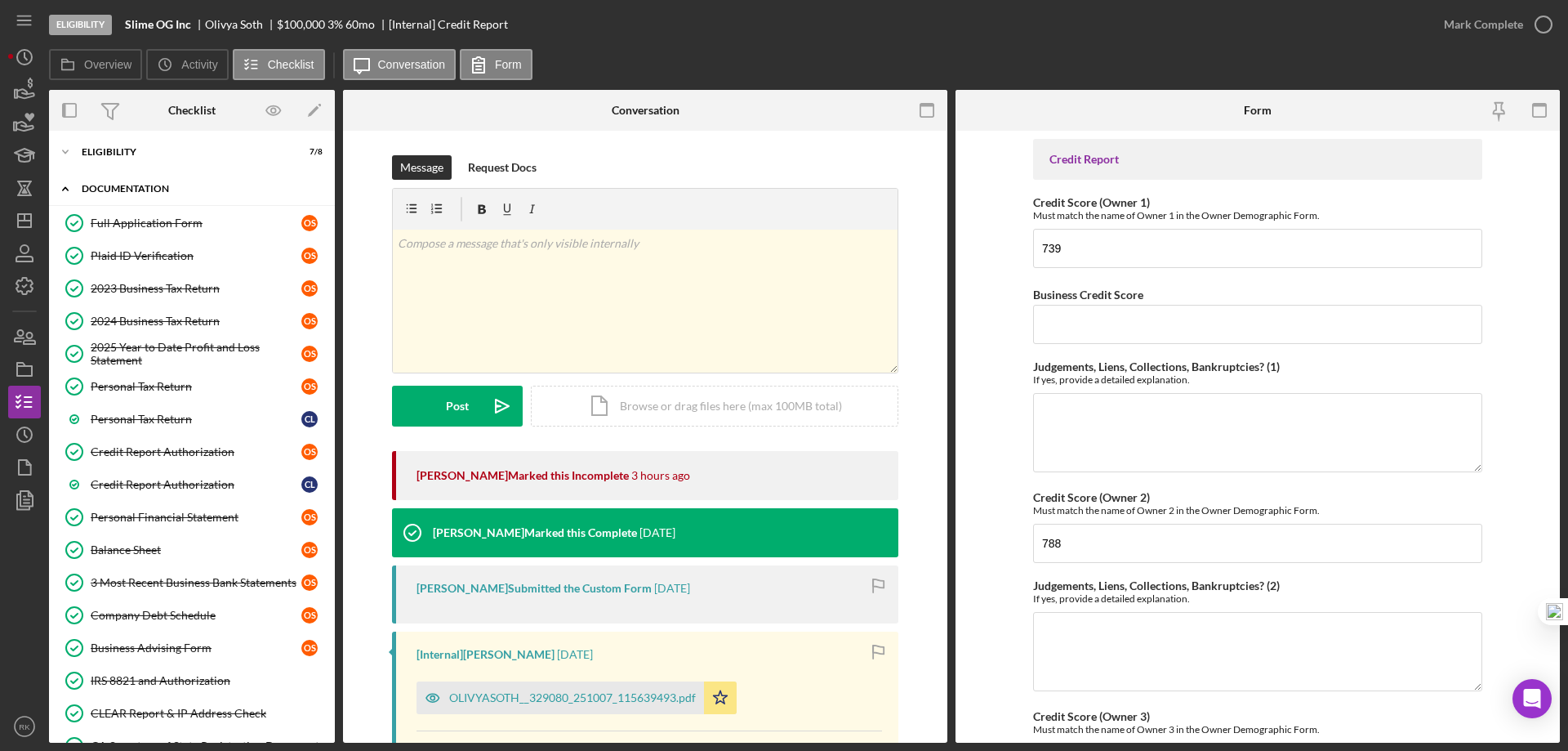
scroll to position [38, 0]
click at [122, 163] on div "Icon/Expander Eligibility 7 / 8" at bounding box center [192, 152] width 286 height 33
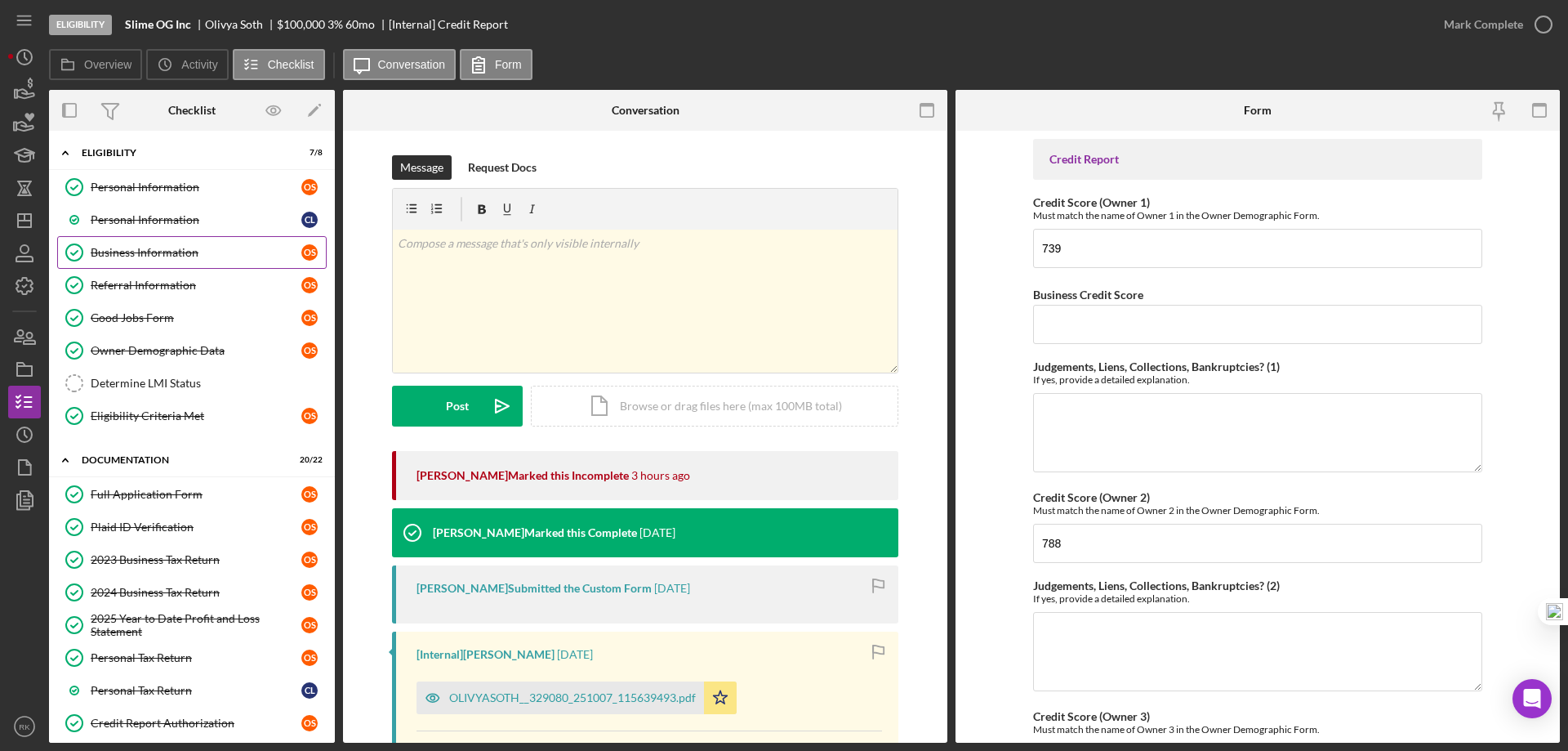
click at [147, 246] on div "Business Information" at bounding box center [196, 252] width 211 height 13
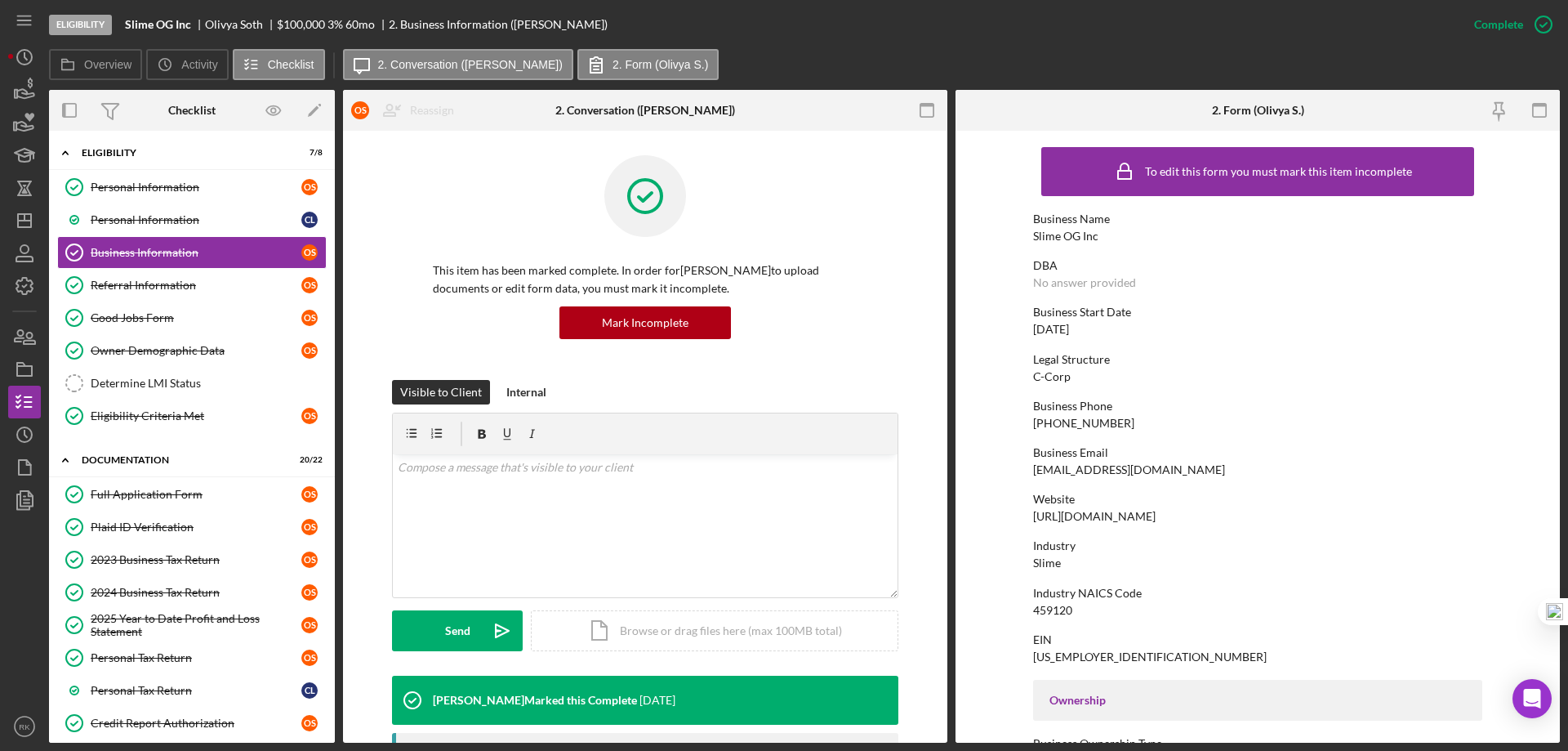
drag, startPoint x: 1029, startPoint y: 517, endPoint x: 1170, endPoint y: 508, distance: 141.3
click at [1170, 508] on form "To edit this form you must mark this item incomplete Business Name Slime OG Inc…" at bounding box center [1258, 436] width 605 height 611
copy div "https://www.ogslimes.com"
click at [18, 227] on polygon "button" at bounding box center [25, 221] width 13 height 13
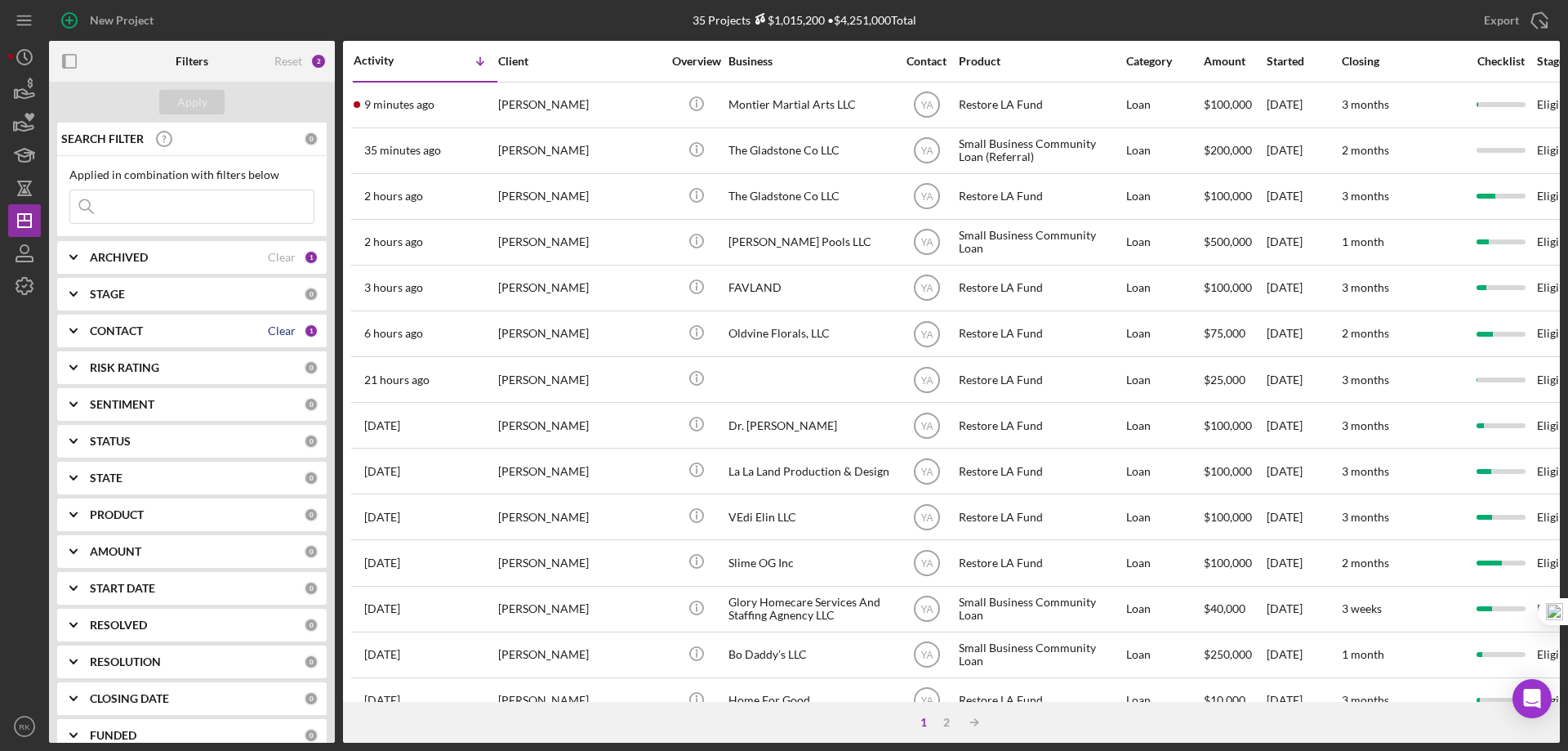
click at [272, 333] on div "Clear" at bounding box center [282, 331] width 28 height 13
click at [105, 330] on b "CONTACT" at bounding box center [117, 331] width 53 height 13
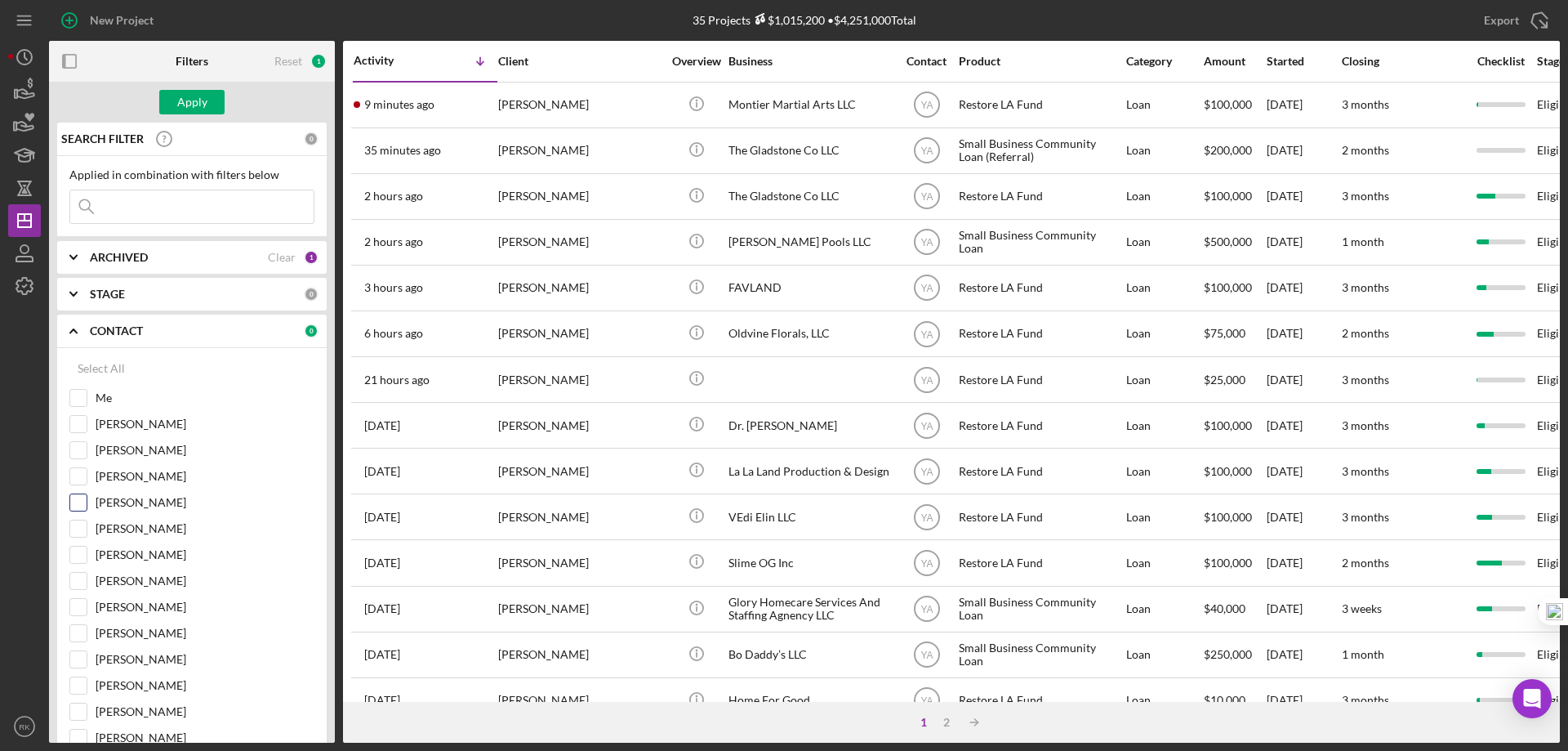
click at [85, 503] on input "Stephanie Simotas" at bounding box center [79, 503] width 17 height 17
checkbox input "true"
click at [209, 90] on button "Apply" at bounding box center [192, 102] width 65 height 24
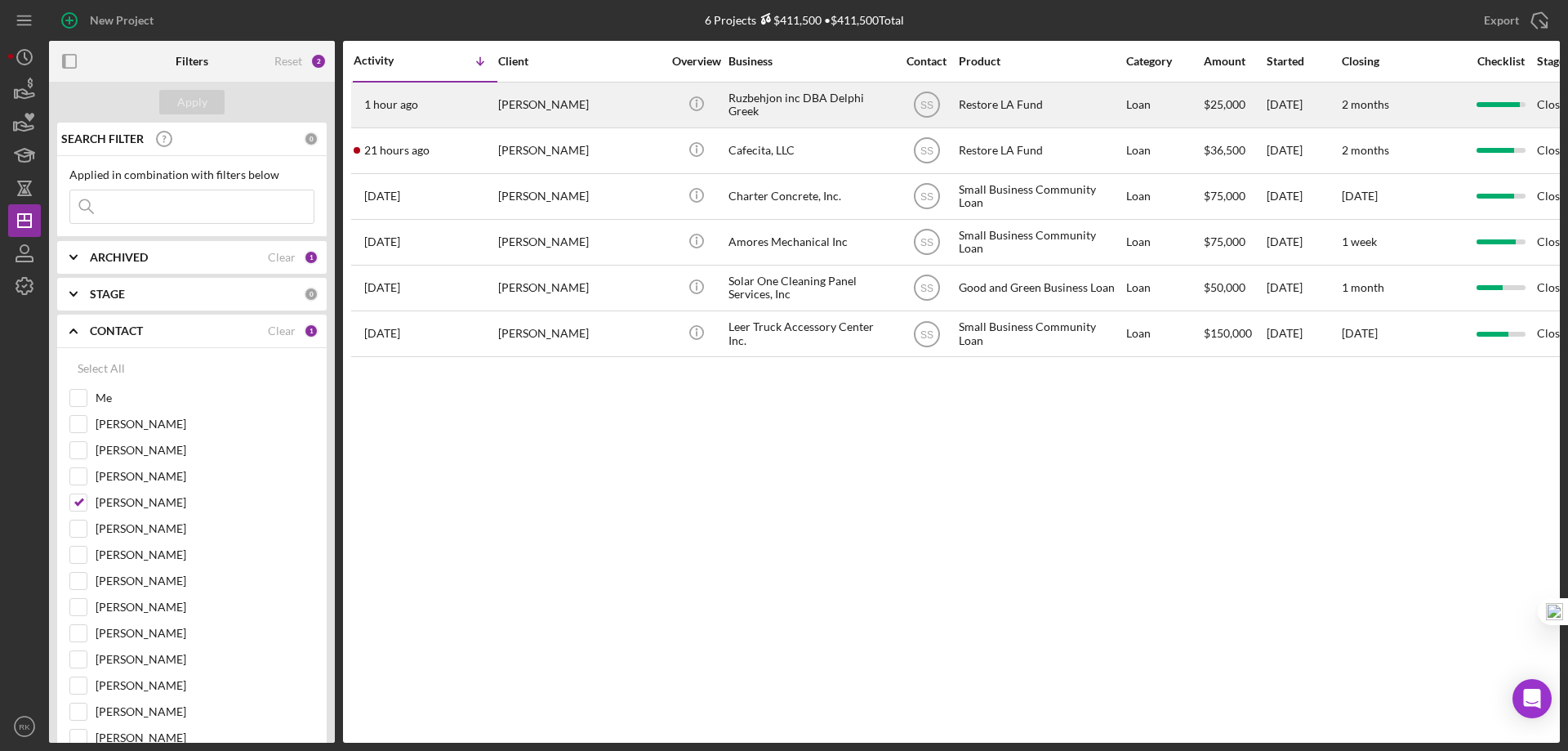
click at [778, 108] on div "Ruzbehjon inc DBA Delphi Greek" at bounding box center [810, 105] width 164 height 43
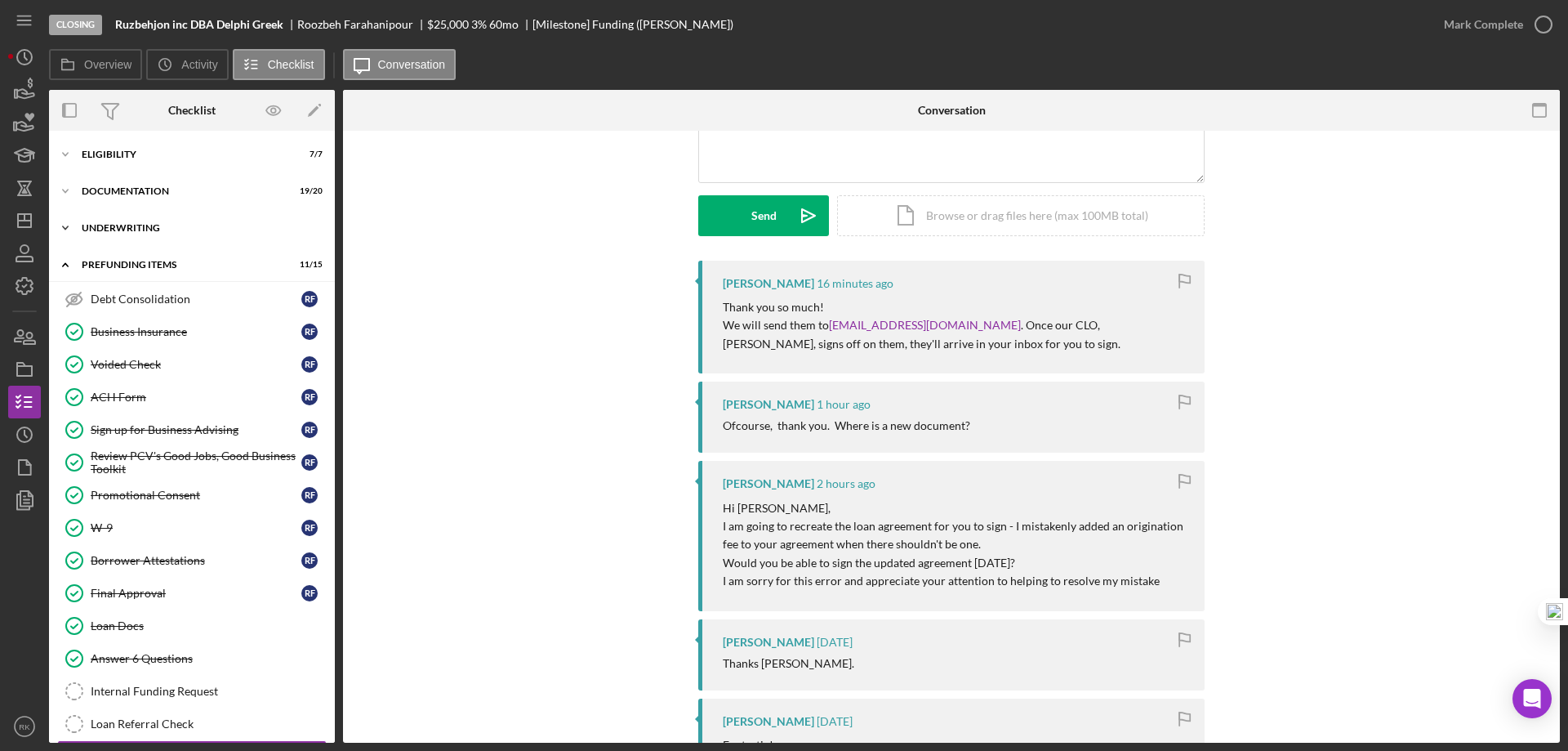
click at [116, 236] on div "Icon/Expander Underwriting 6 / 6" at bounding box center [192, 227] width 286 height 33
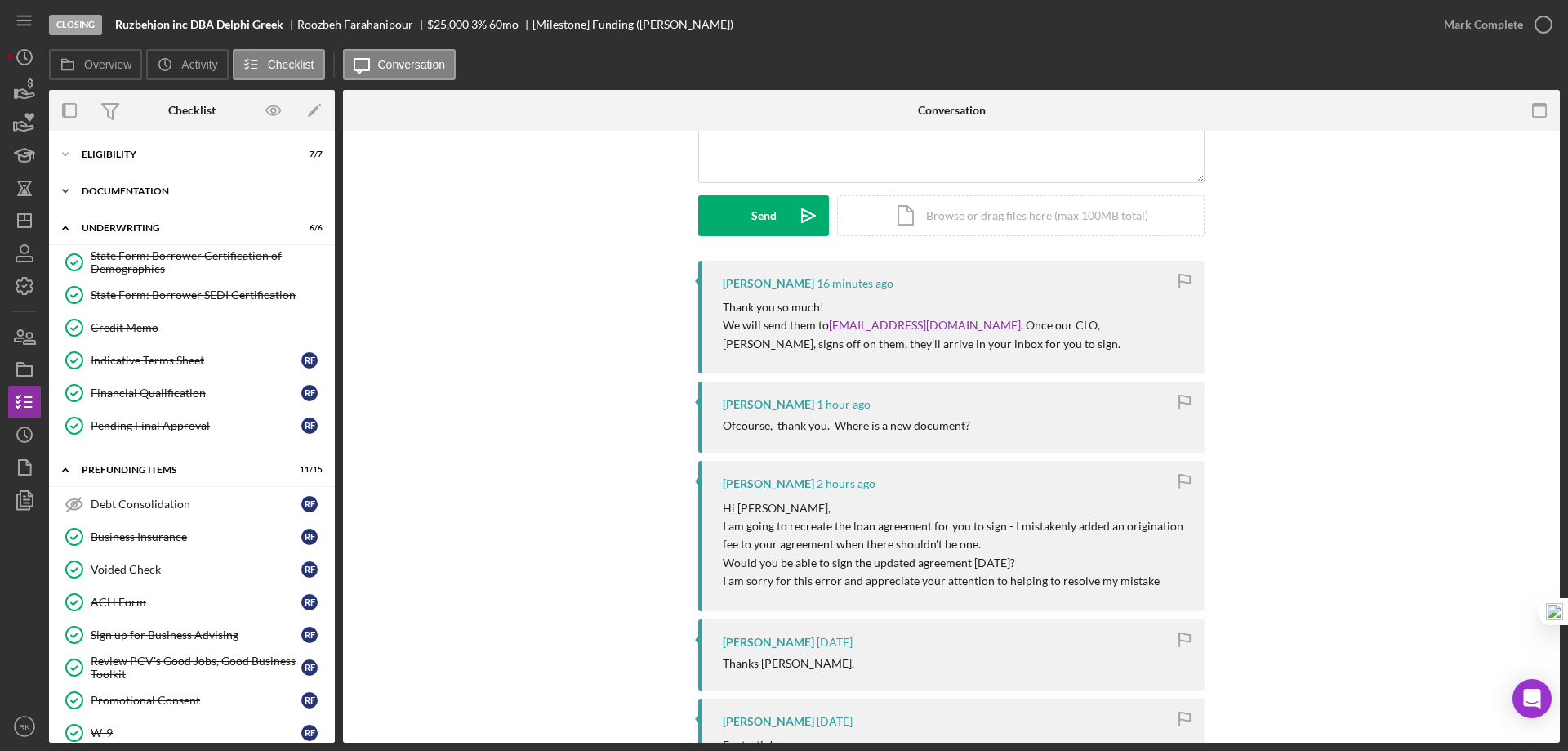
click at [129, 192] on div "Documentation" at bounding box center [198, 191] width 233 height 10
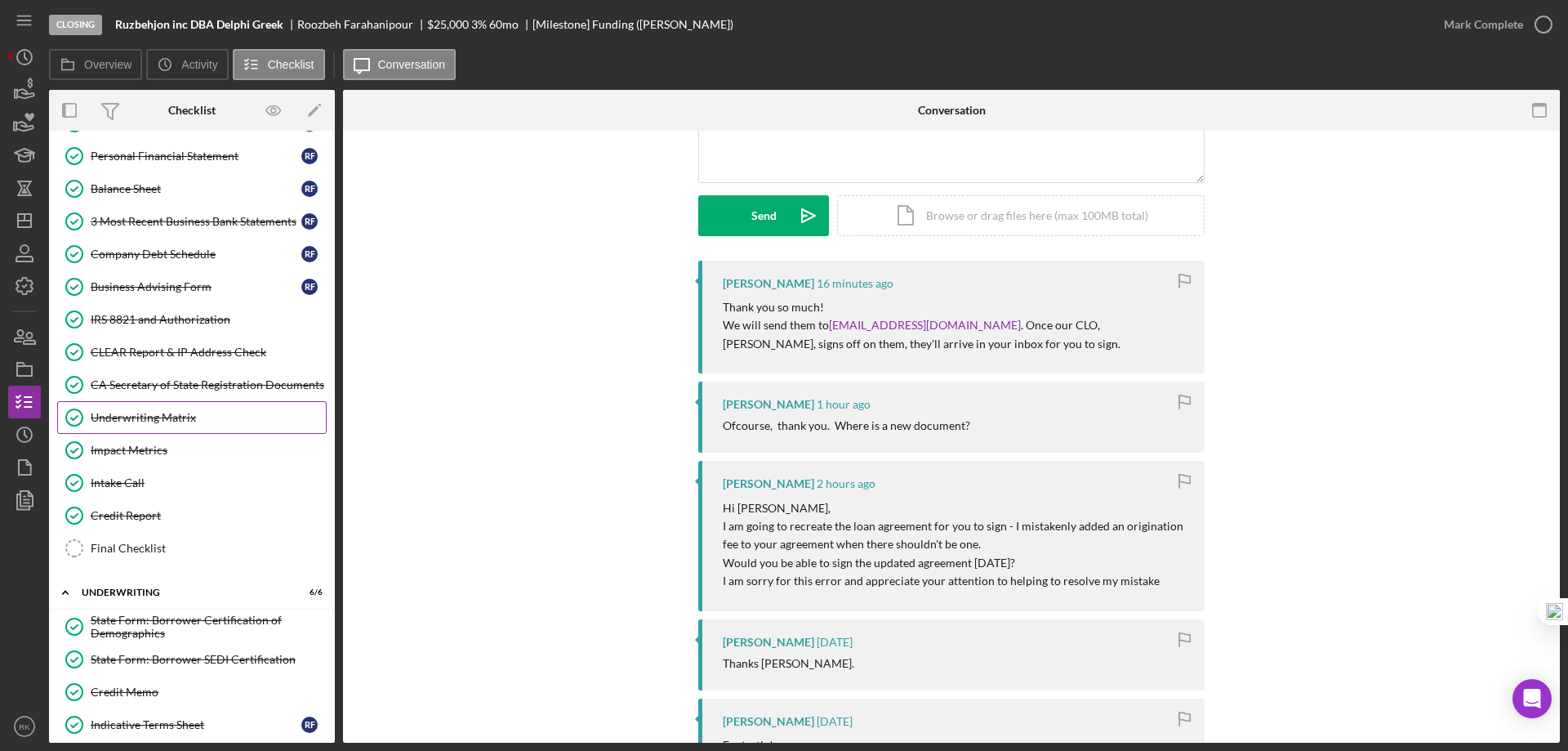
scroll to position [299, 0]
click at [159, 411] on div "Underwriting Matrix" at bounding box center [209, 417] width 236 height 13
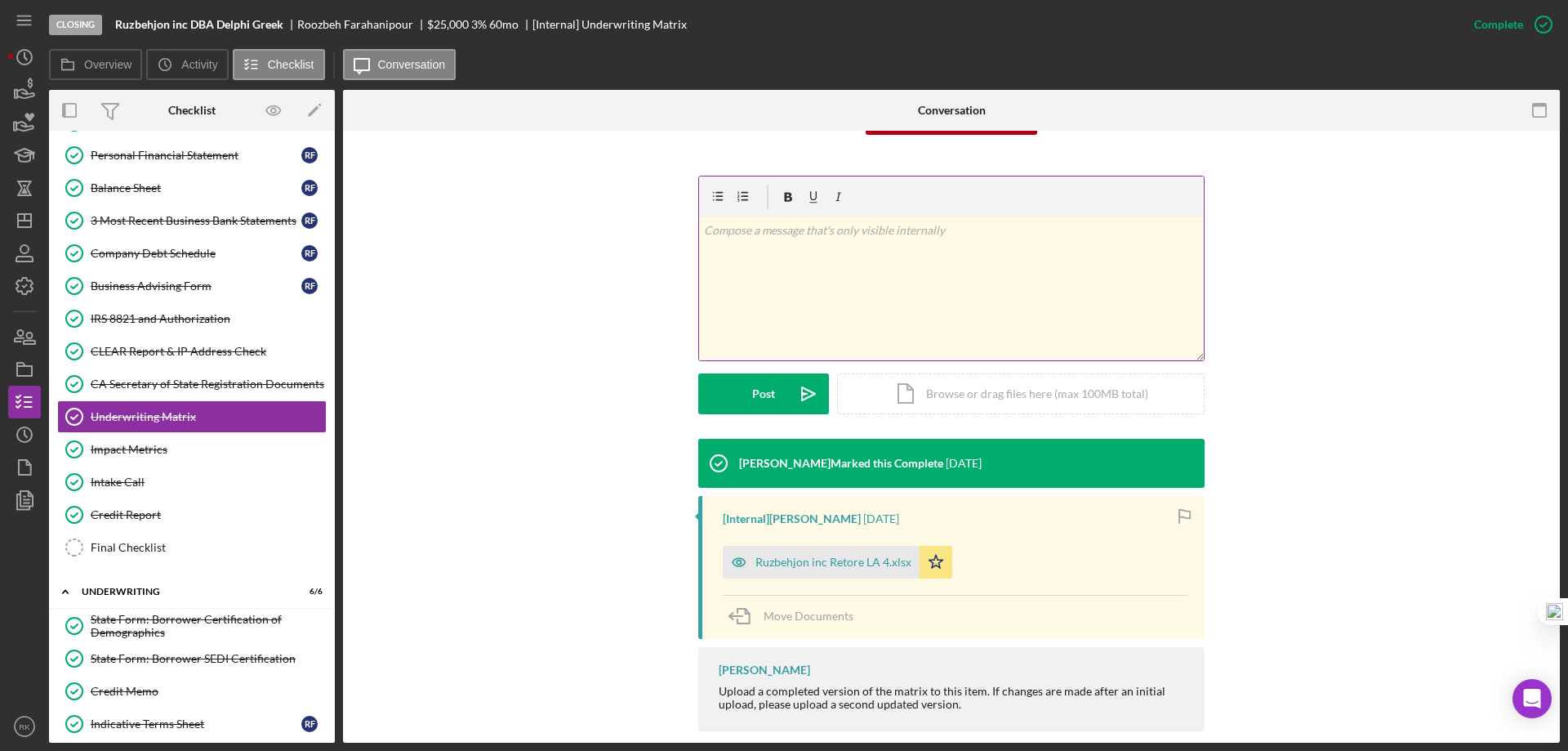
scroll to position [226, 0]
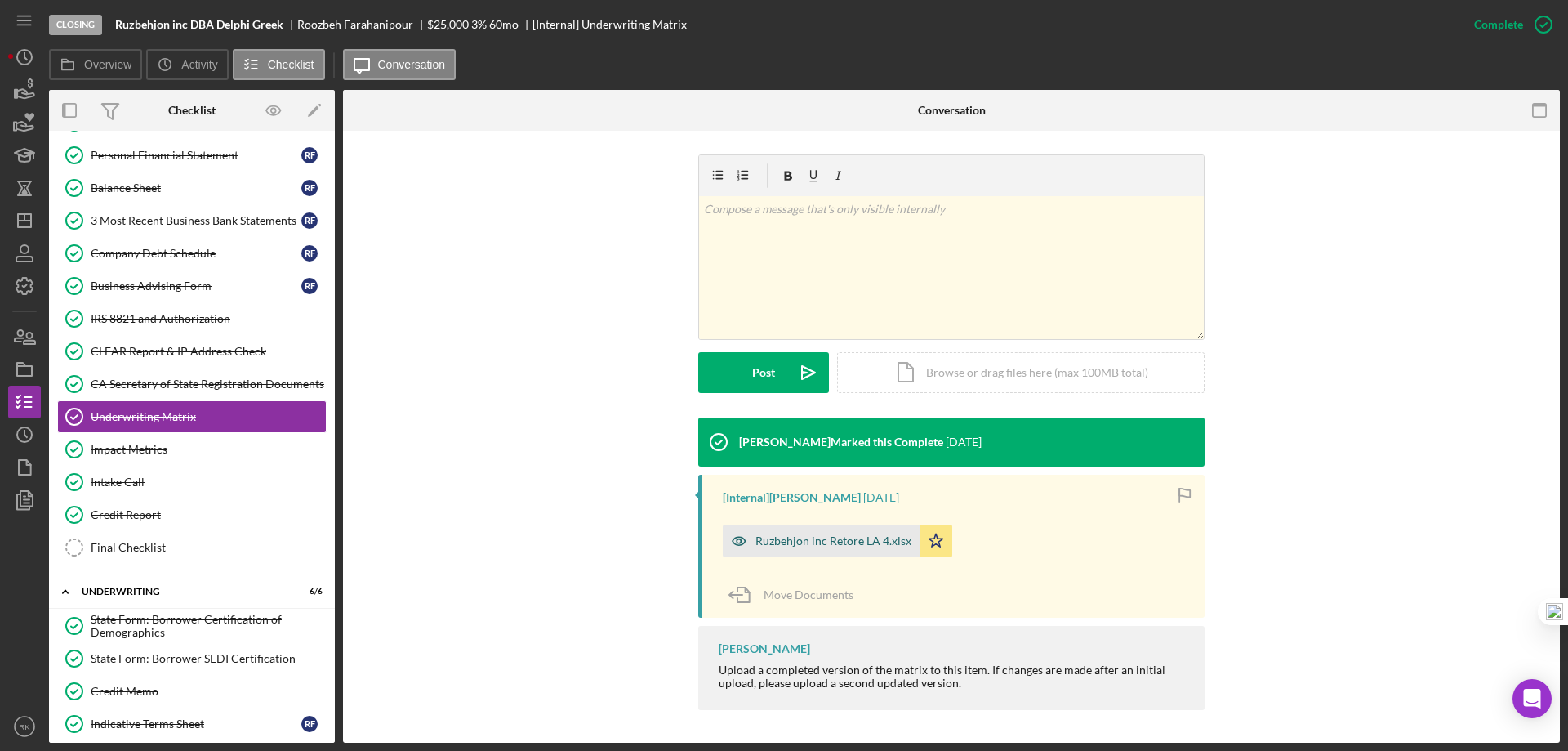
click at [845, 542] on div "Ruzbehjon inc Retore LA 4.xlsx" at bounding box center [834, 541] width 156 height 13
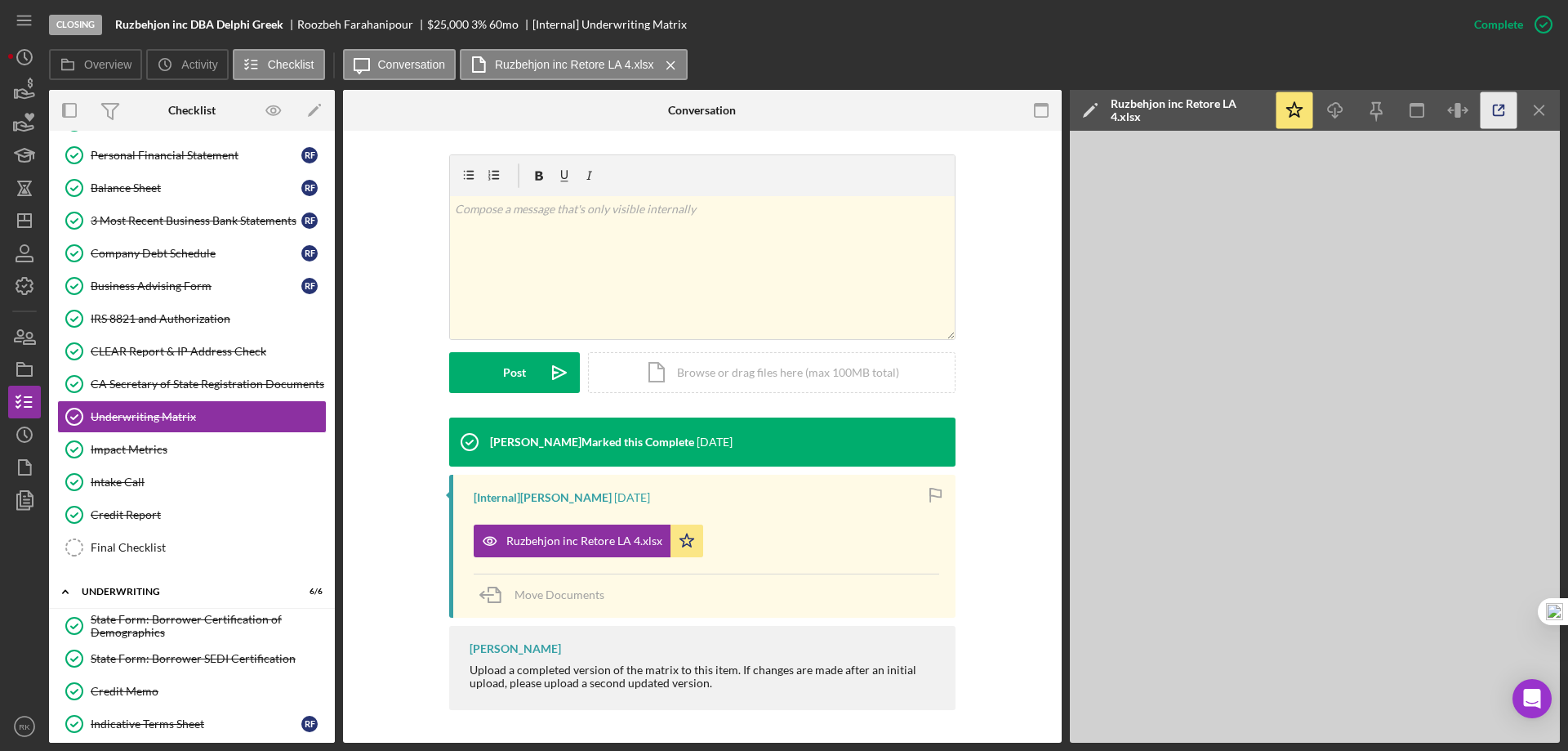
click at [1497, 115] on icon "button" at bounding box center [1499, 110] width 11 height 11
click at [1545, 109] on icon "Icon/Menu Close" at bounding box center [1540, 110] width 37 height 37
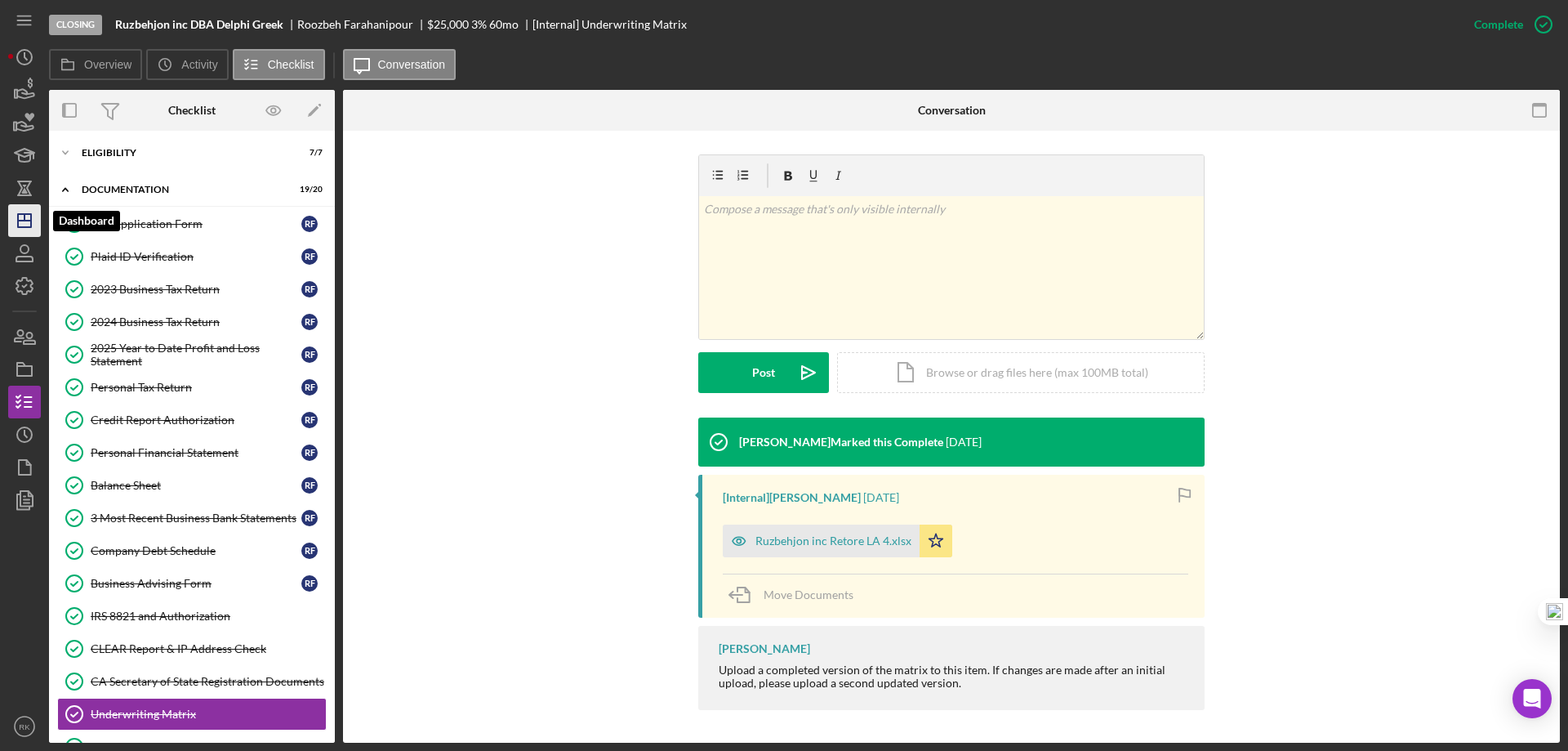
scroll to position [0, 0]
click at [11, 223] on icon "Icon/Dashboard" at bounding box center [24, 221] width 41 height 41
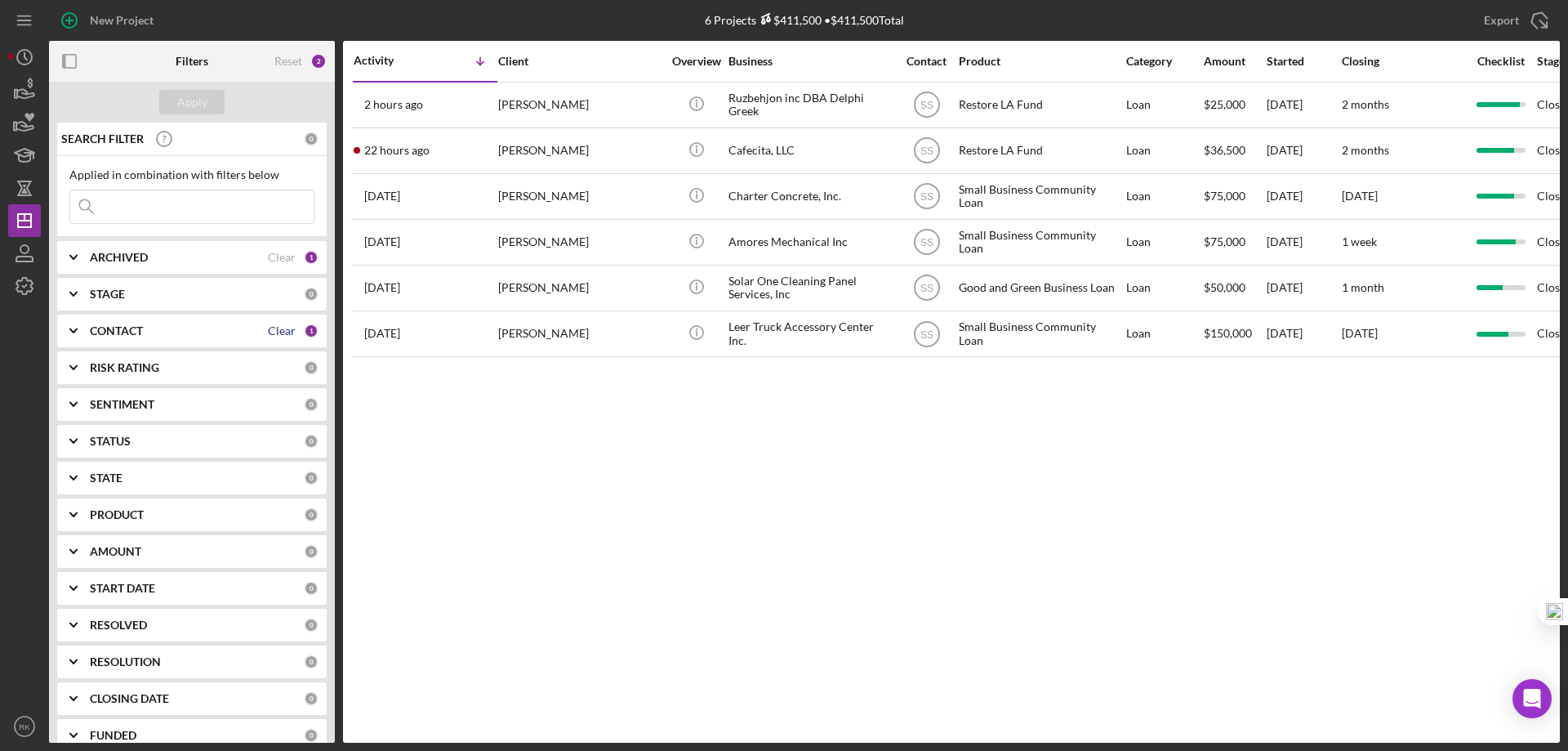
click at [282, 332] on div "Clear" at bounding box center [282, 331] width 28 height 13
click at [75, 332] on icon "Icon/Expander" at bounding box center [74, 331] width 41 height 41
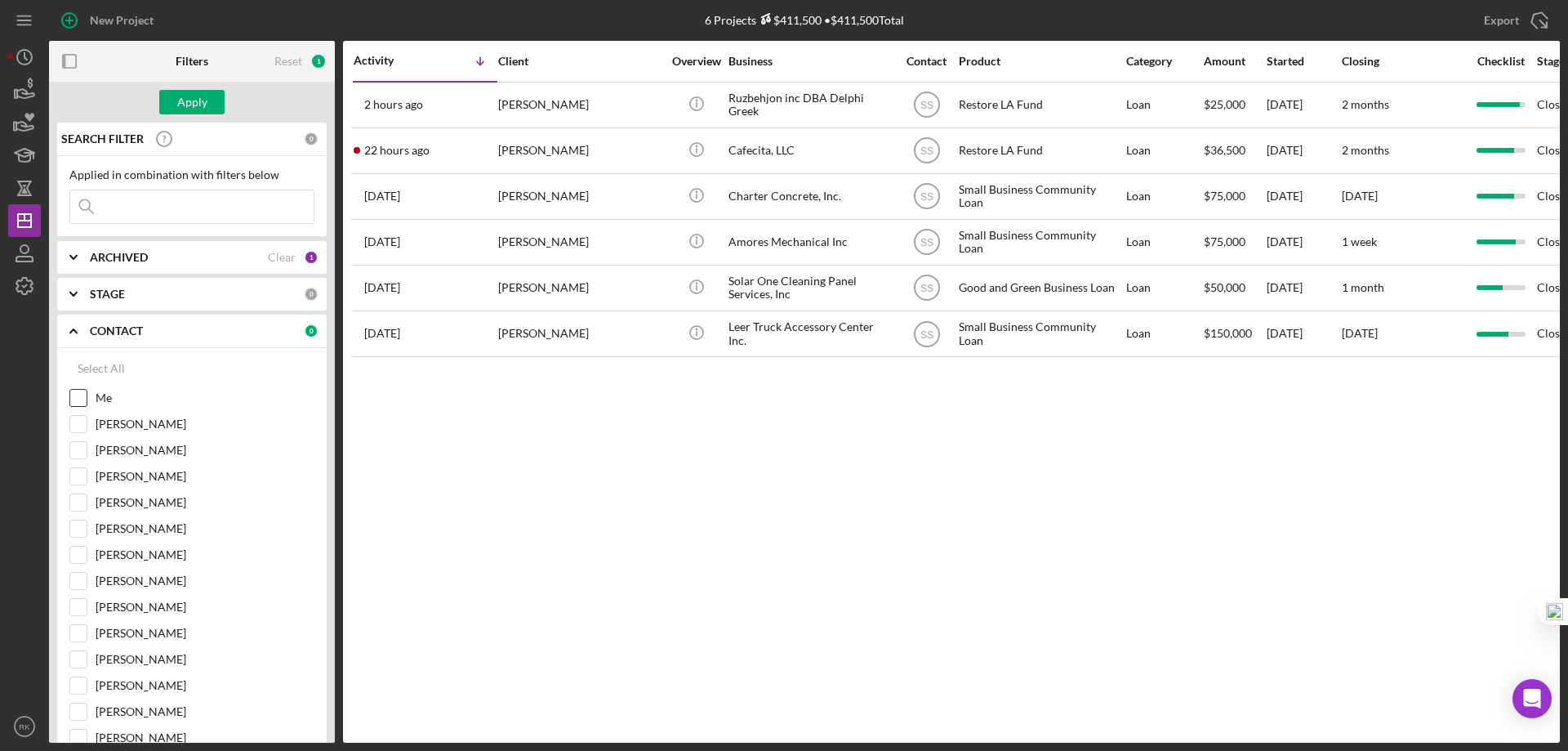
click at [79, 396] on input "Me" at bounding box center [79, 398] width 17 height 17
click at [180, 109] on div "Apply" at bounding box center [192, 102] width 30 height 24
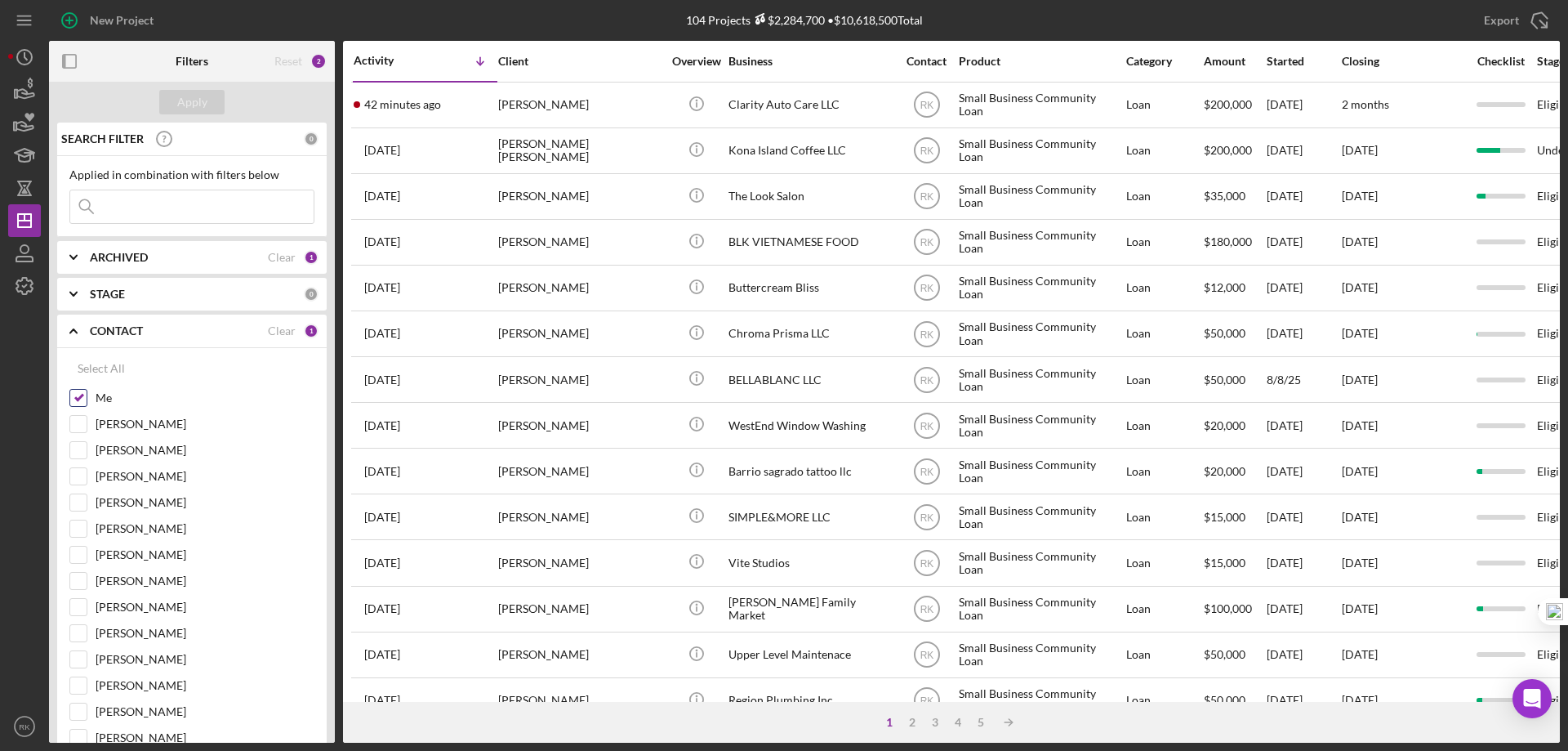
click at [81, 398] on input "Me" at bounding box center [79, 398] width 17 height 17
checkbox input "false"
click at [78, 556] on input "[PERSON_NAME]" at bounding box center [79, 555] width 17 height 17
checkbox input "true"
click at [191, 98] on div "Apply" at bounding box center [192, 102] width 30 height 24
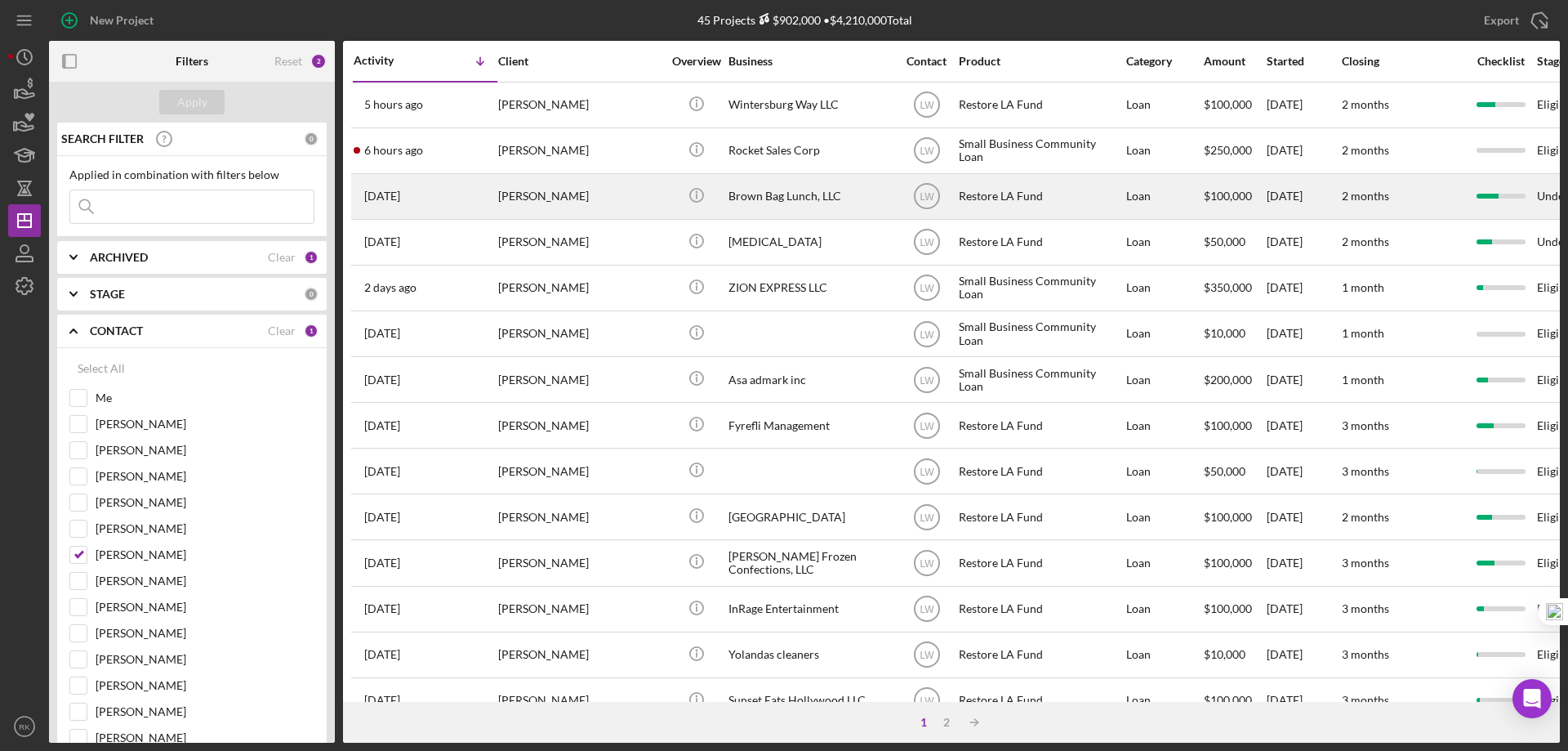
click at [767, 200] on div "Brown Bag Lunch, LLC" at bounding box center [810, 196] width 164 height 43
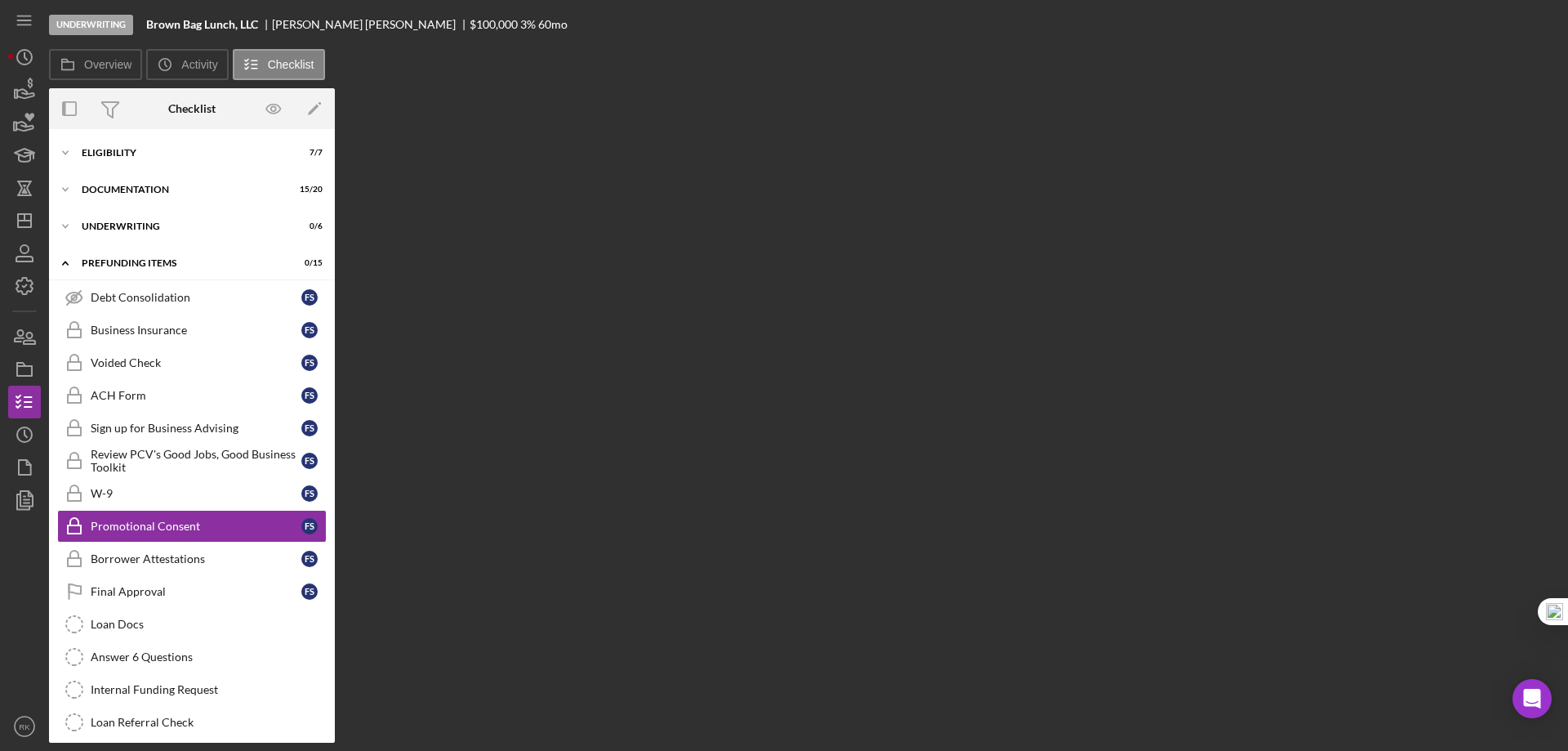
scroll to position [45, 0]
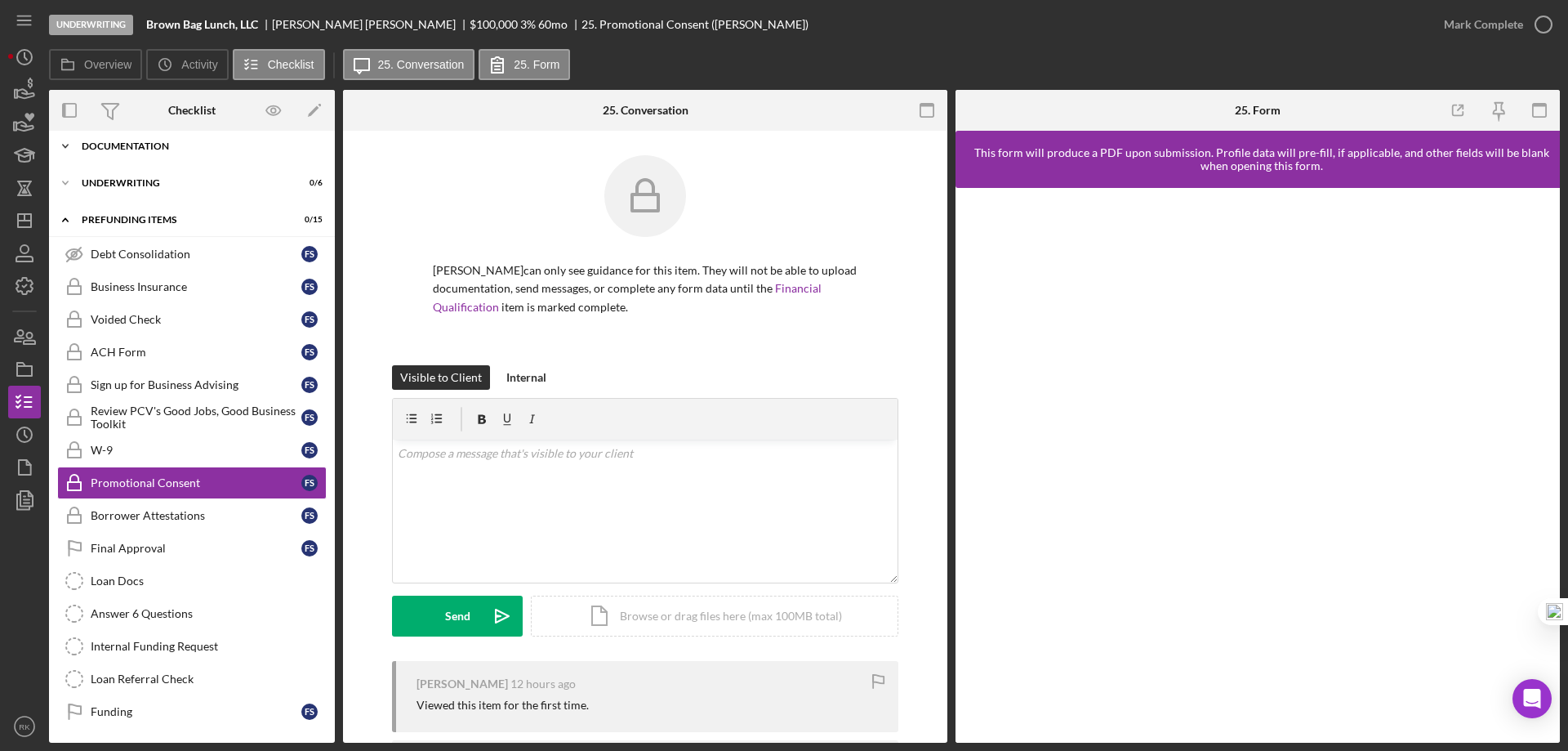
click at [132, 152] on div "Icon/Expander Documentation 15 / 20" at bounding box center [192, 145] width 286 height 33
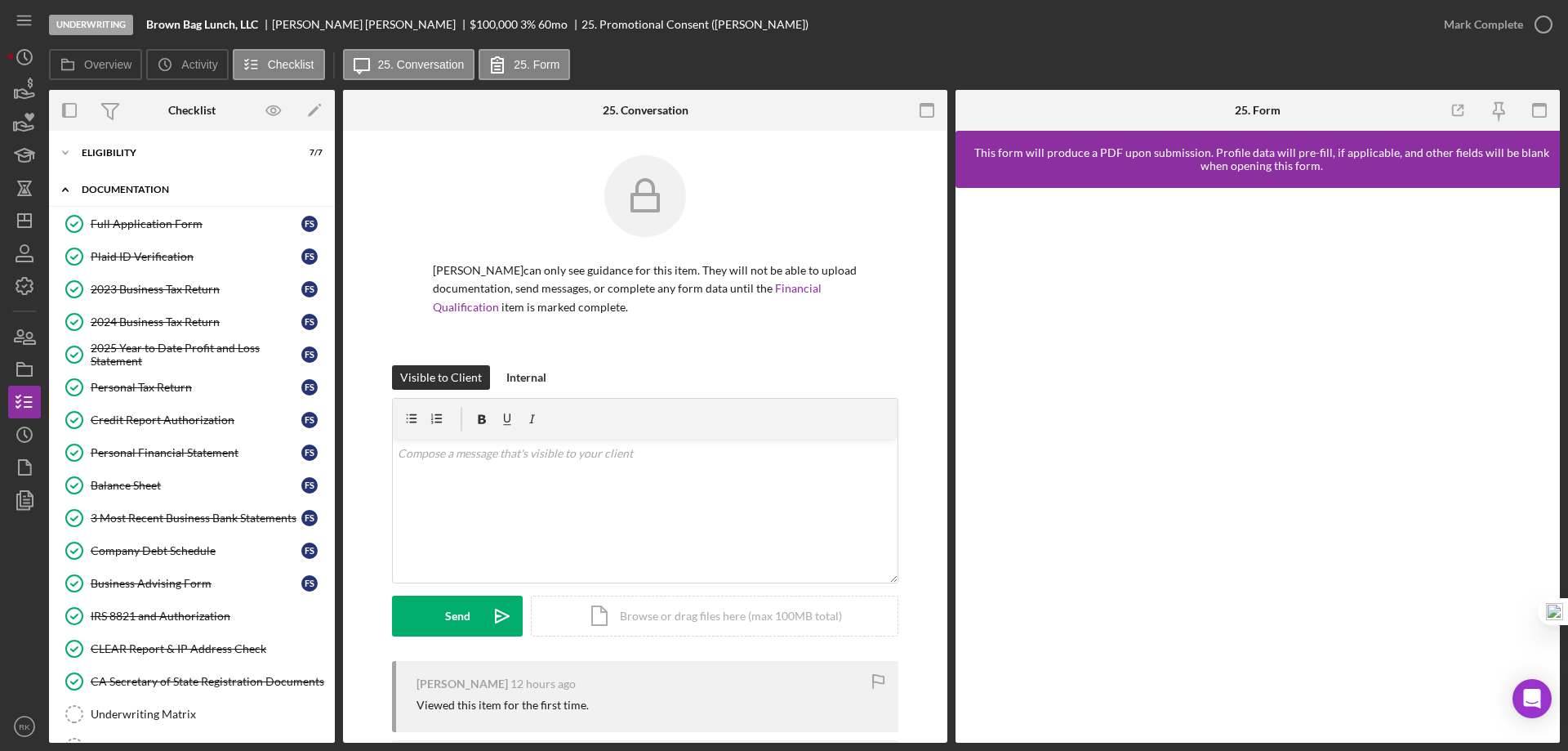
scroll to position [0, 0]
click at [134, 166] on div "Icon/Expander Eligibility 7 / 7" at bounding box center [192, 154] width 286 height 33
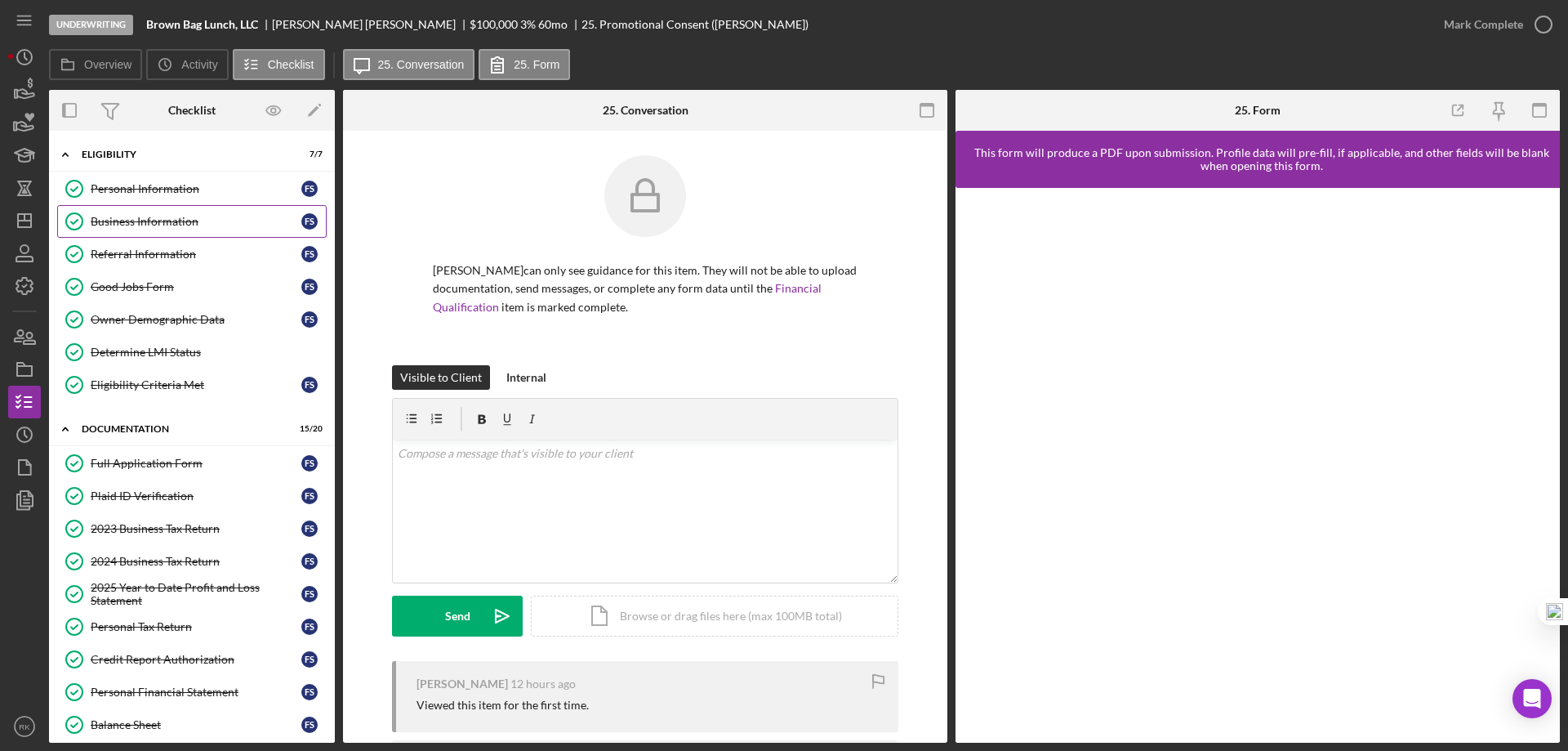
click at [147, 219] on div "Business Information" at bounding box center [196, 221] width 211 height 13
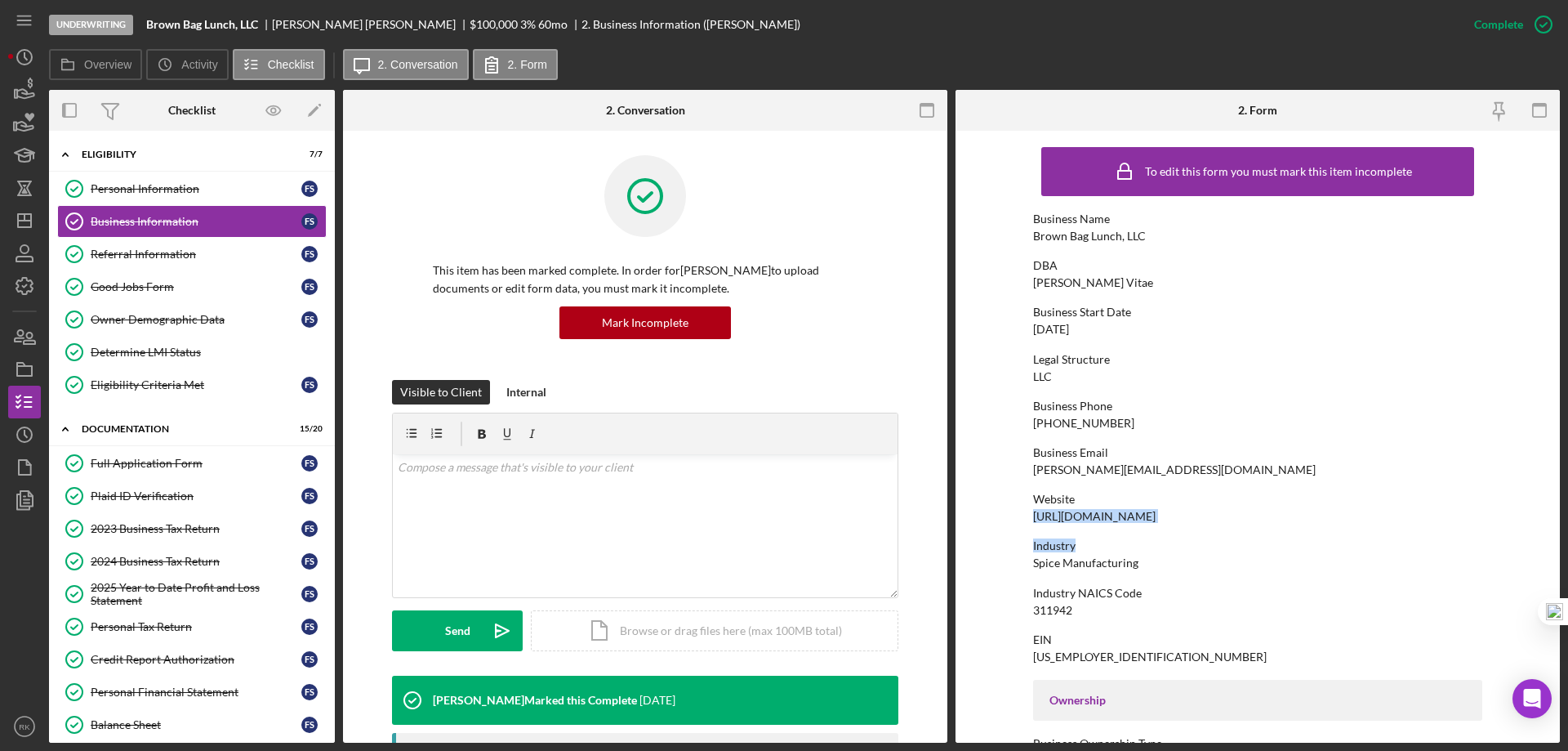
drag, startPoint x: 1053, startPoint y: 518, endPoint x: 1179, endPoint y: 527, distance: 126.3
click at [1179, 527] on div "To edit this form you must mark this item incomplete Business Name Brown Bag Lu…" at bounding box center [1258, 746] width 449 height 1215
click at [1156, 518] on div "https://www.gustusvitae.com" at bounding box center [1094, 516] width 123 height 13
click at [1181, 515] on div "Website https://www.gustusvitae.com" at bounding box center [1258, 508] width 449 height 30
drag, startPoint x: 1182, startPoint y: 515, endPoint x: 1026, endPoint y: 520, distance: 156.1
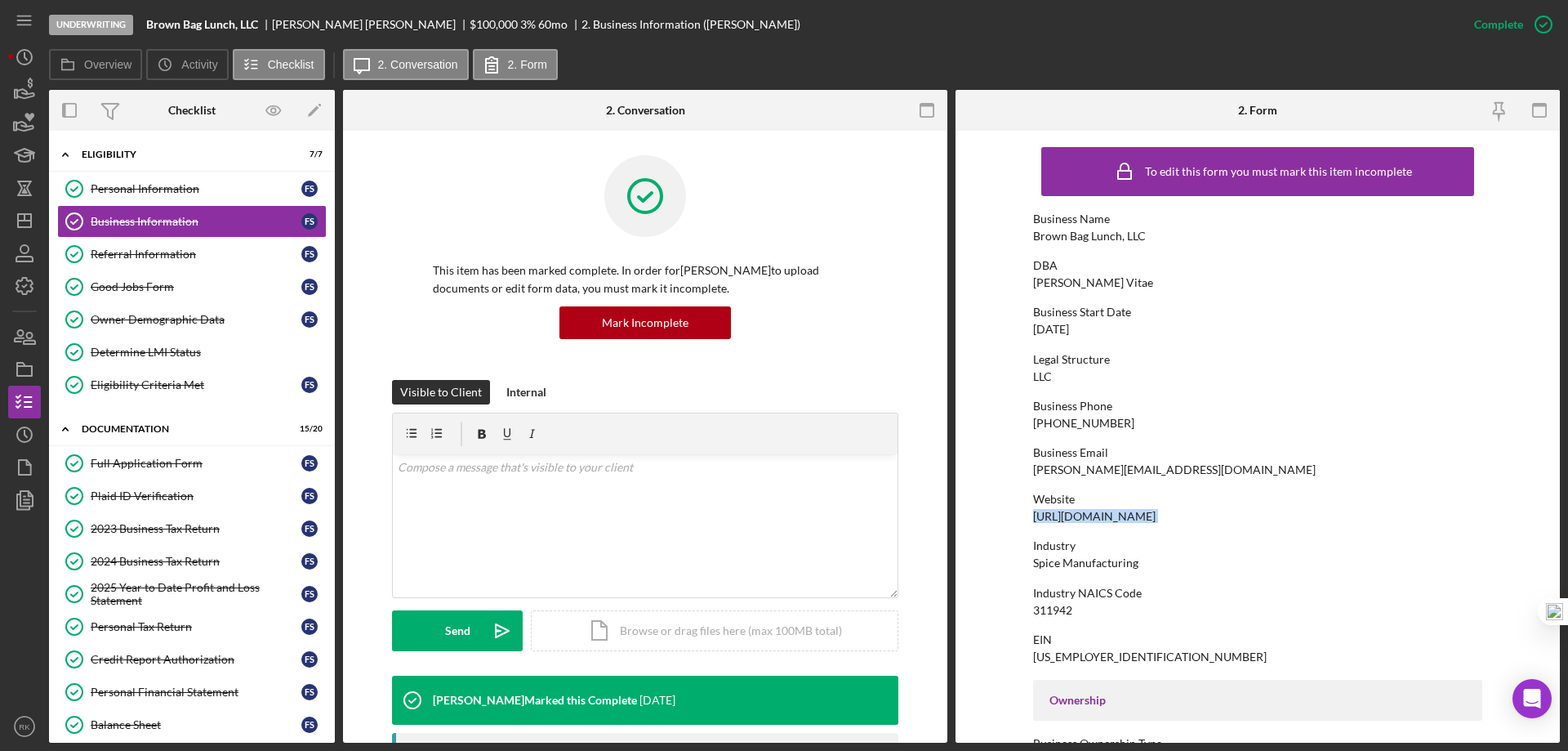
click at [1026, 520] on form "To edit this form you must mark this item incomplete Business Name Brown Bag Lu…" at bounding box center [1258, 436] width 605 height 611
drag, startPoint x: 21, startPoint y: 223, endPoint x: 42, endPoint y: 239, distance: 26.4
click at [21, 223] on icon "Icon/Dashboard" at bounding box center [24, 221] width 41 height 41
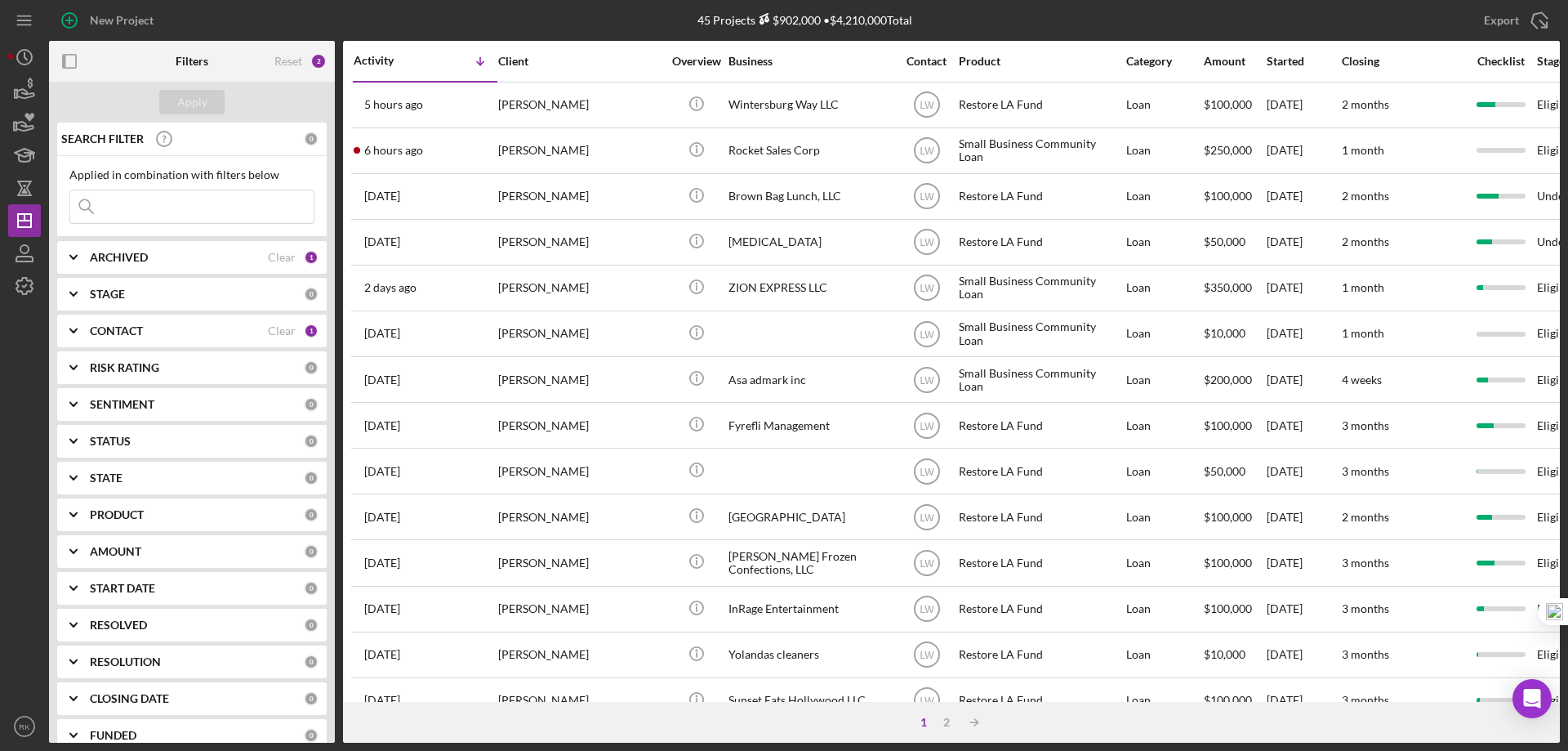
click at [119, 336] on b "CONTACT" at bounding box center [117, 331] width 53 height 13
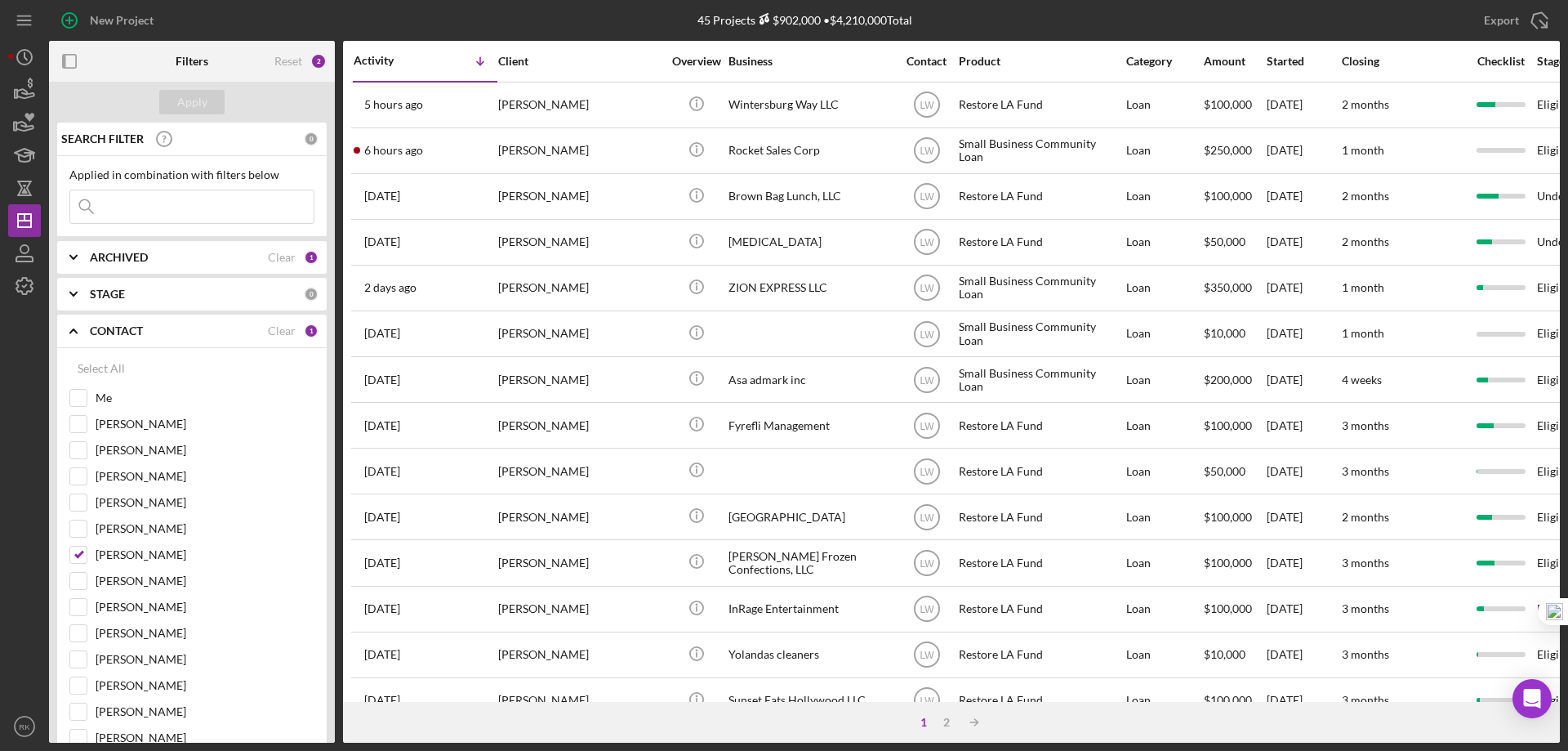
click at [119, 336] on b "CONTACT" at bounding box center [117, 331] width 53 height 13
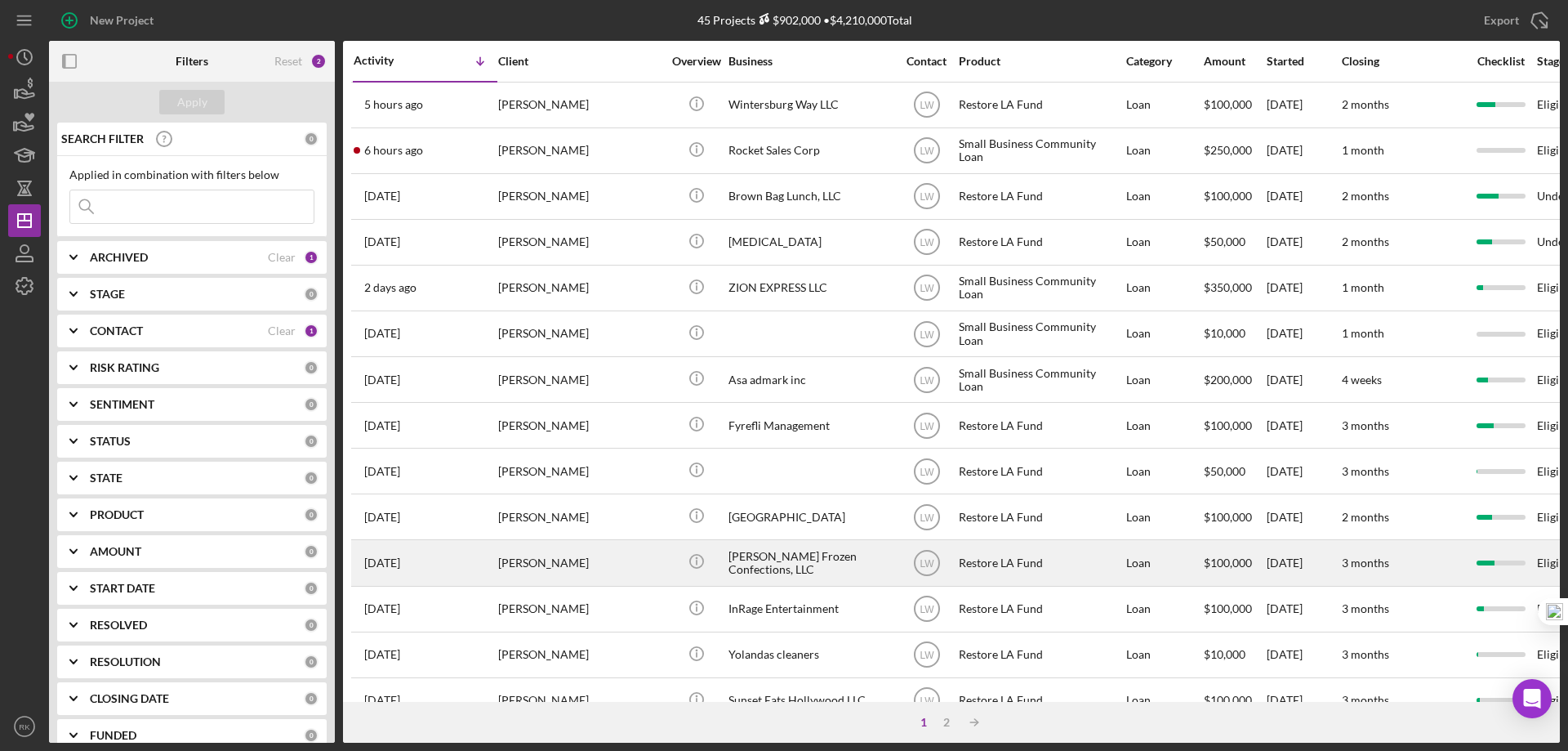
click at [783, 566] on div "Dibblee Frozen Confections, LLC" at bounding box center [810, 562] width 164 height 43
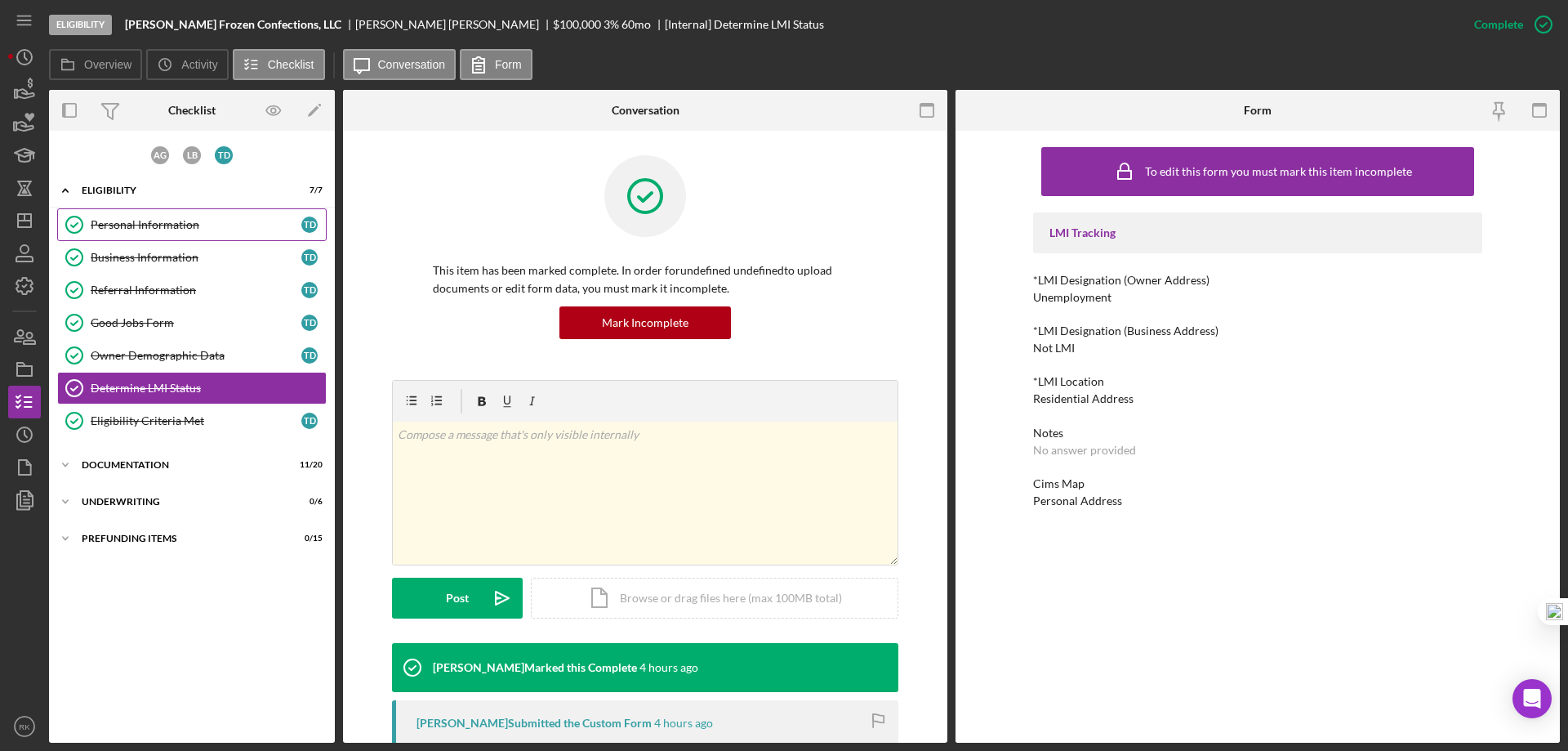
click at [139, 224] on div "Personal Information" at bounding box center [196, 225] width 211 height 13
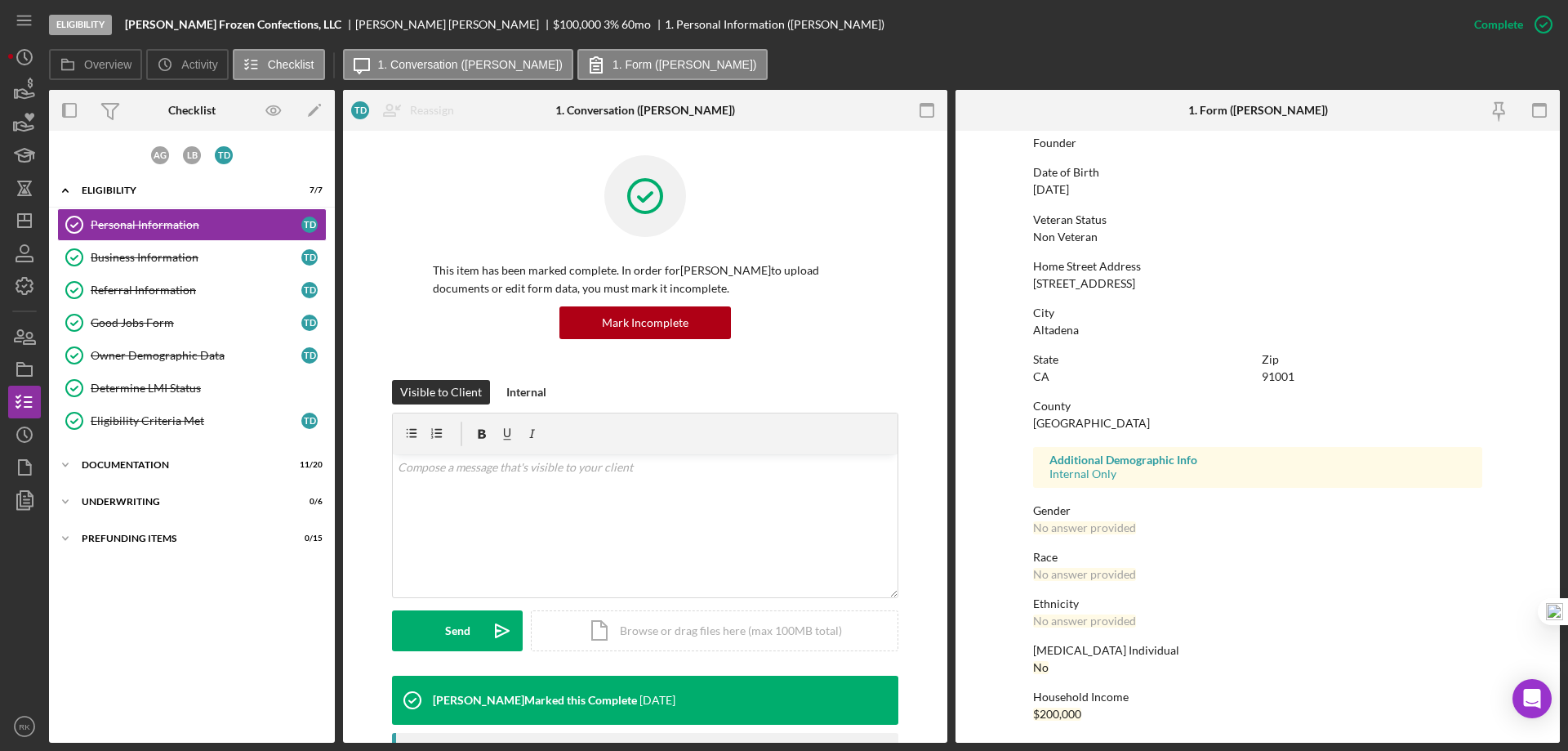
scroll to position [150, 0]
click at [159, 393] on div "Determine LMI Status" at bounding box center [209, 388] width 236 height 13
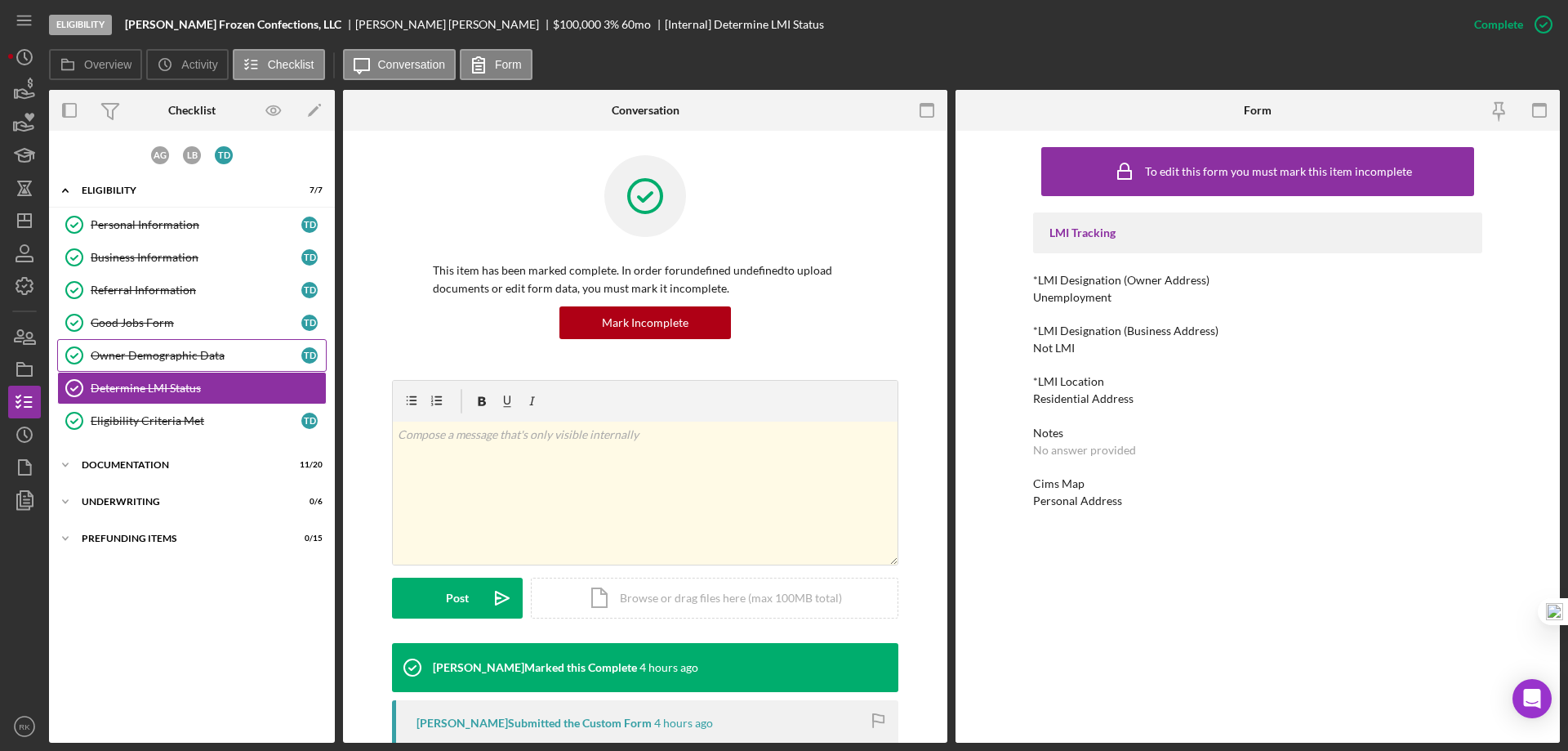
click at [191, 344] on link "Owner Demographic Data Owner Demographic Data T D" at bounding box center [191, 355] width 270 height 33
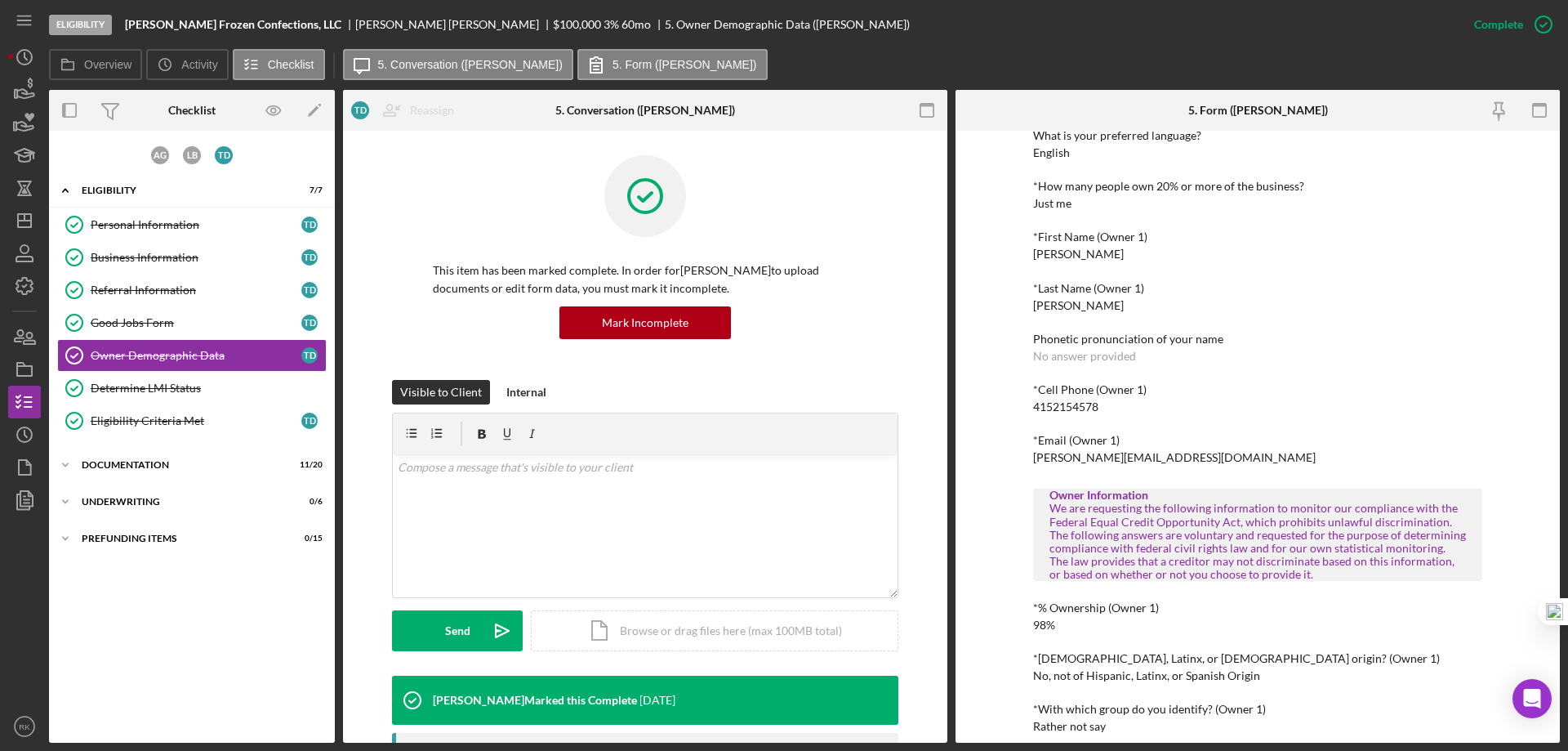
scroll to position [144, 0]
click at [109, 474] on div "Icon/Expander Documentation 11 / 20" at bounding box center [192, 464] width 286 height 33
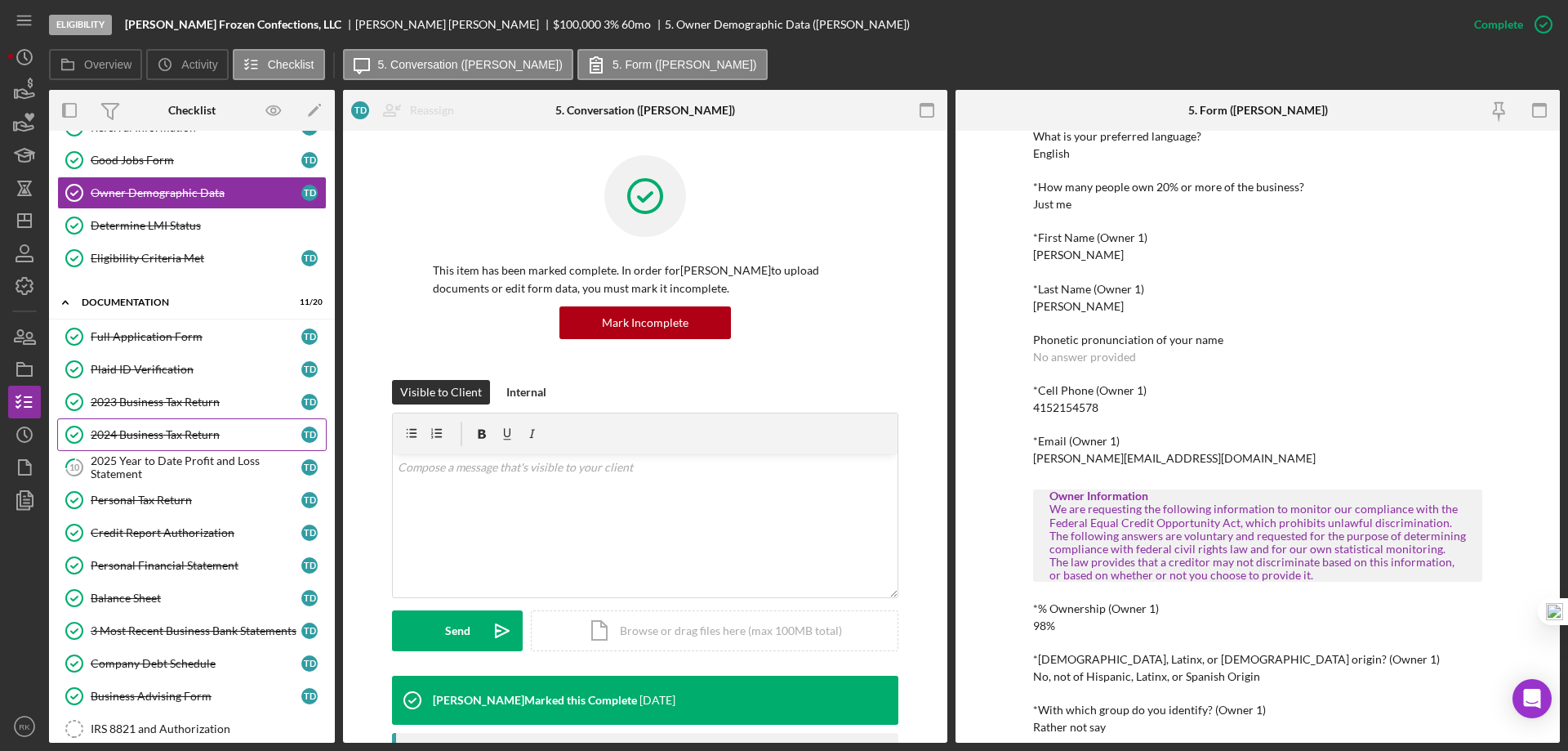
scroll to position [164, 0]
click at [180, 397] on div "2023 Business Tax Return" at bounding box center [196, 401] width 211 height 13
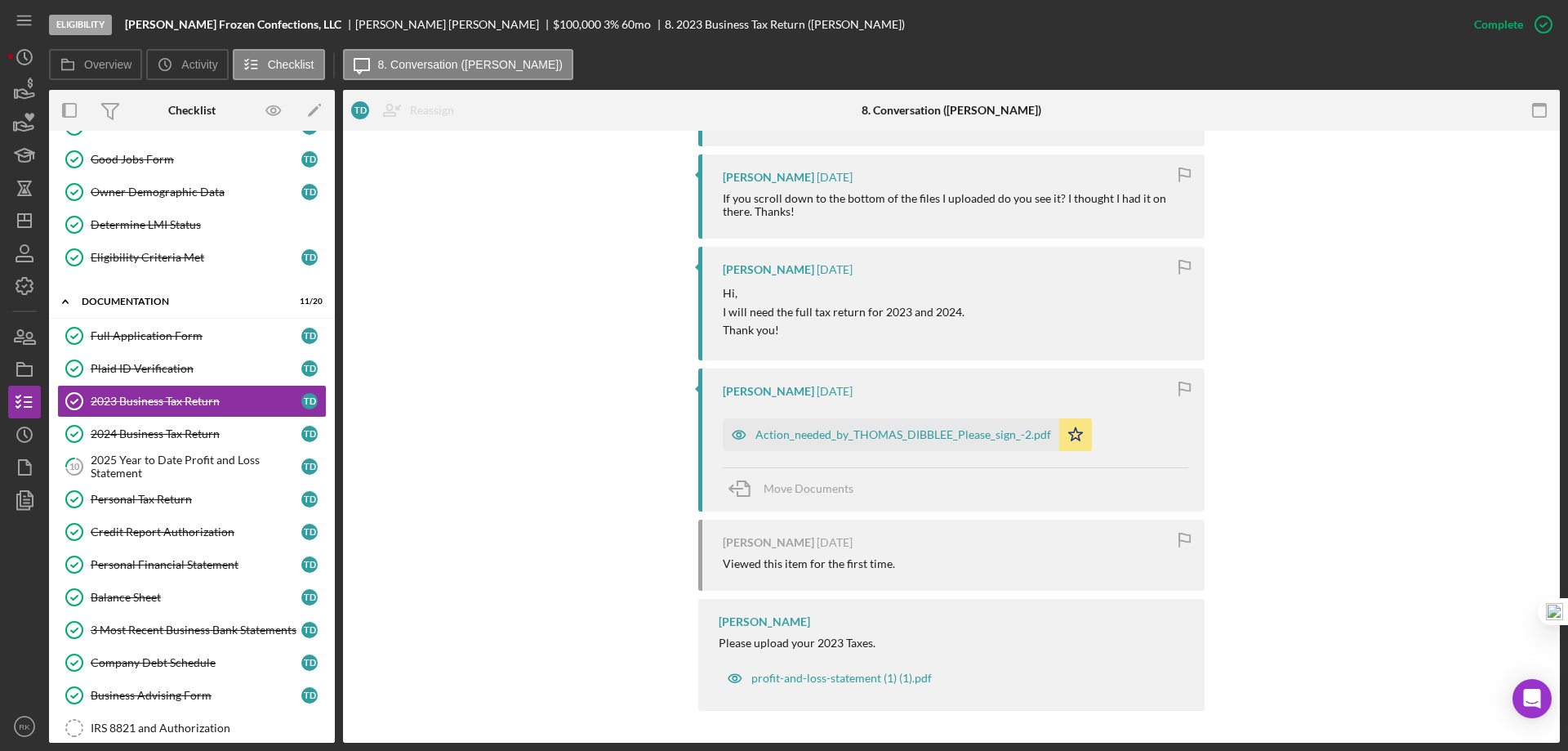
scroll to position [1557, 0]
click at [930, 438] on div "Action_needed_by_THOMAS_DIBBLEE_Please_sign_-2.pdf" at bounding box center [904, 434] width 296 height 13
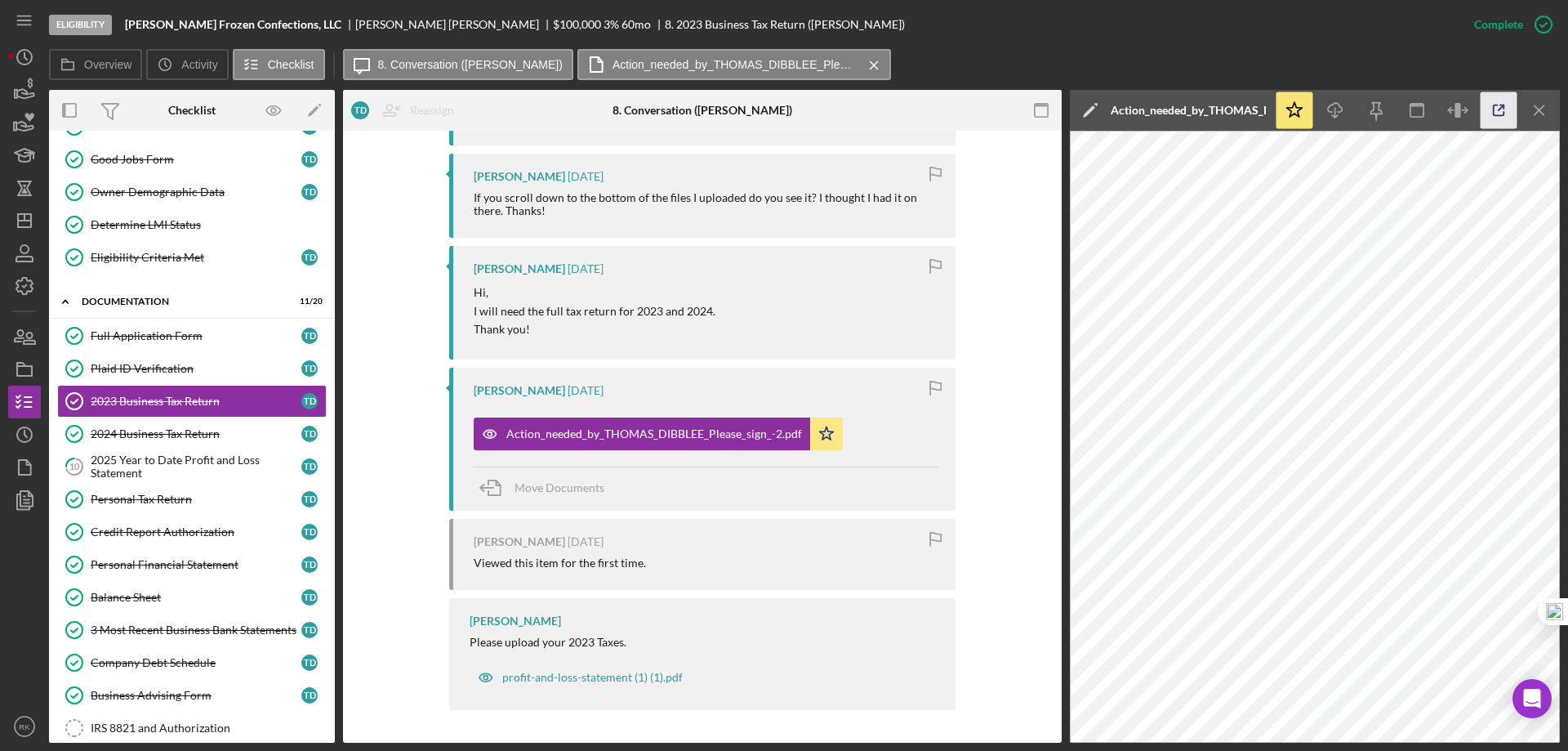
click at [1499, 108] on icon "button" at bounding box center [1499, 110] width 37 height 37
click at [166, 434] on div "2024 Business Tax Return" at bounding box center [196, 434] width 211 height 13
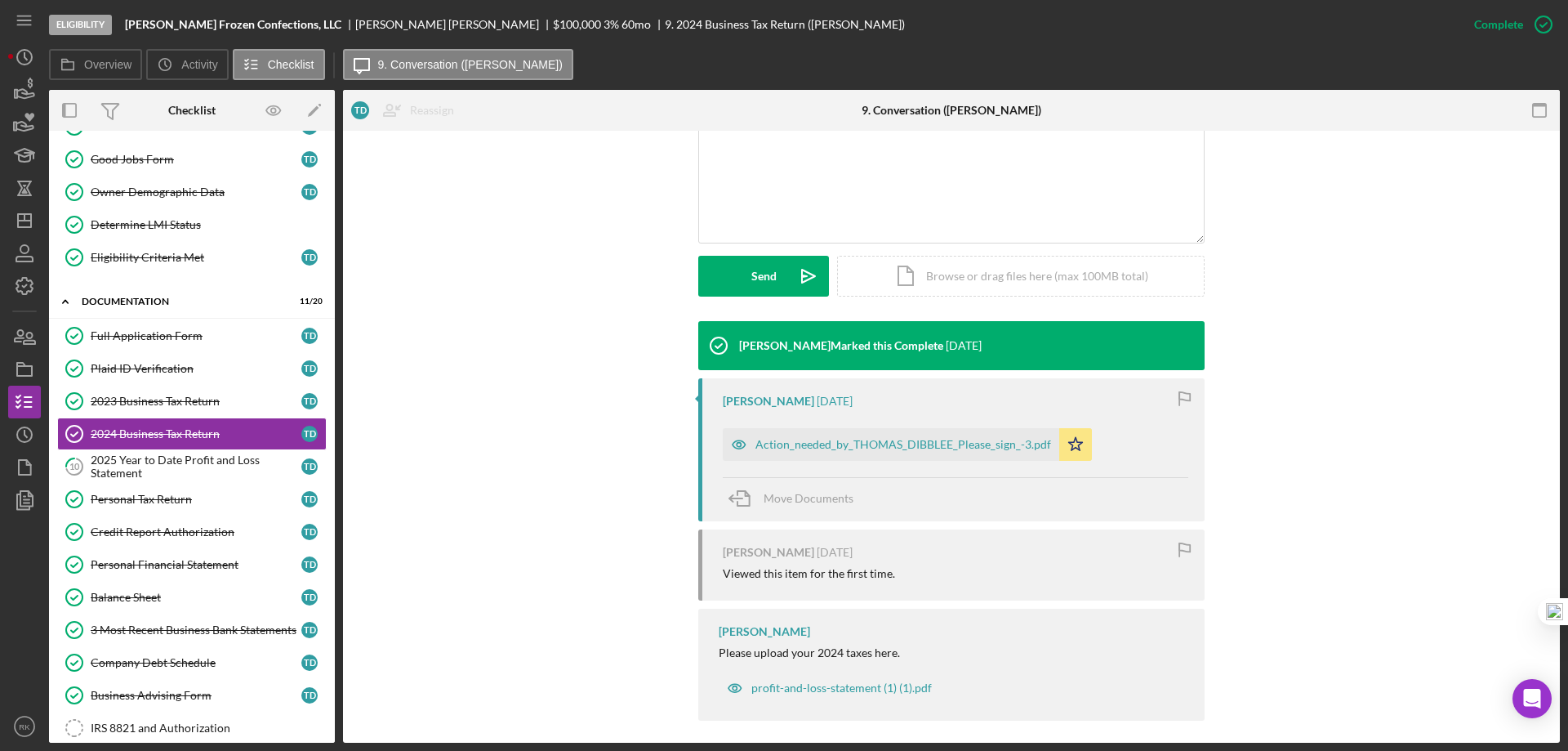
scroll to position [365, 0]
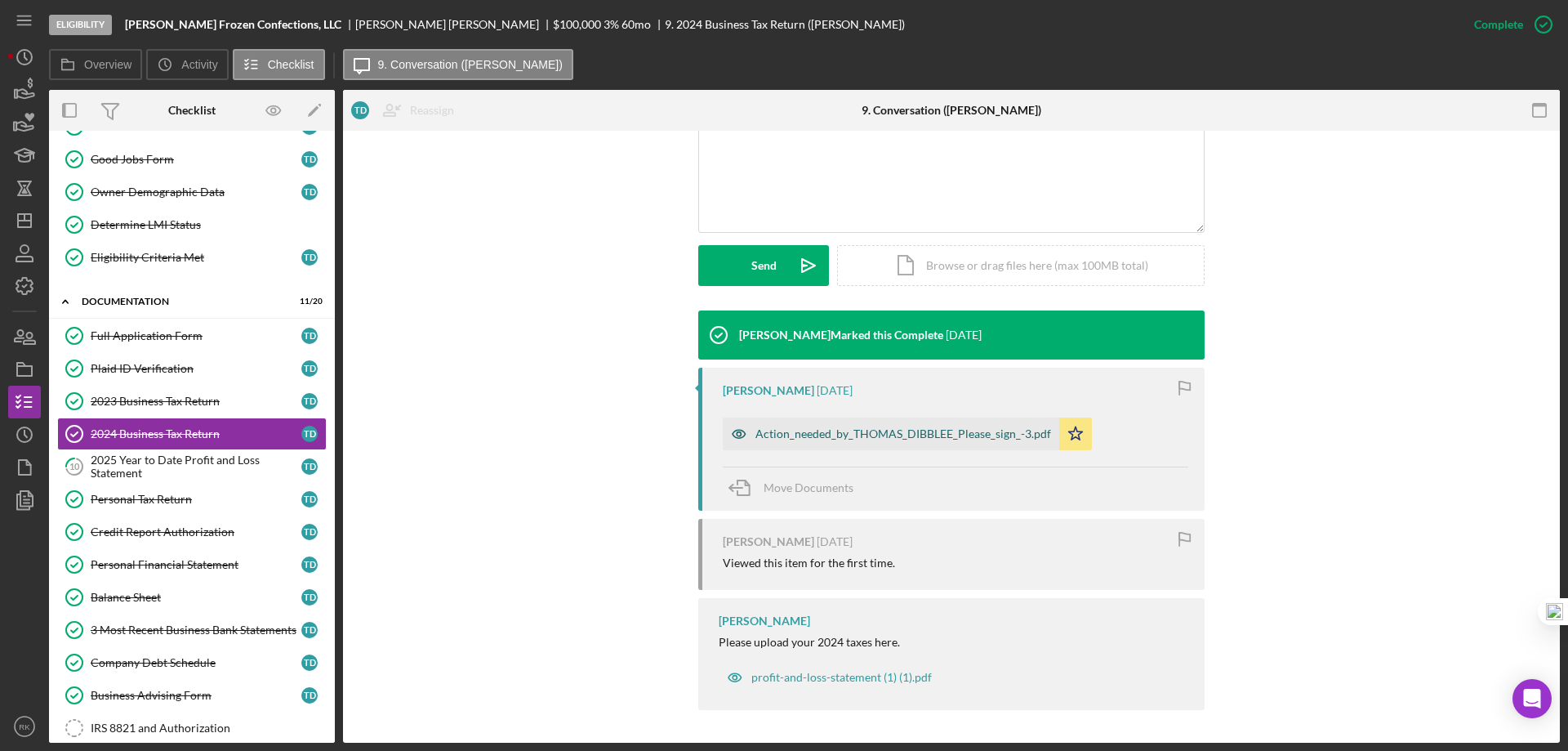
click at [880, 439] on div "Action_needed_by_THOMAS_DIBBLEE_Please_sign_-3.pdf" at bounding box center [891, 434] width 337 height 33
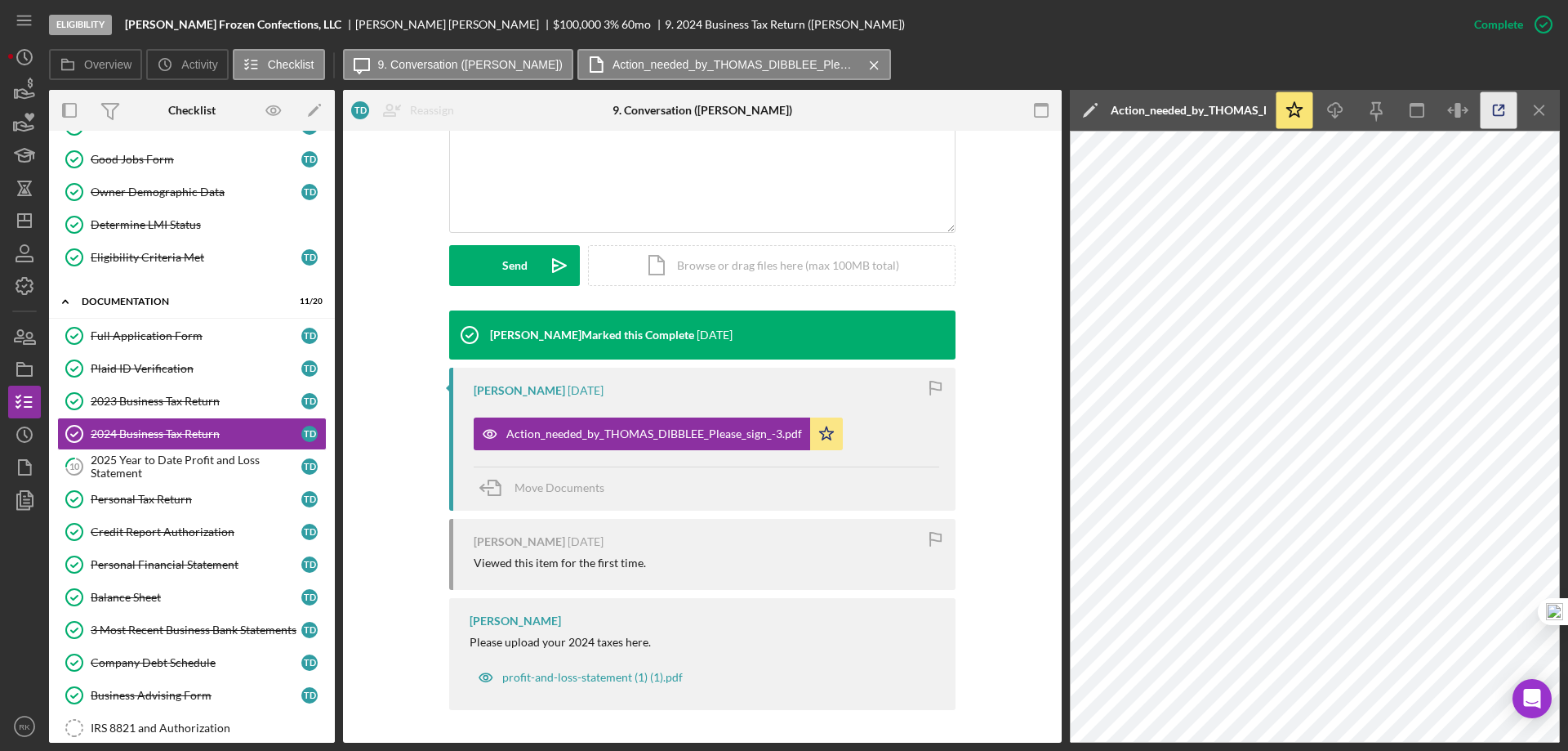
click at [1491, 108] on icon "button" at bounding box center [1499, 110] width 37 height 37
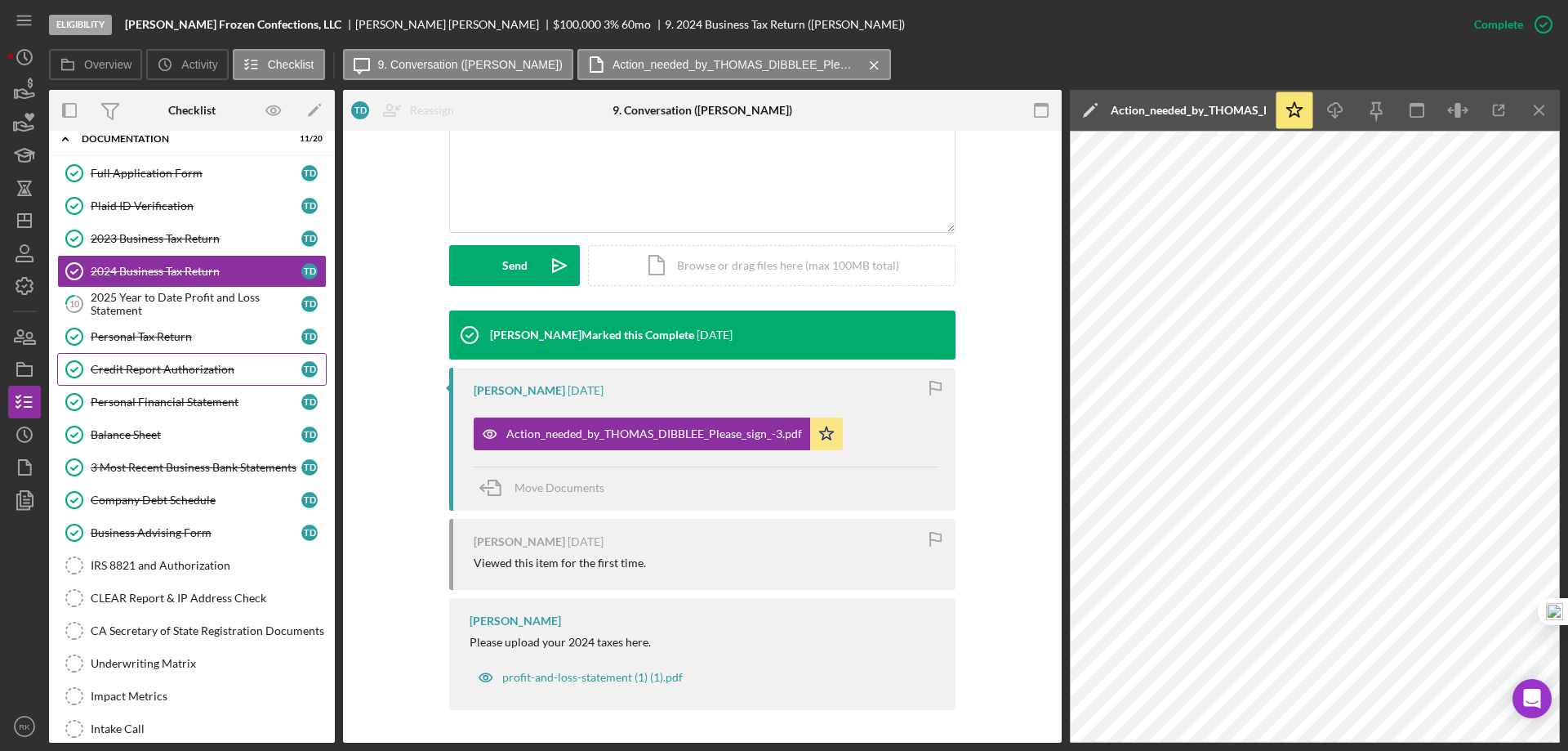
scroll to position [327, 0]
click at [162, 346] on link "Personal Tax Return Personal Tax Return T D" at bounding box center [191, 335] width 270 height 33
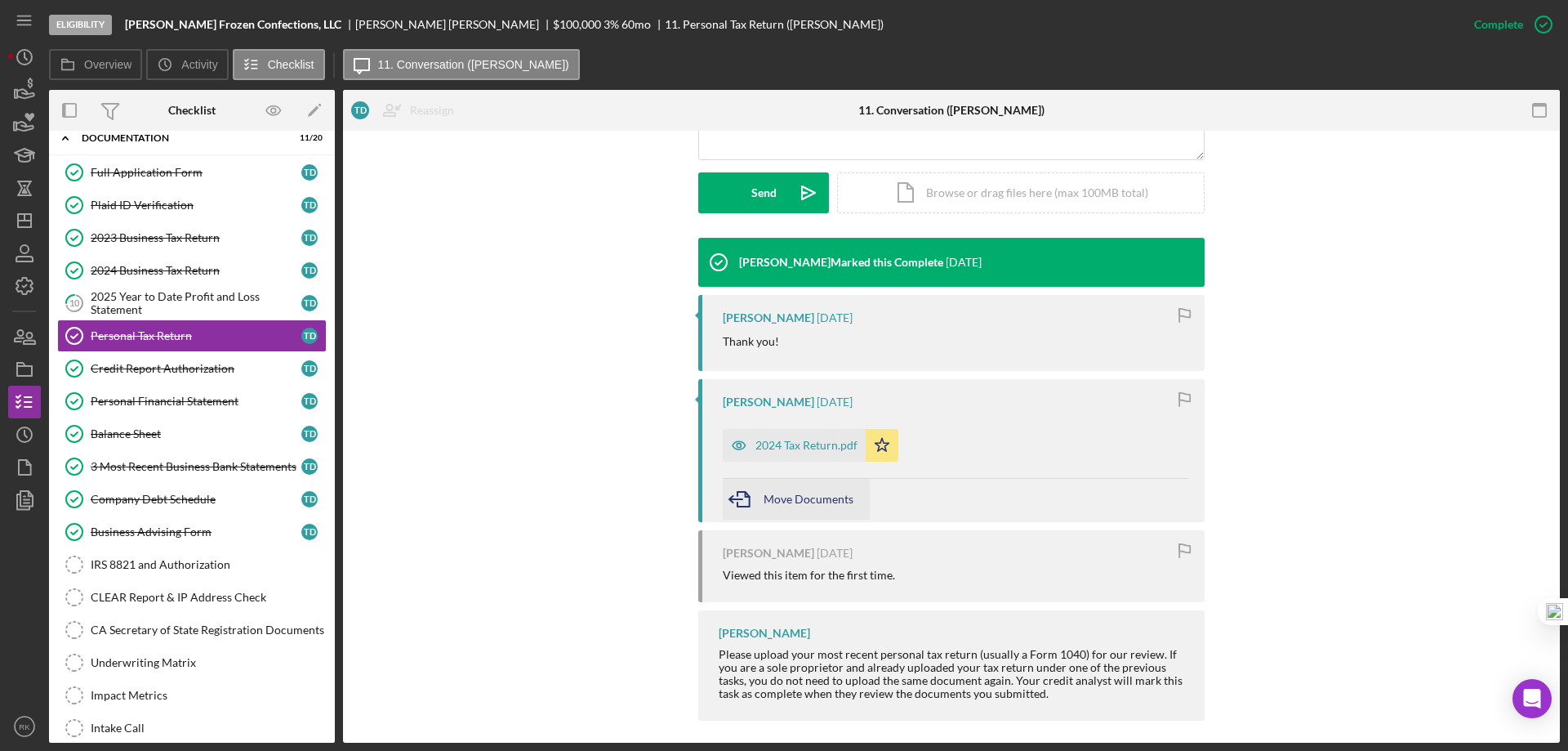
scroll to position [449, 0]
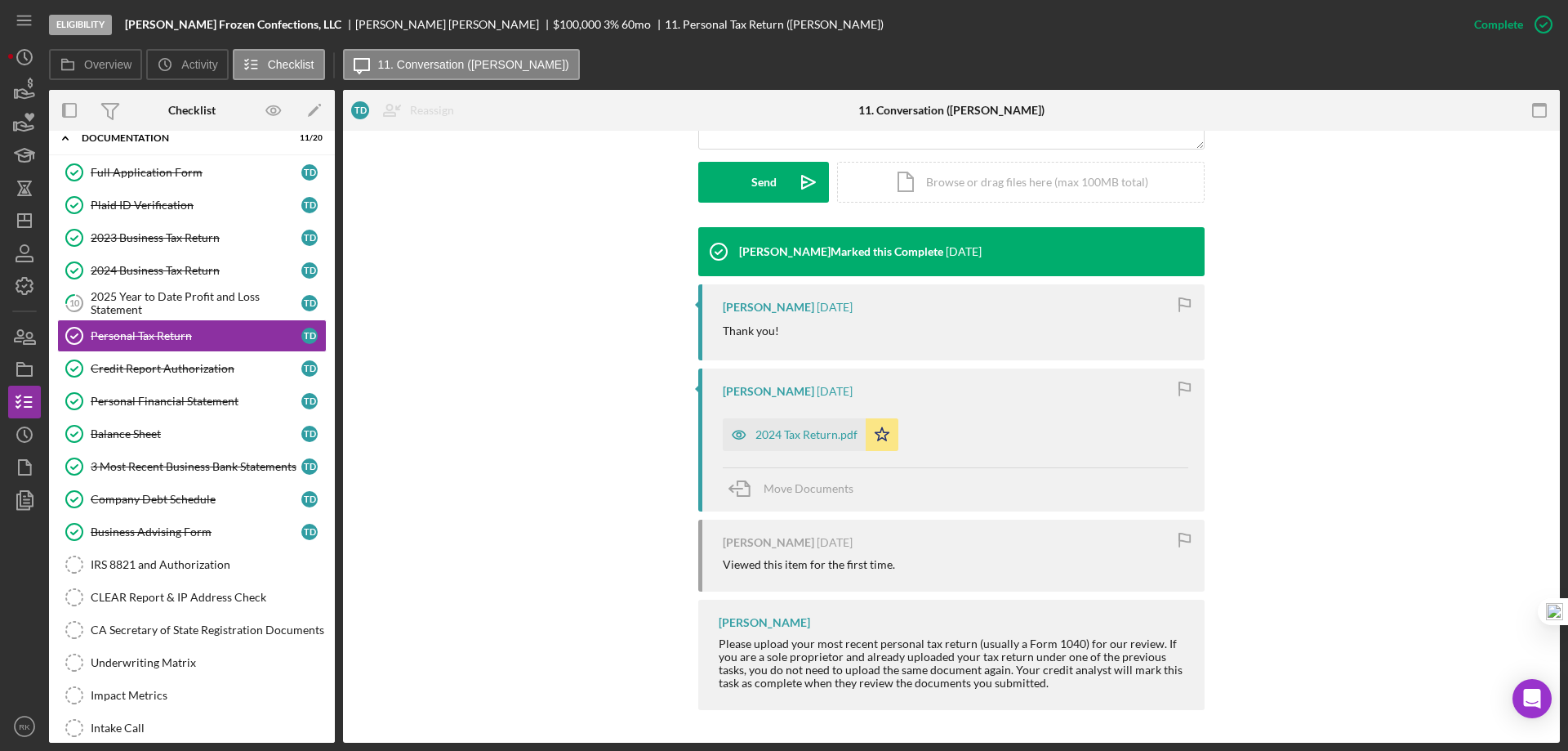
click at [783, 432] on div "2024 Tax Return.pdf" at bounding box center [807, 434] width 102 height 13
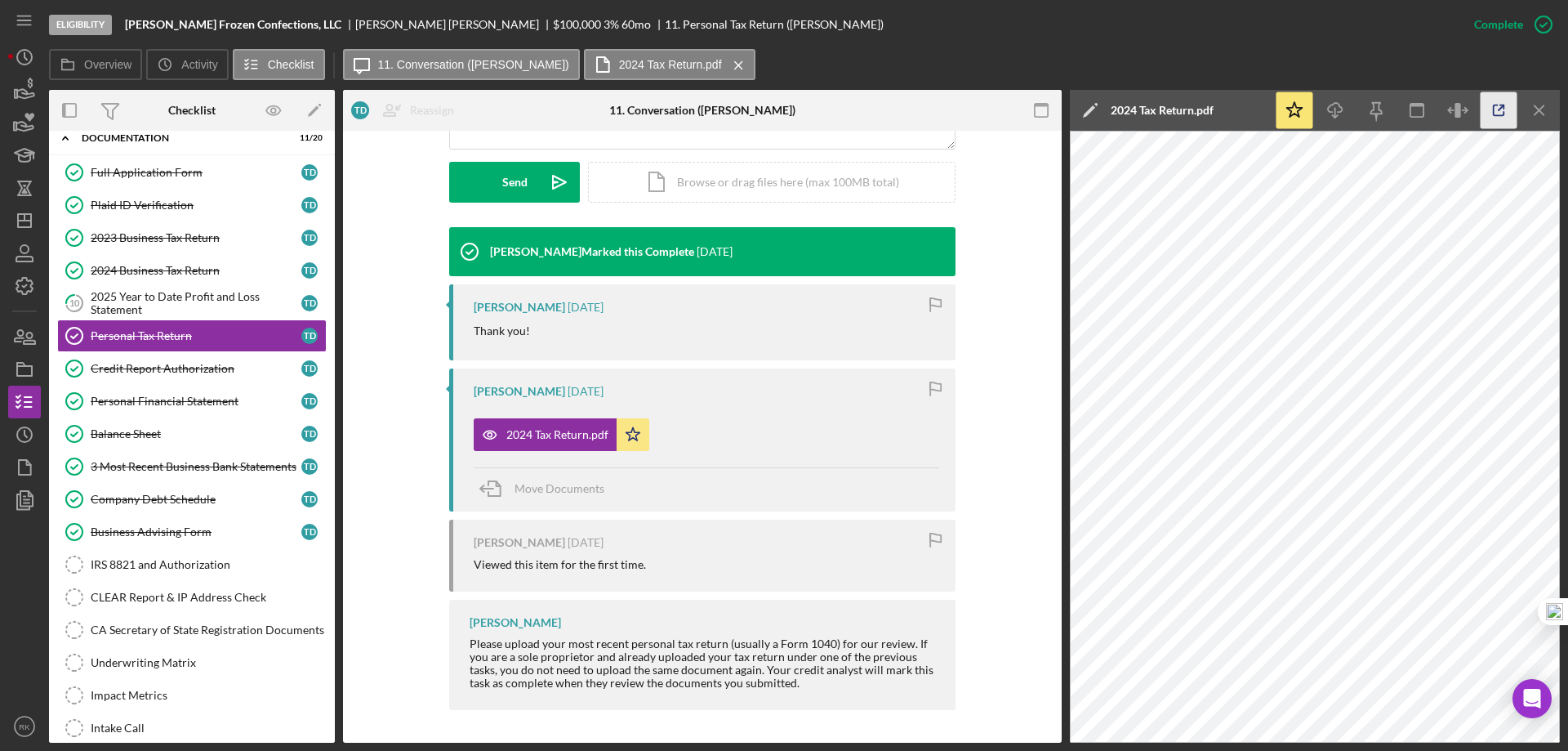
click at [1494, 109] on icon "button" at bounding box center [1499, 110] width 37 height 37
drag, startPoint x: 143, startPoint y: 295, endPoint x: 717, endPoint y: 397, distance: 583.0
click at [145, 295] on div "2025 Year to Date Profit and Loss Statement" at bounding box center [196, 302] width 211 height 26
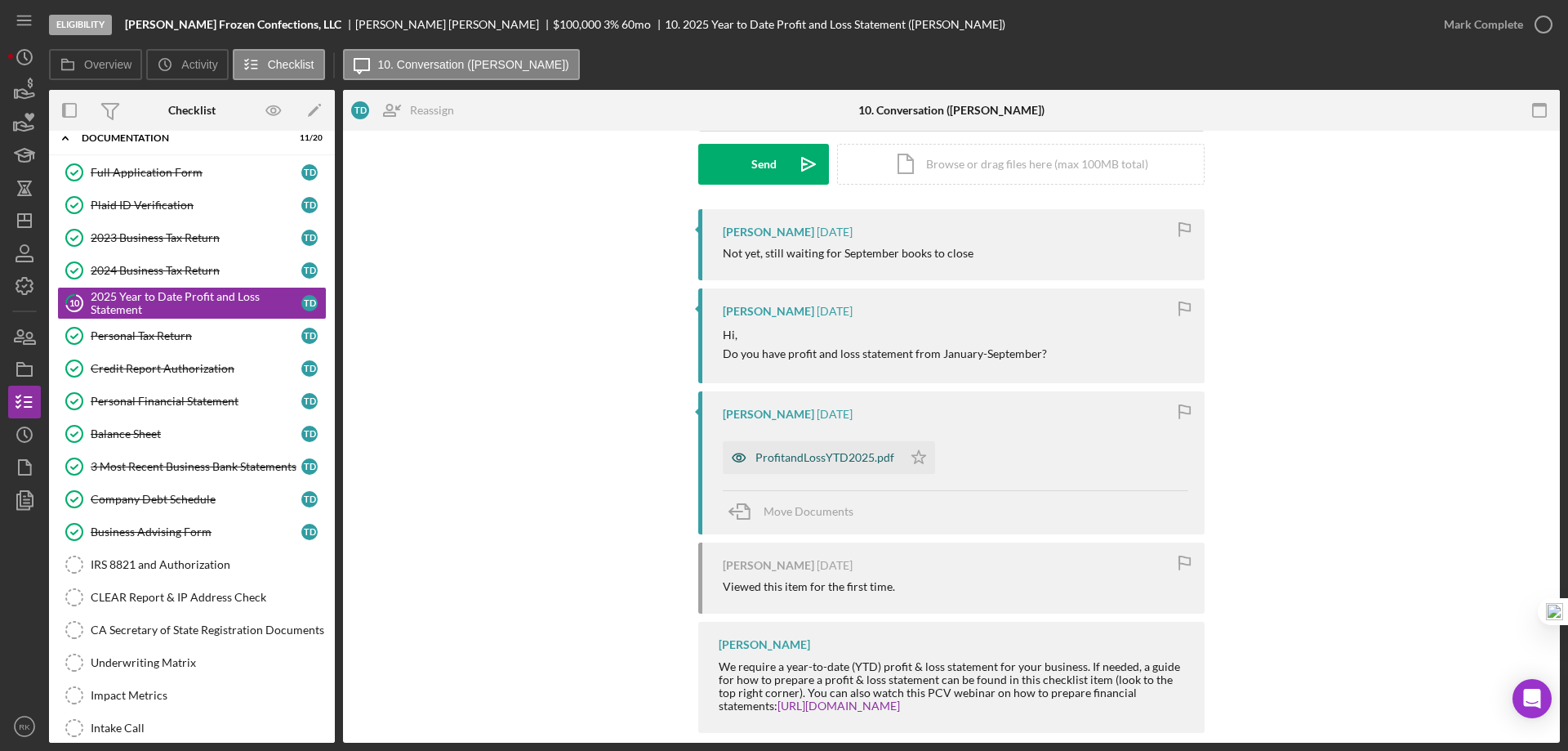
scroll to position [265, 0]
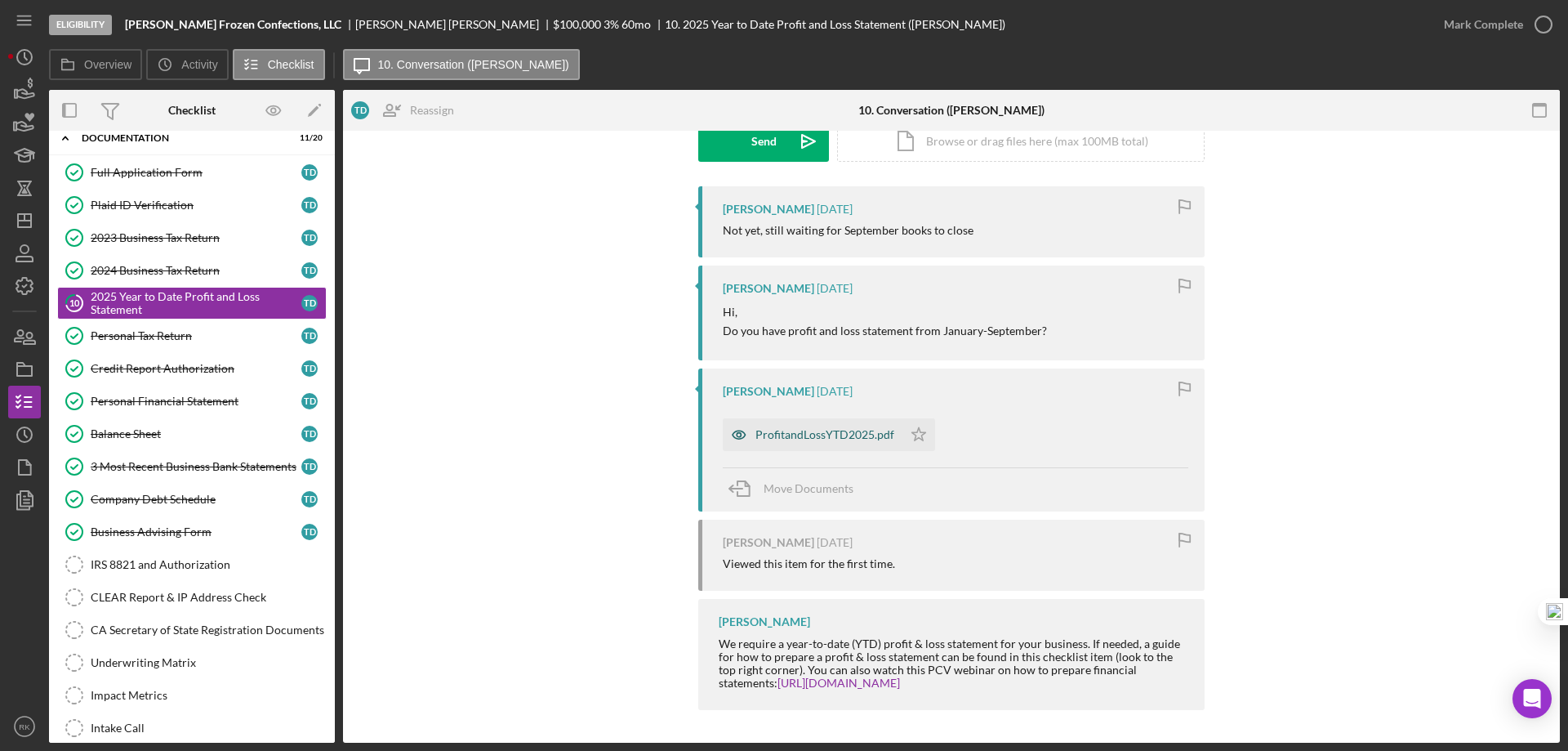
drag, startPoint x: 835, startPoint y: 430, endPoint x: 864, endPoint y: 433, distance: 29.2
click at [836, 430] on div "ProfitandLossYTD2025.pdf" at bounding box center [825, 434] width 139 height 13
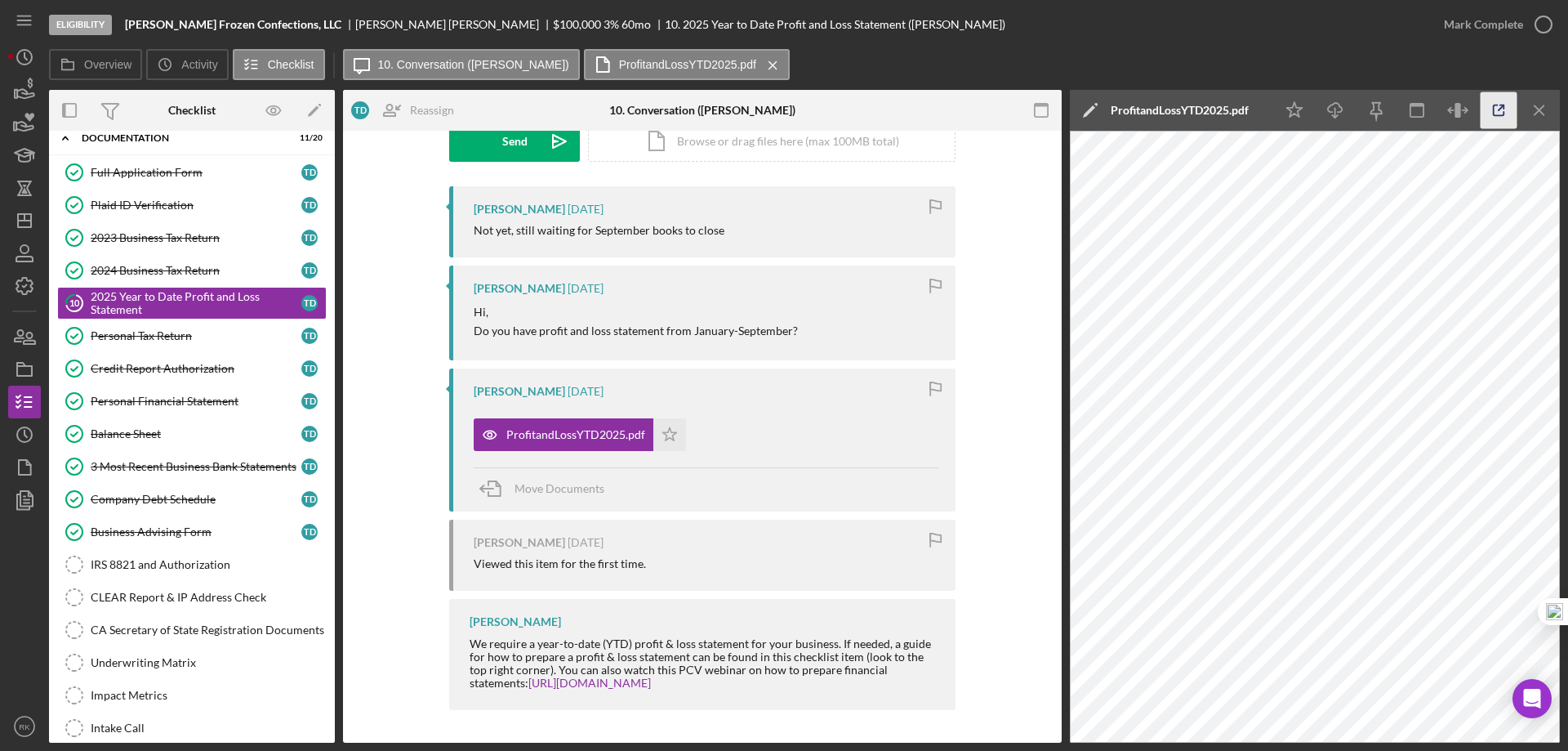
click at [1491, 112] on icon "button" at bounding box center [1499, 110] width 37 height 37
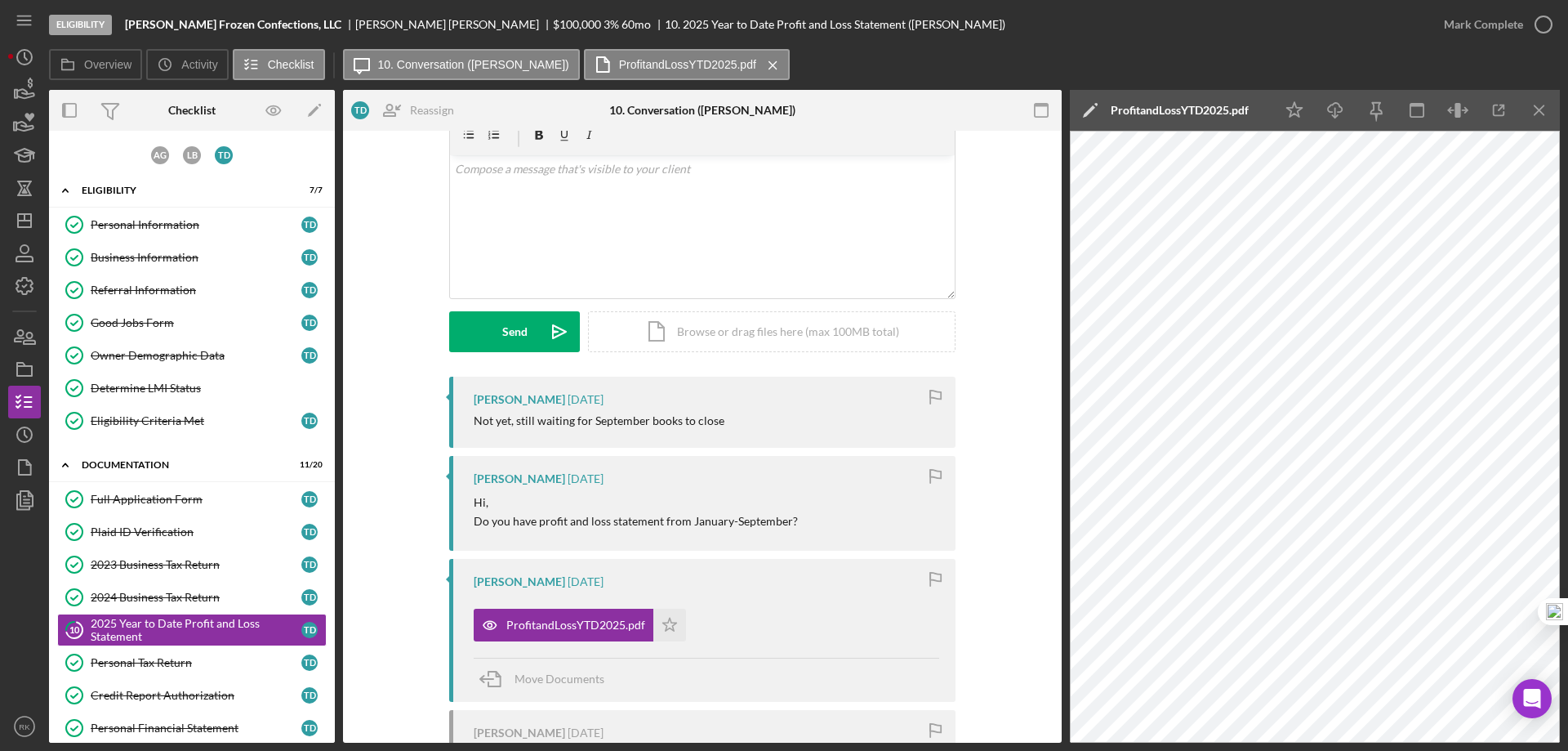
scroll to position [74, 0]
drag, startPoint x: 23, startPoint y: 227, endPoint x: 48, endPoint y: 240, distance: 28.2
click at [23, 227] on polygon "button" at bounding box center [25, 221] width 13 height 13
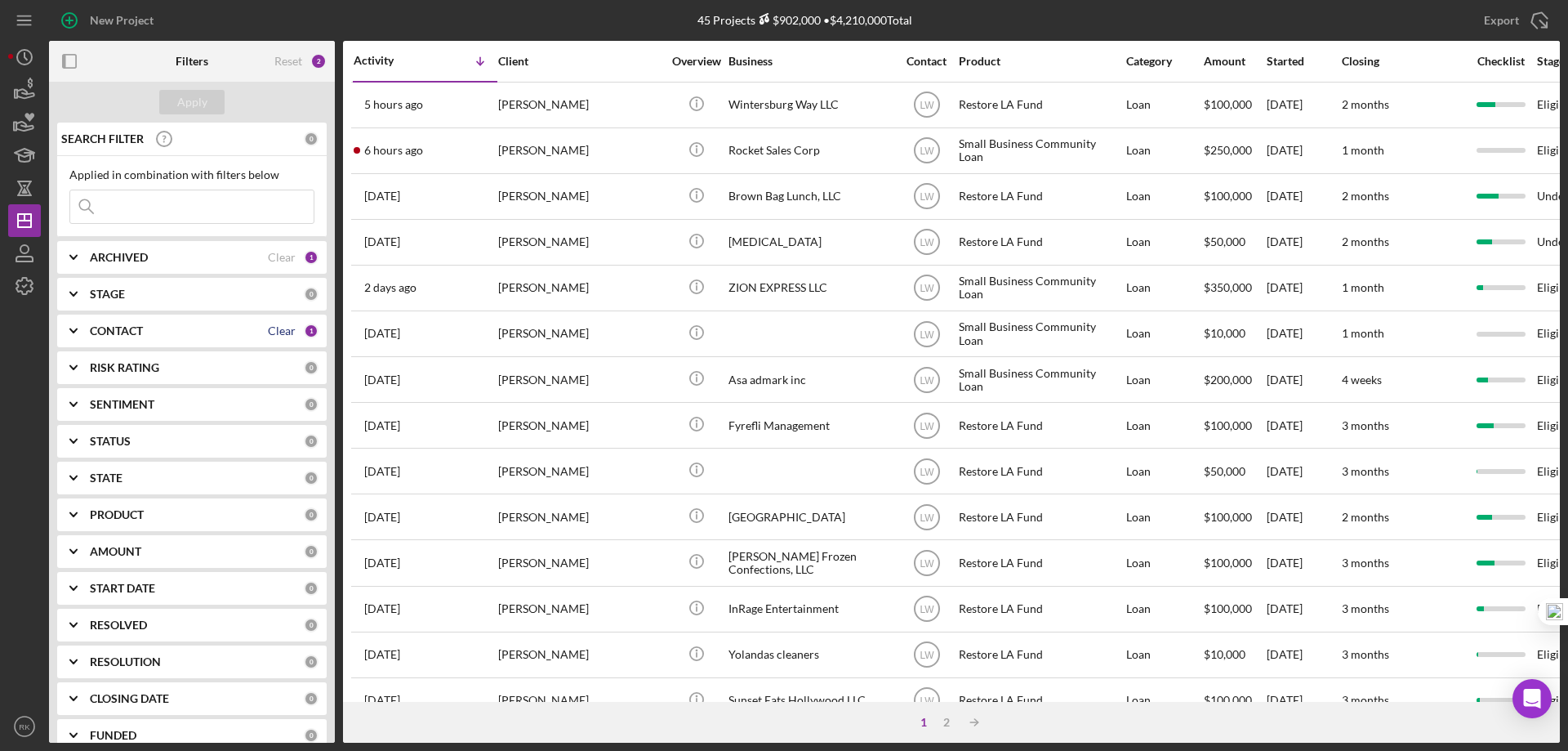
click at [286, 332] on div "Clear" at bounding box center [282, 331] width 28 height 13
click at [132, 329] on b "CONTACT" at bounding box center [117, 331] width 53 height 13
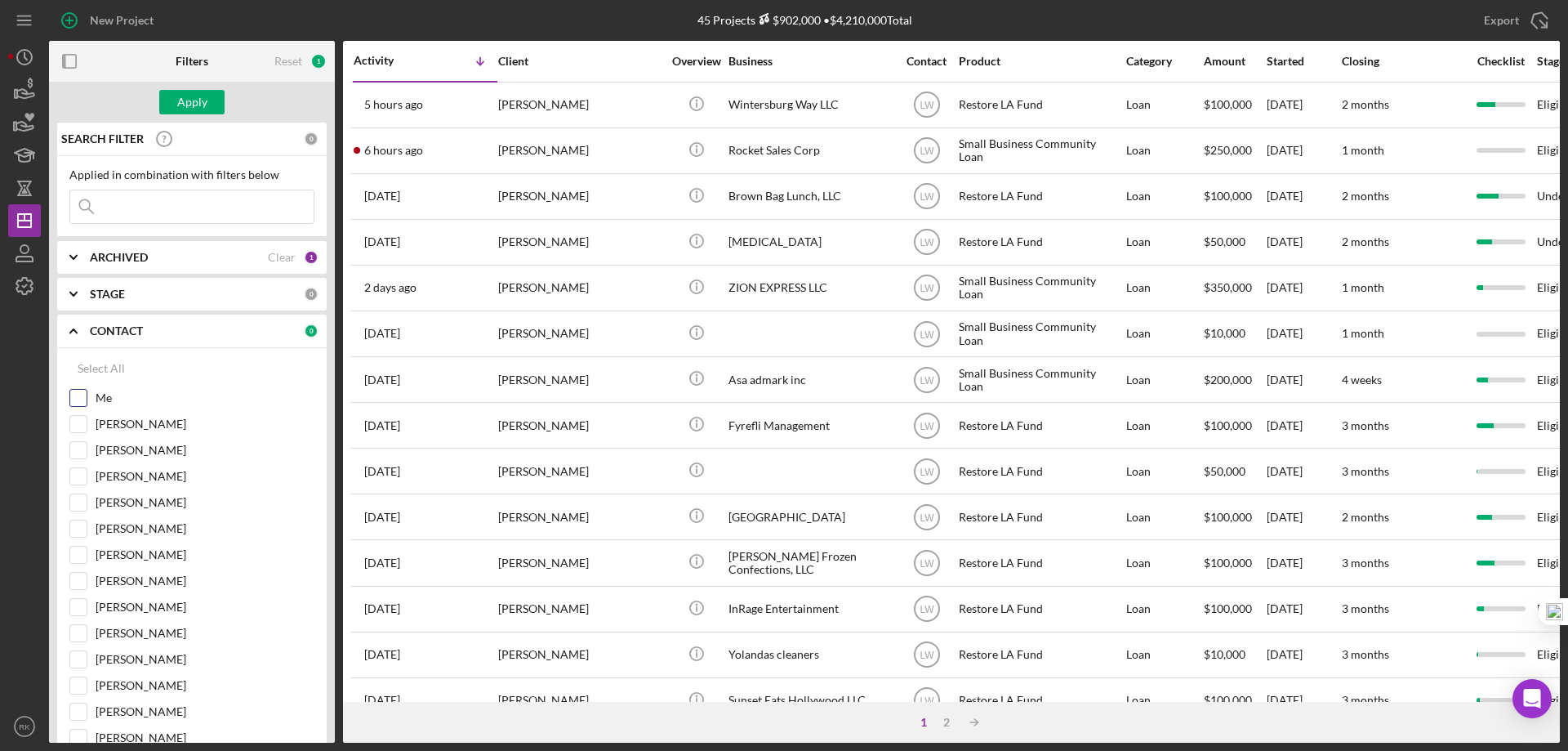
click at [81, 393] on input "Me" at bounding box center [79, 398] width 17 height 17
checkbox input "true"
click at [193, 95] on div "Apply" at bounding box center [192, 102] width 30 height 24
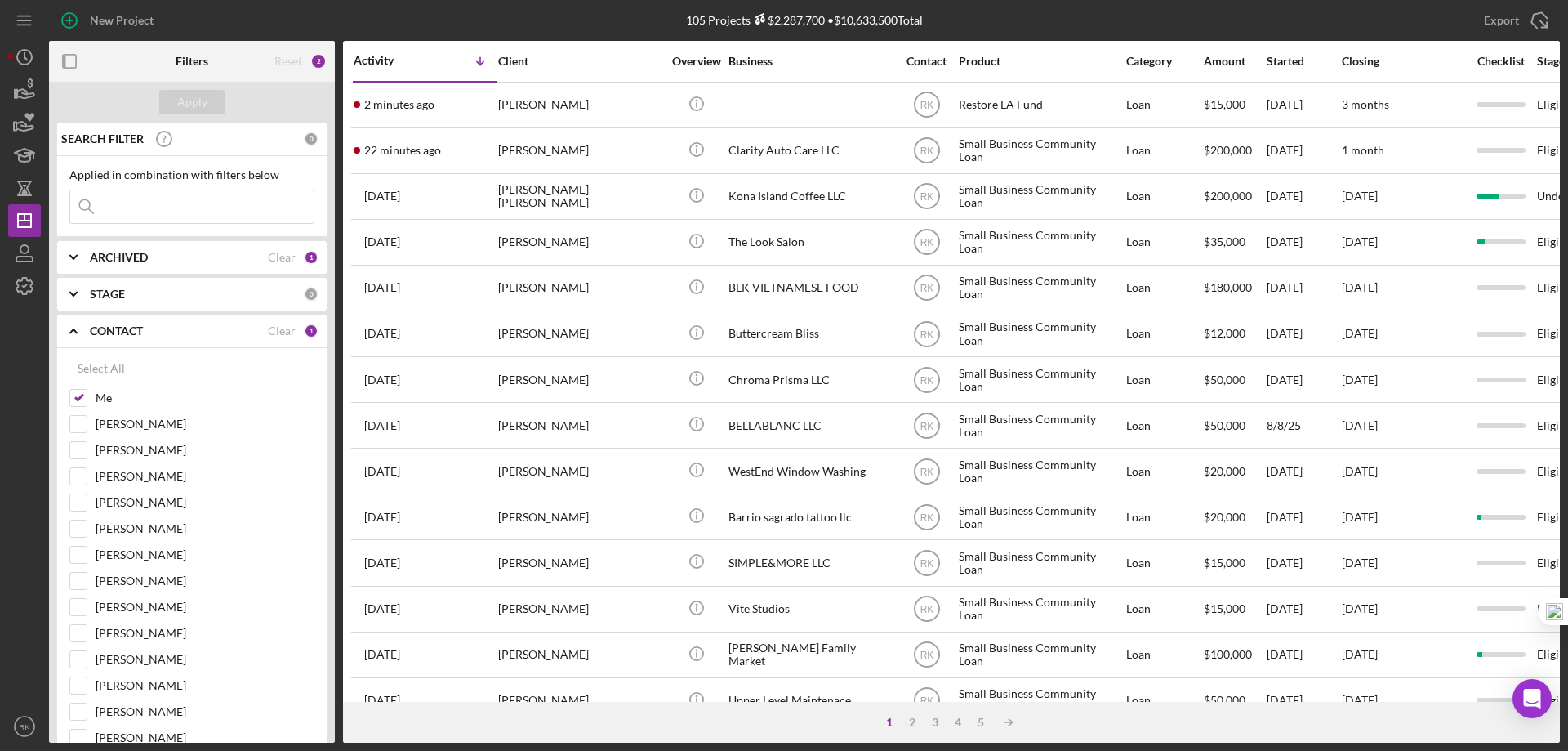
click at [72, 61] on icon "button" at bounding box center [70, 62] width 37 height 37
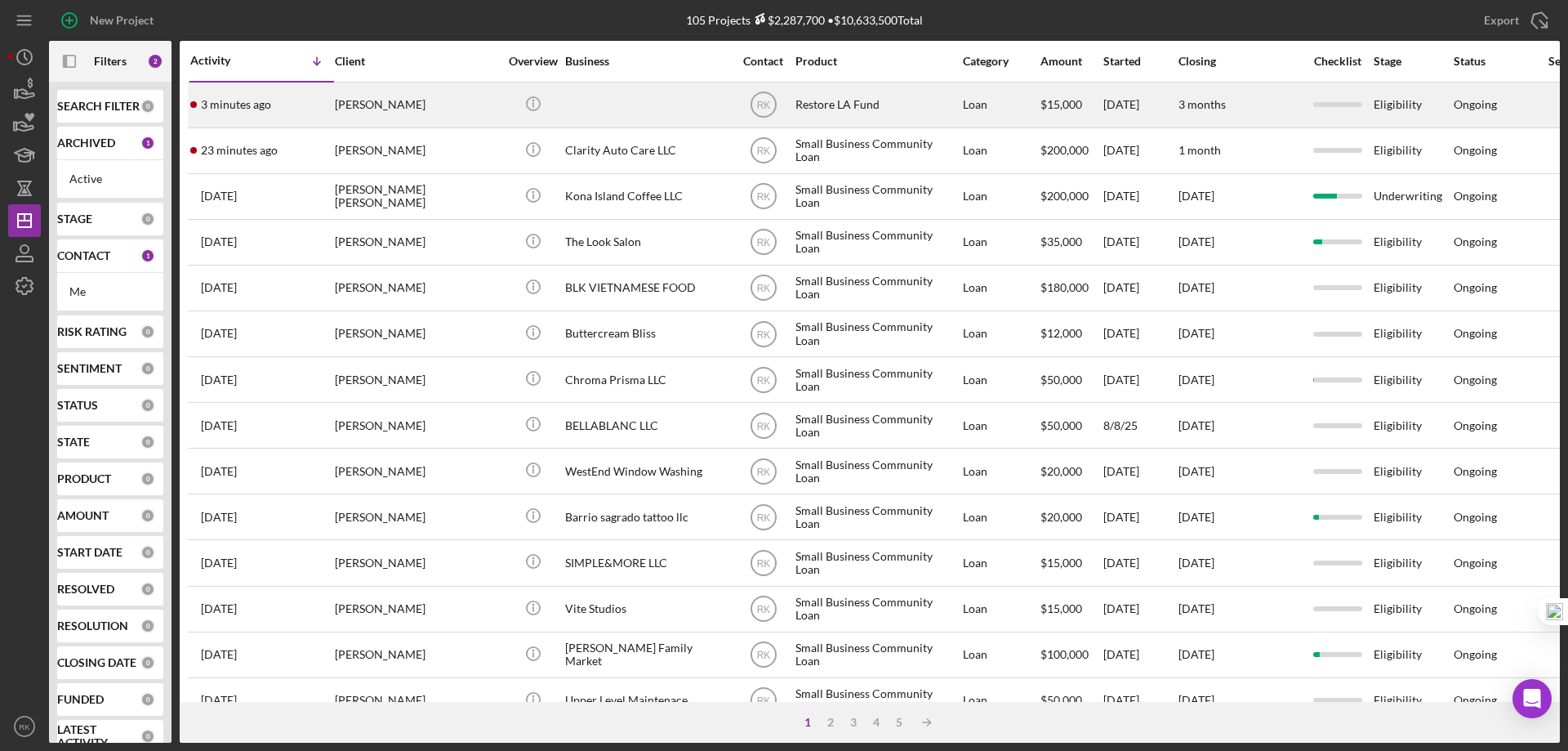
click at [433, 106] on div "Alaa ElAwar" at bounding box center [417, 105] width 164 height 43
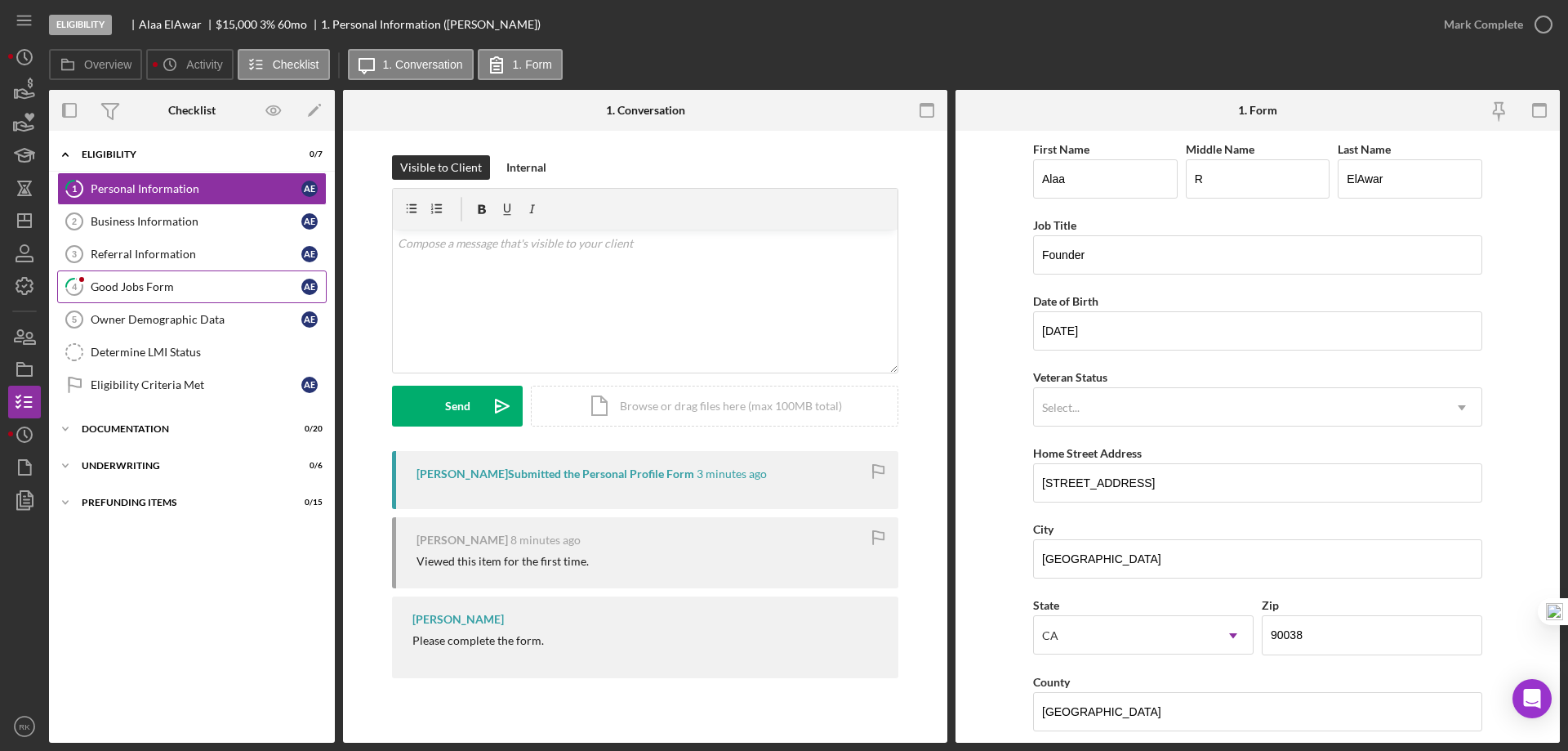
click at [181, 293] on div "Good Jobs Form" at bounding box center [196, 287] width 211 height 13
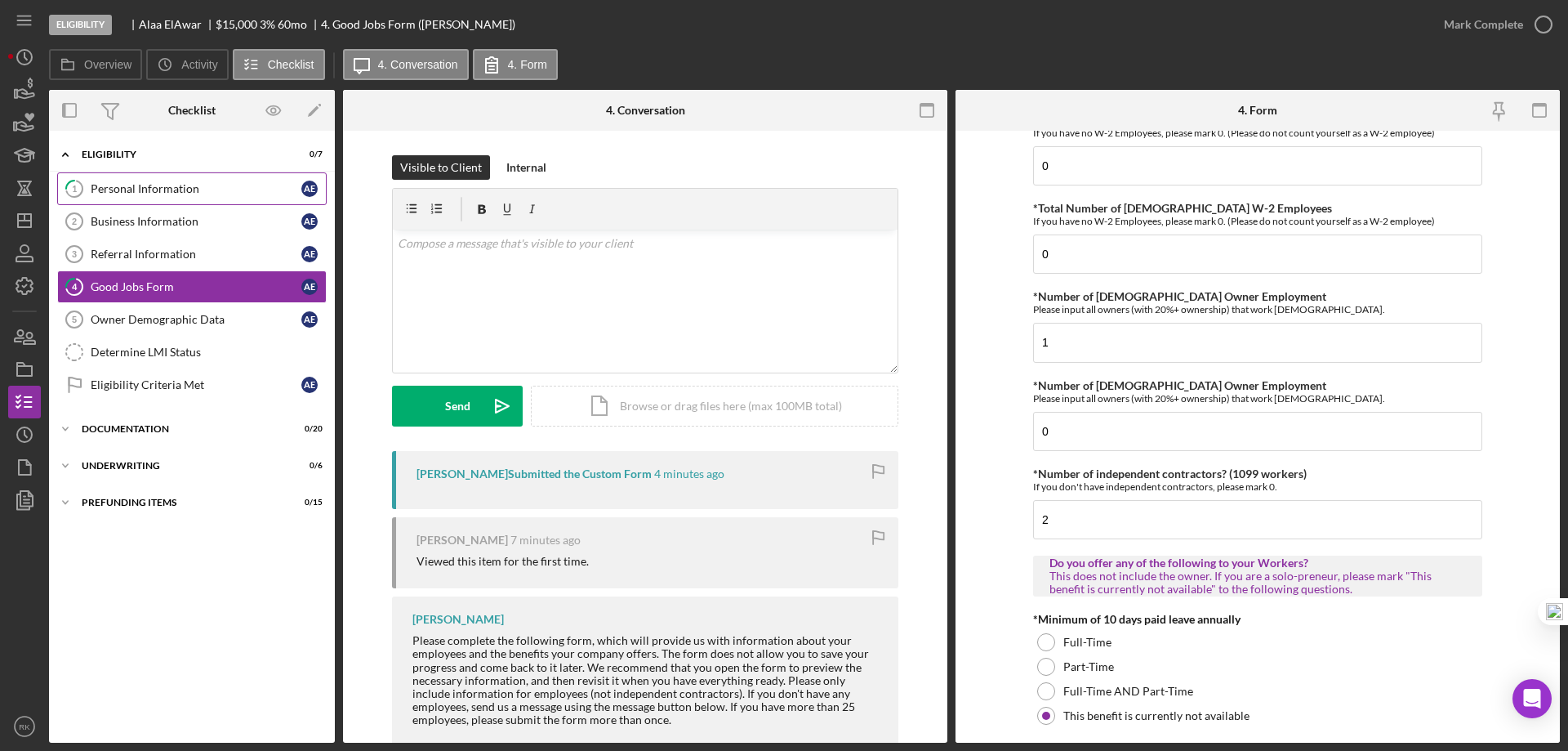
scroll to position [82, 0]
click at [199, 185] on div "Personal Information" at bounding box center [196, 189] width 211 height 13
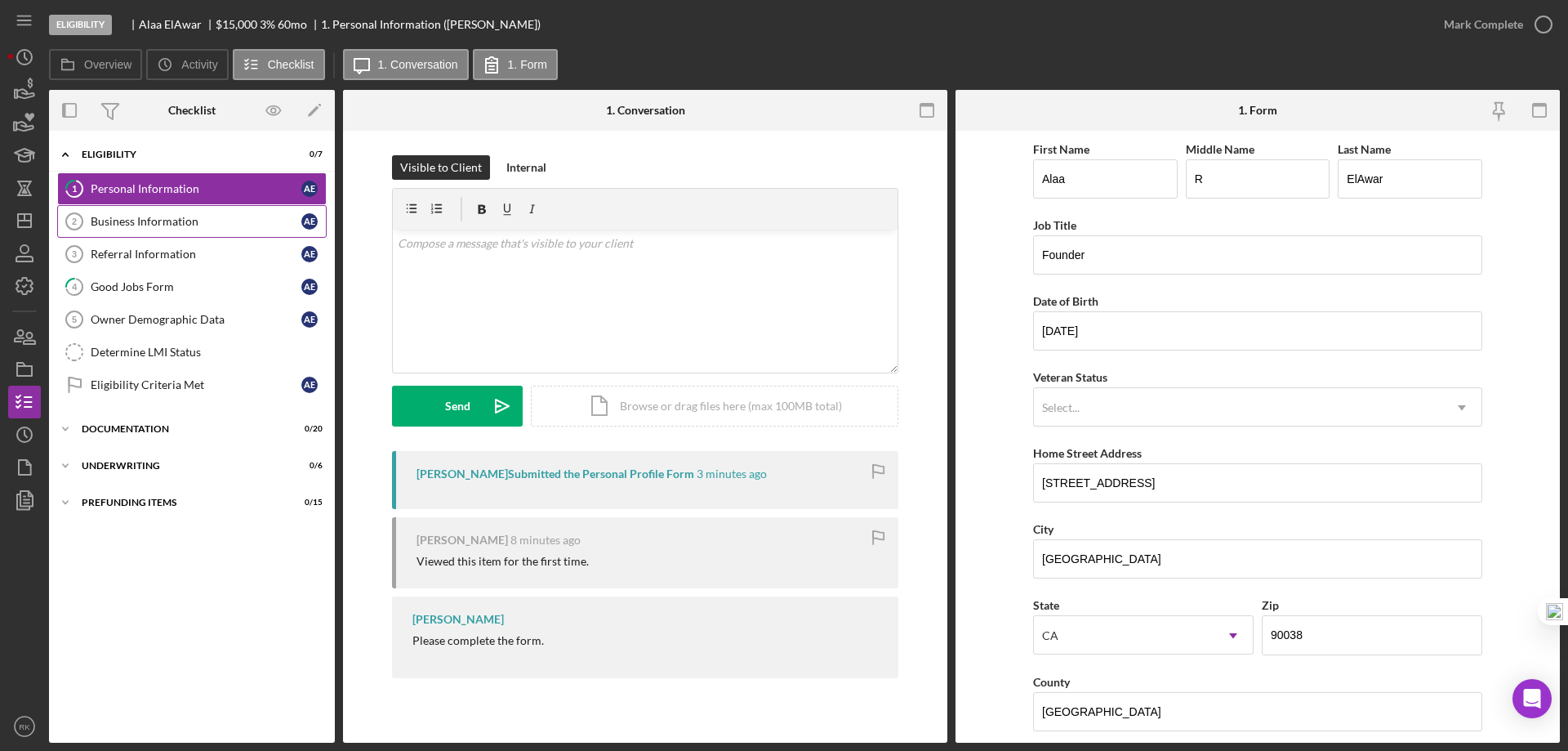
click at [188, 233] on link "Business Information 2 Business Information A E" at bounding box center [191, 221] width 270 height 33
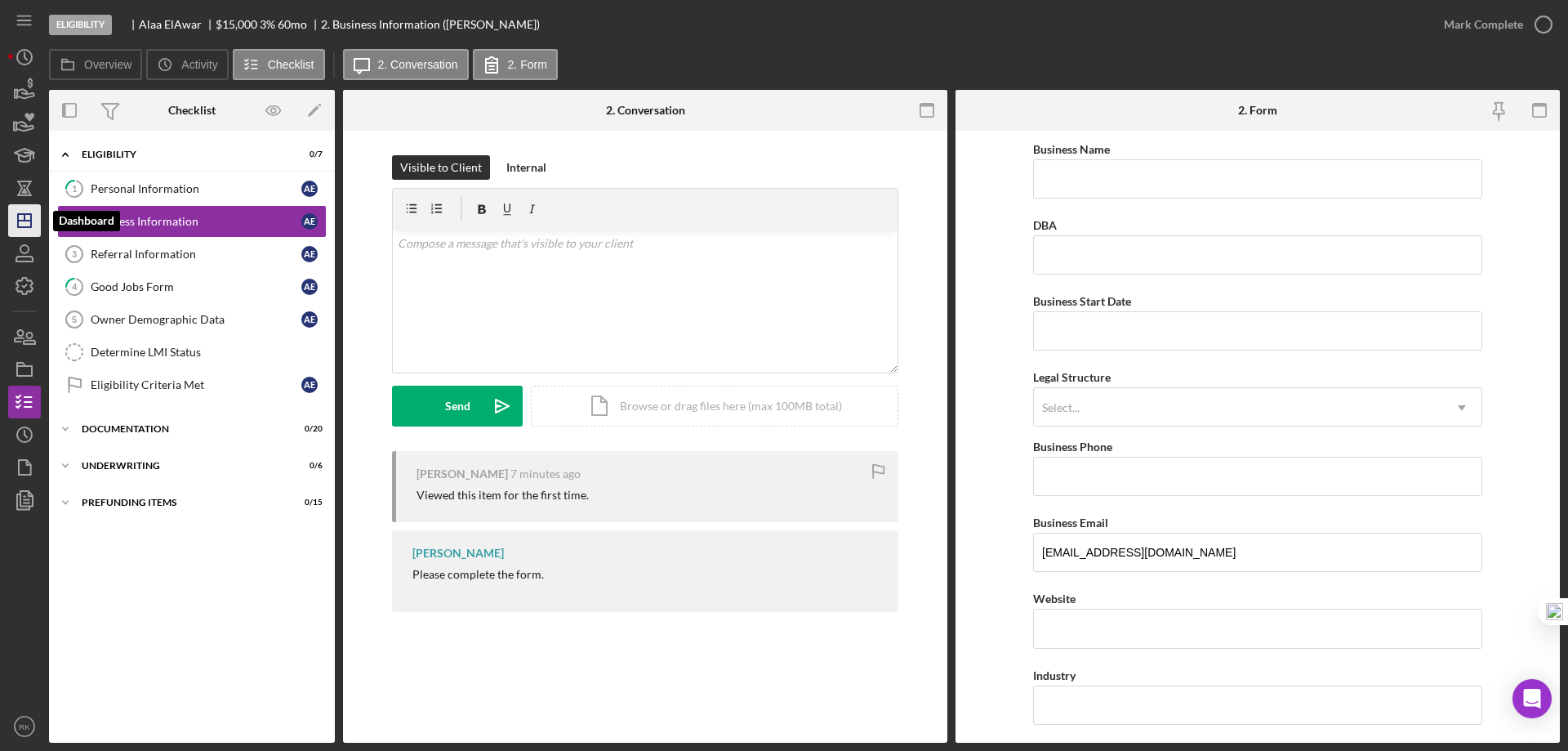
click at [23, 217] on icon "Icon/Dashboard" at bounding box center [24, 221] width 41 height 41
